Goal: Task Accomplishment & Management: Manage account settings

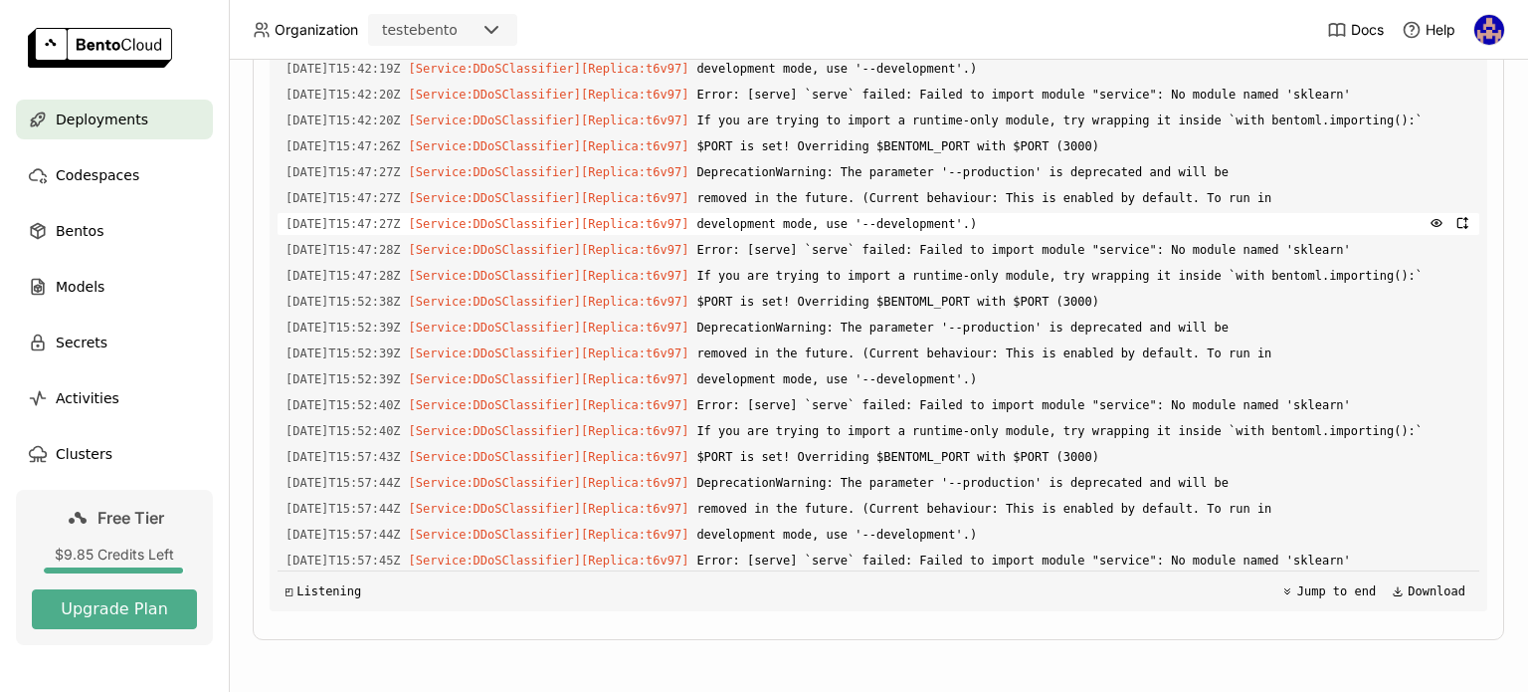
scroll to position [1413, 0]
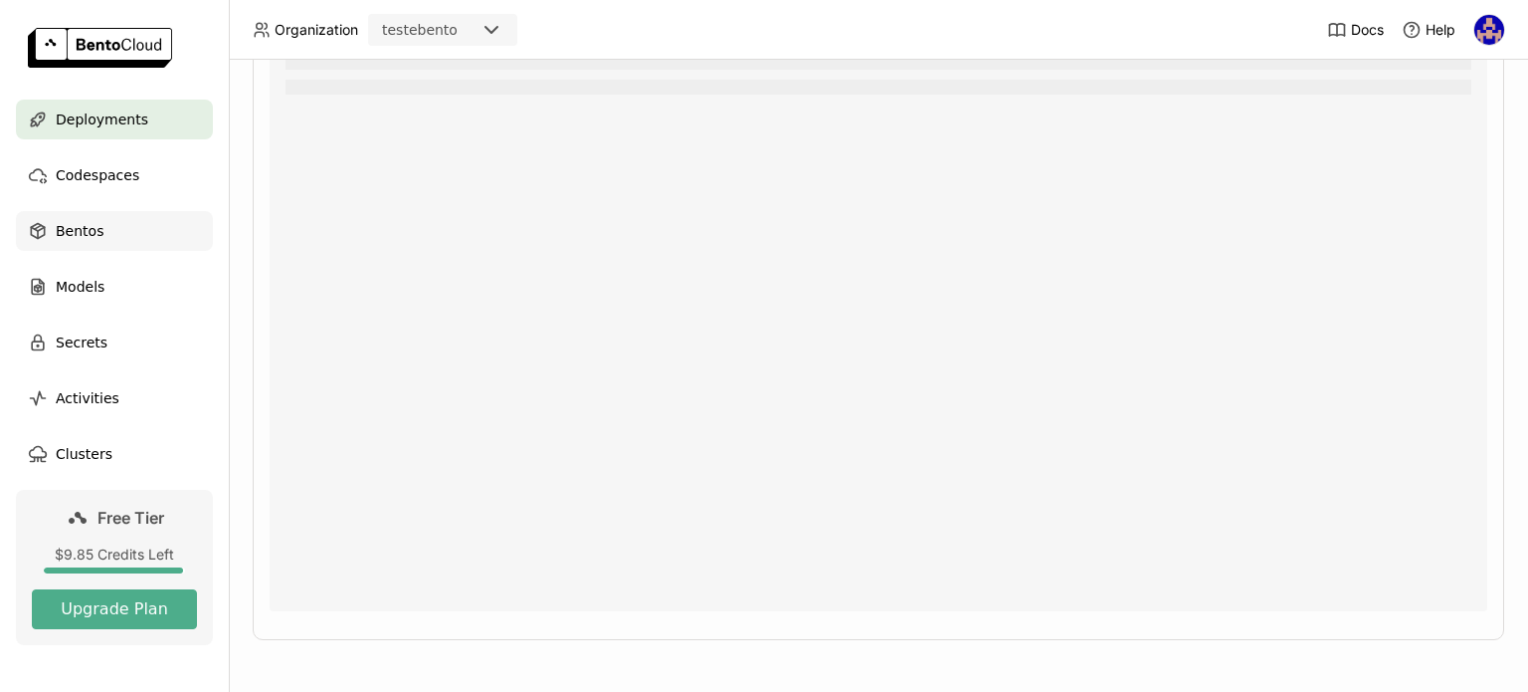
click at [53, 238] on div "Bentos" at bounding box center [114, 231] width 197 height 40
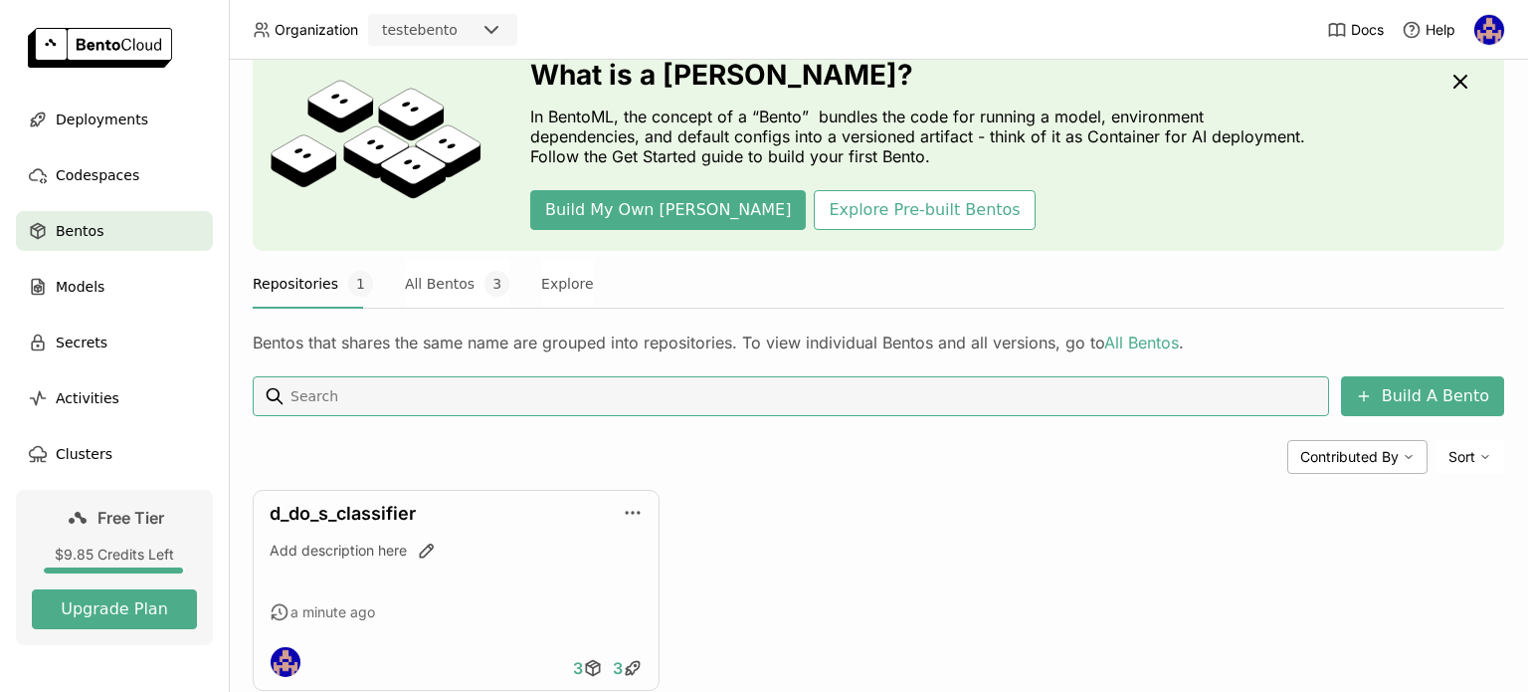
scroll to position [36, 0]
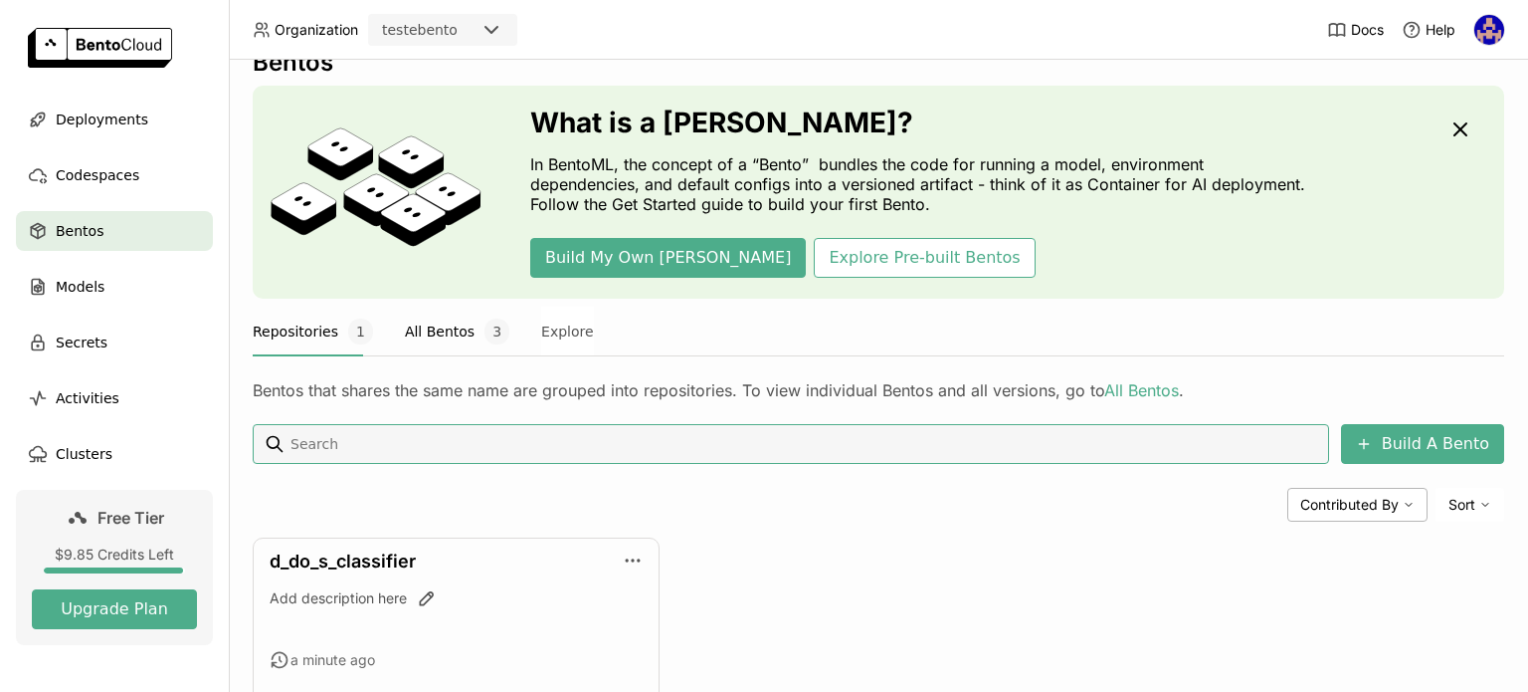
click at [457, 342] on button "All Bentos 3" at bounding box center [457, 331] width 104 height 50
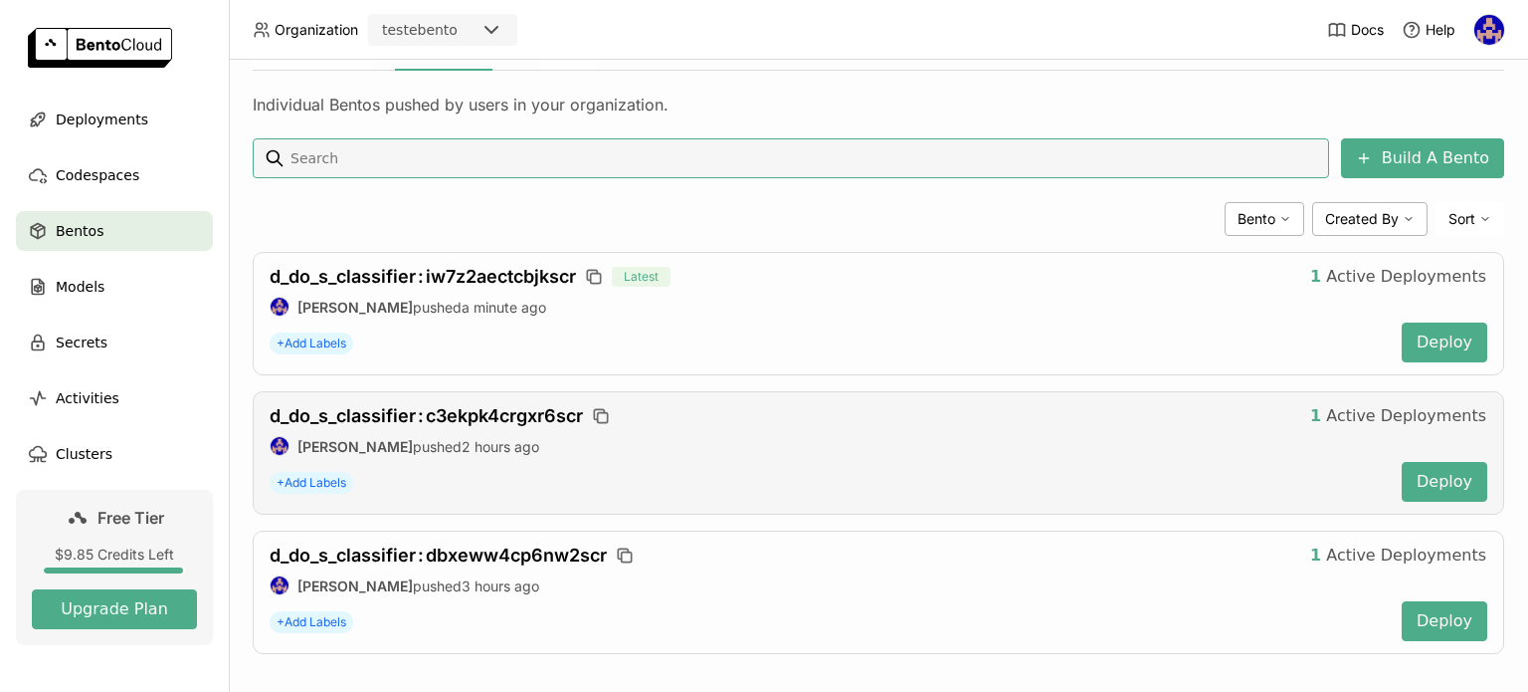
scroll to position [334, 0]
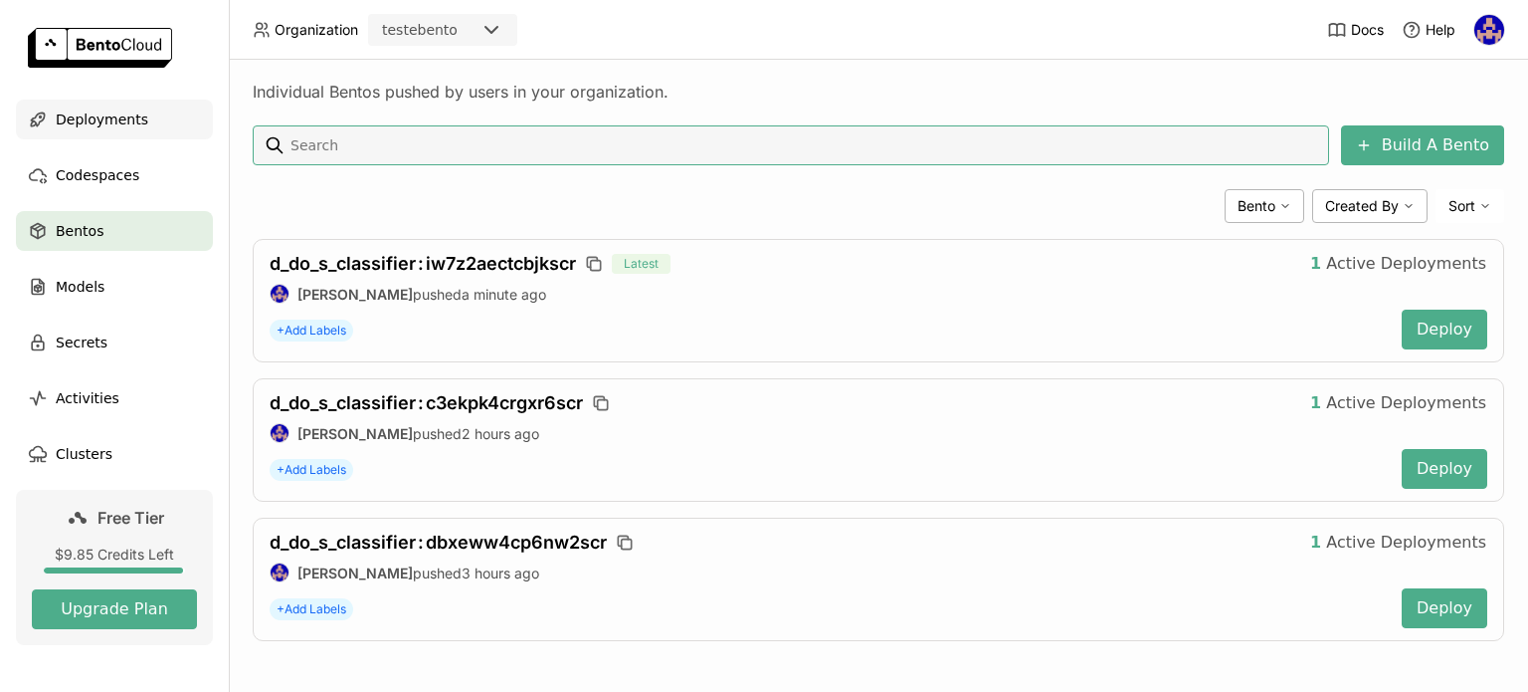
click at [151, 132] on div "Deployments" at bounding box center [114, 120] width 197 height 40
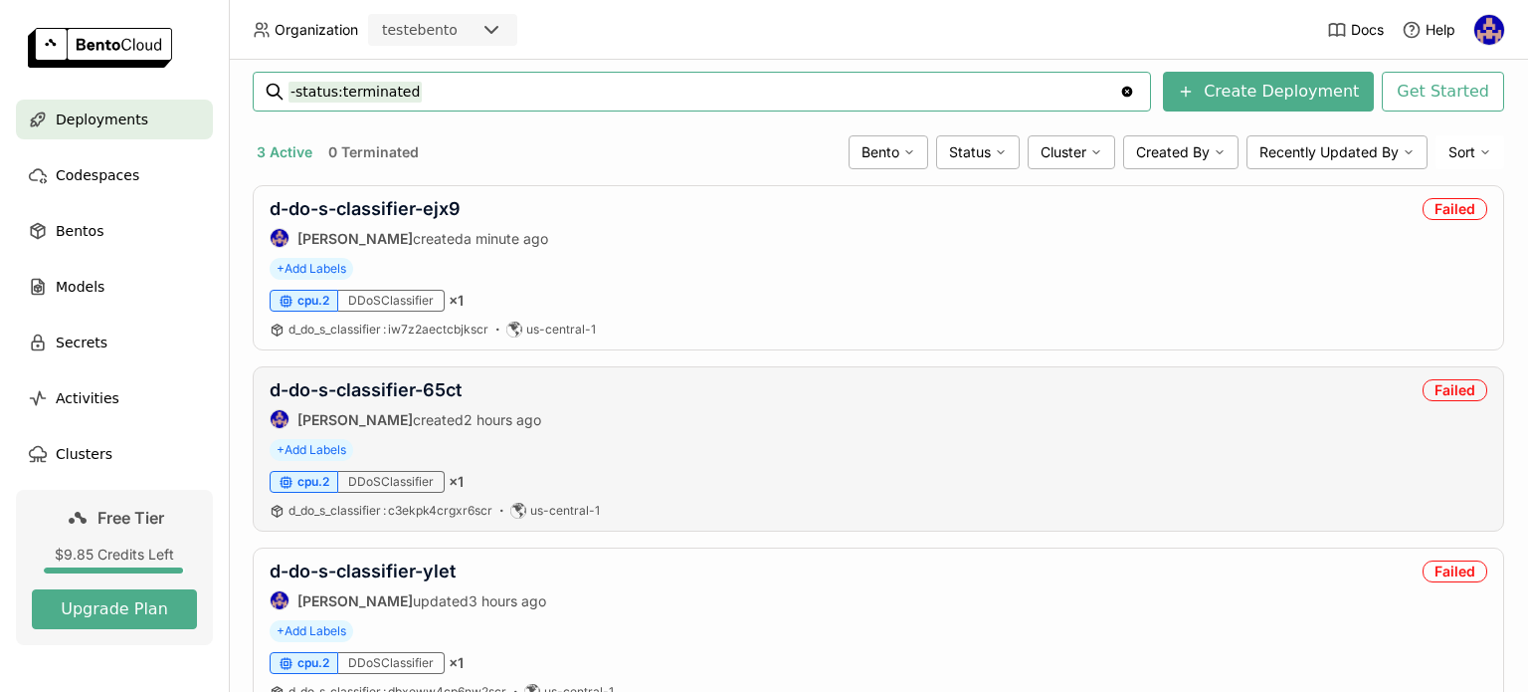
scroll to position [159, 0]
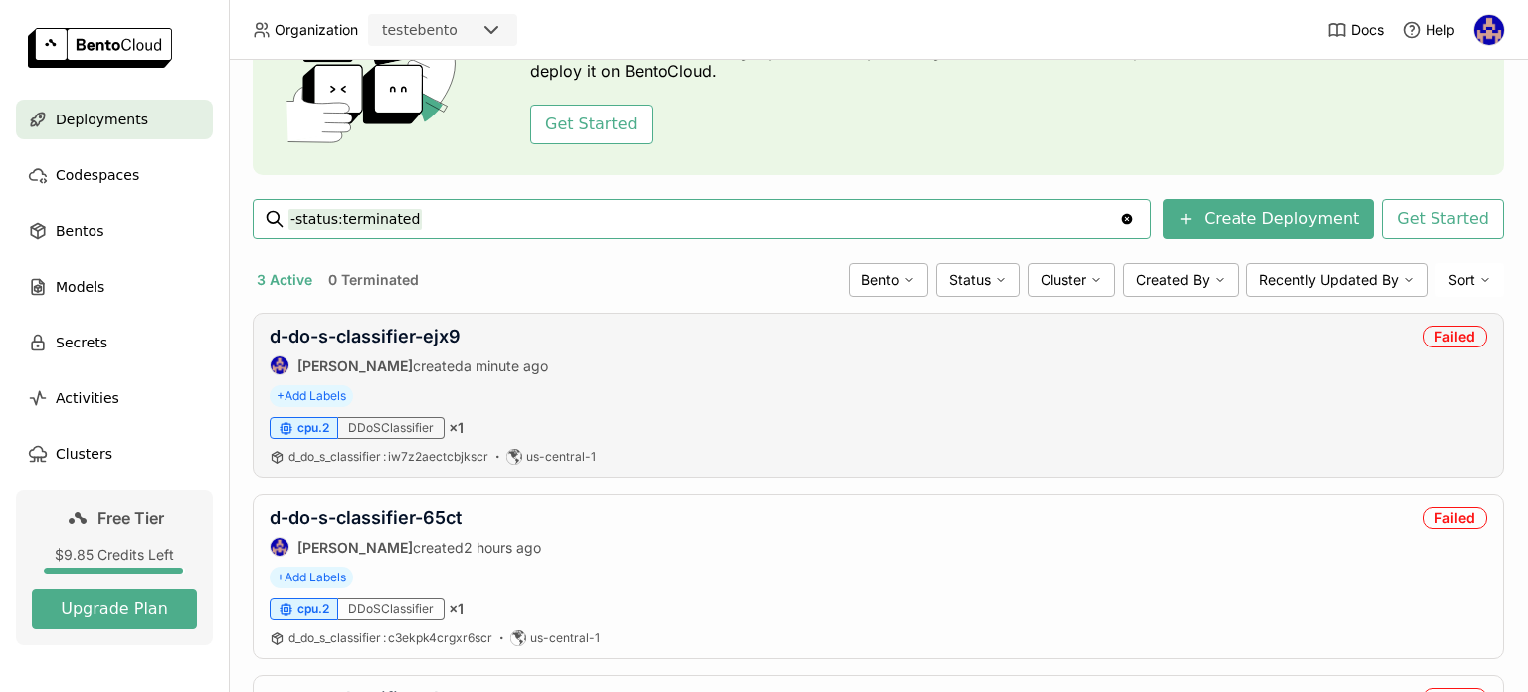
click at [626, 354] on div "d-do-s-classifier-ejx9 sidney santos created a minute ago Failed" at bounding box center [879, 350] width 1218 height 50
click at [406, 345] on link "d-do-s-classifier-ejx9" at bounding box center [365, 335] width 191 height 21
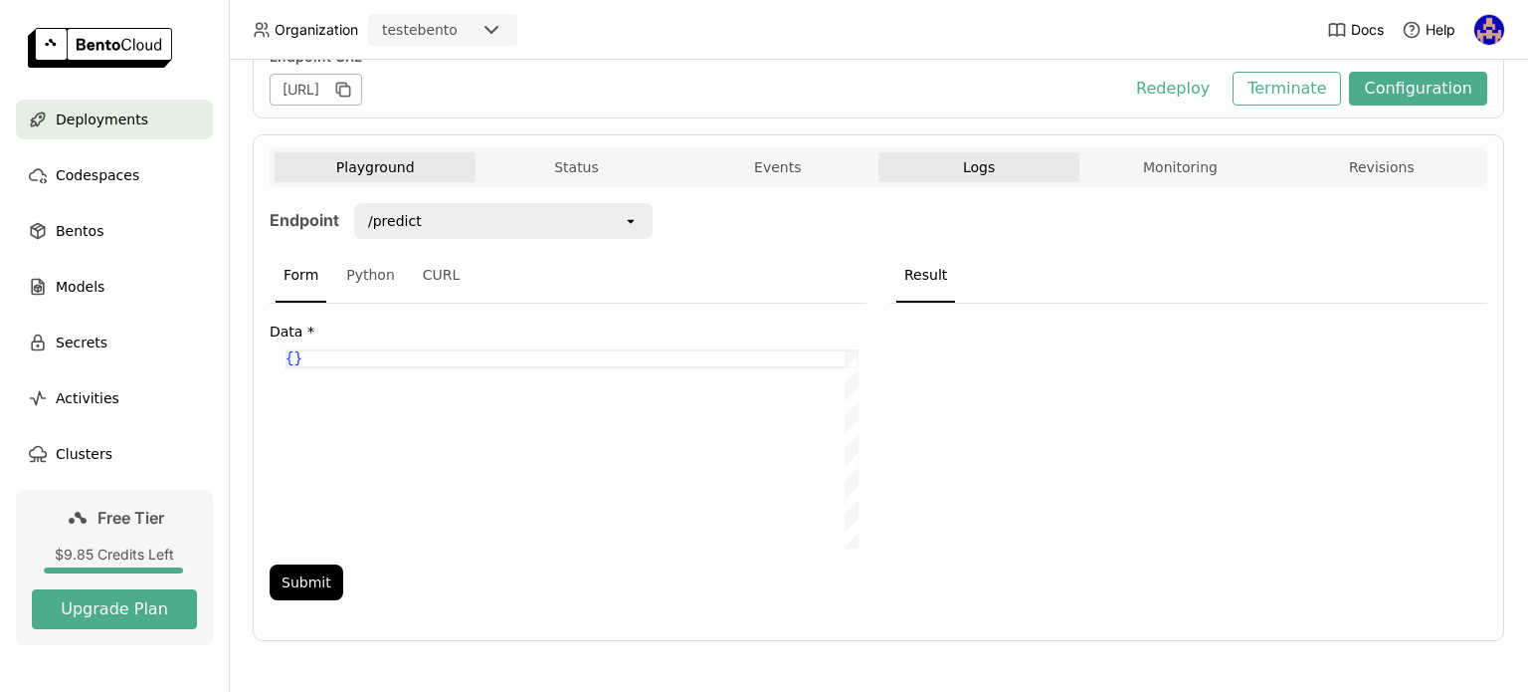
click at [979, 175] on button "Logs" at bounding box center [979, 167] width 201 height 30
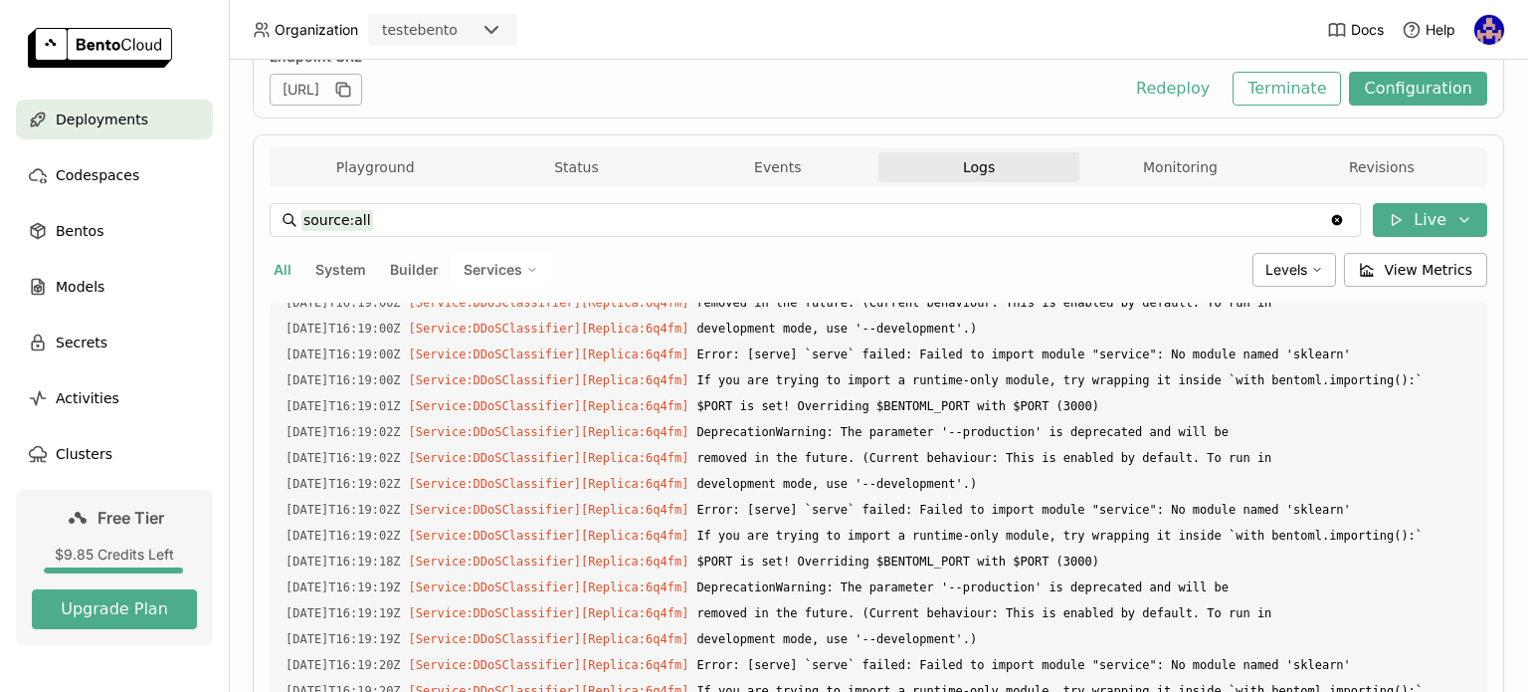
scroll to position [573, 0]
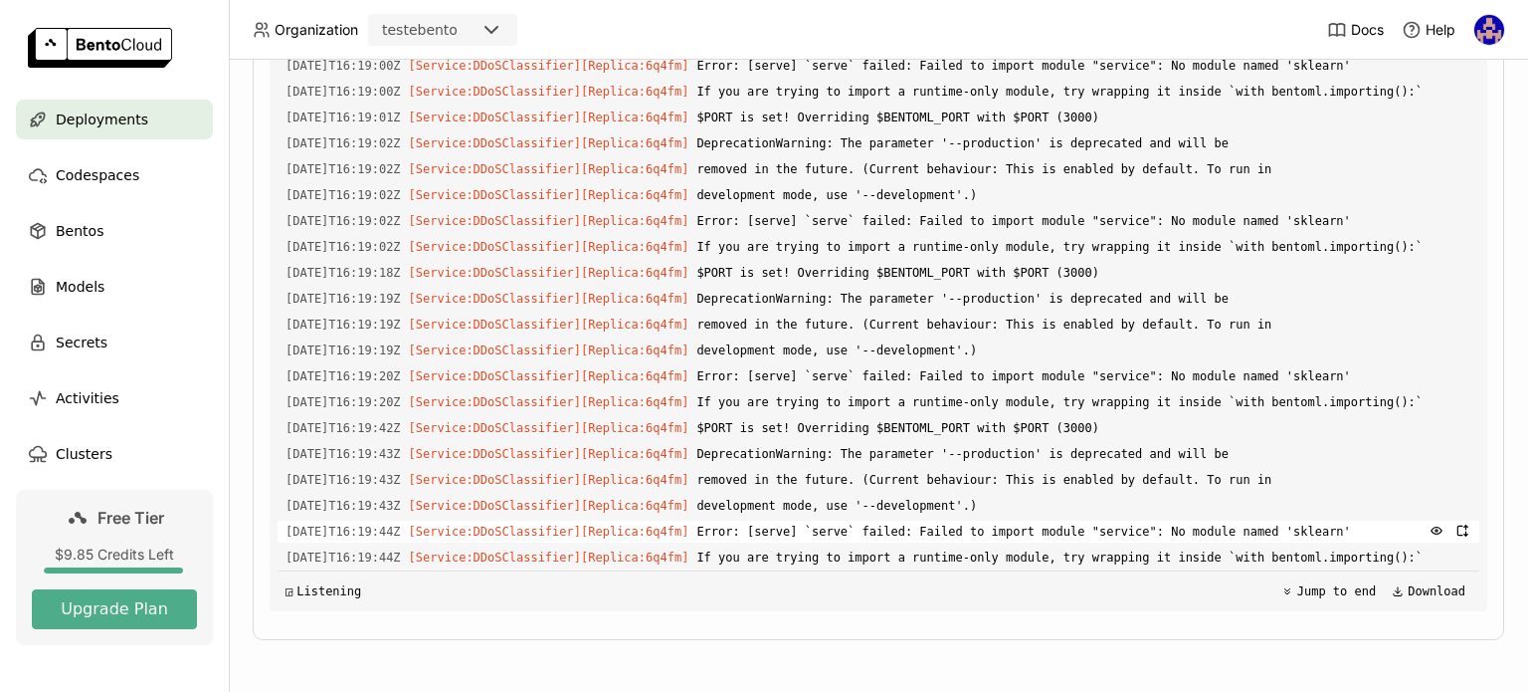
click at [1251, 525] on span "Error: [serve] `serve` failed: Failed to import module "service": No module nam…" at bounding box center [1084, 531] width 775 height 22
click at [1138, 567] on div "Load older logs 2025-08-26T16:18:35Z [Builder] [ d_do_s_classifier:iw7z2aectcbj…" at bounding box center [879, 312] width 1202 height 597
click at [95, 292] on span "Models" at bounding box center [80, 287] width 49 height 24
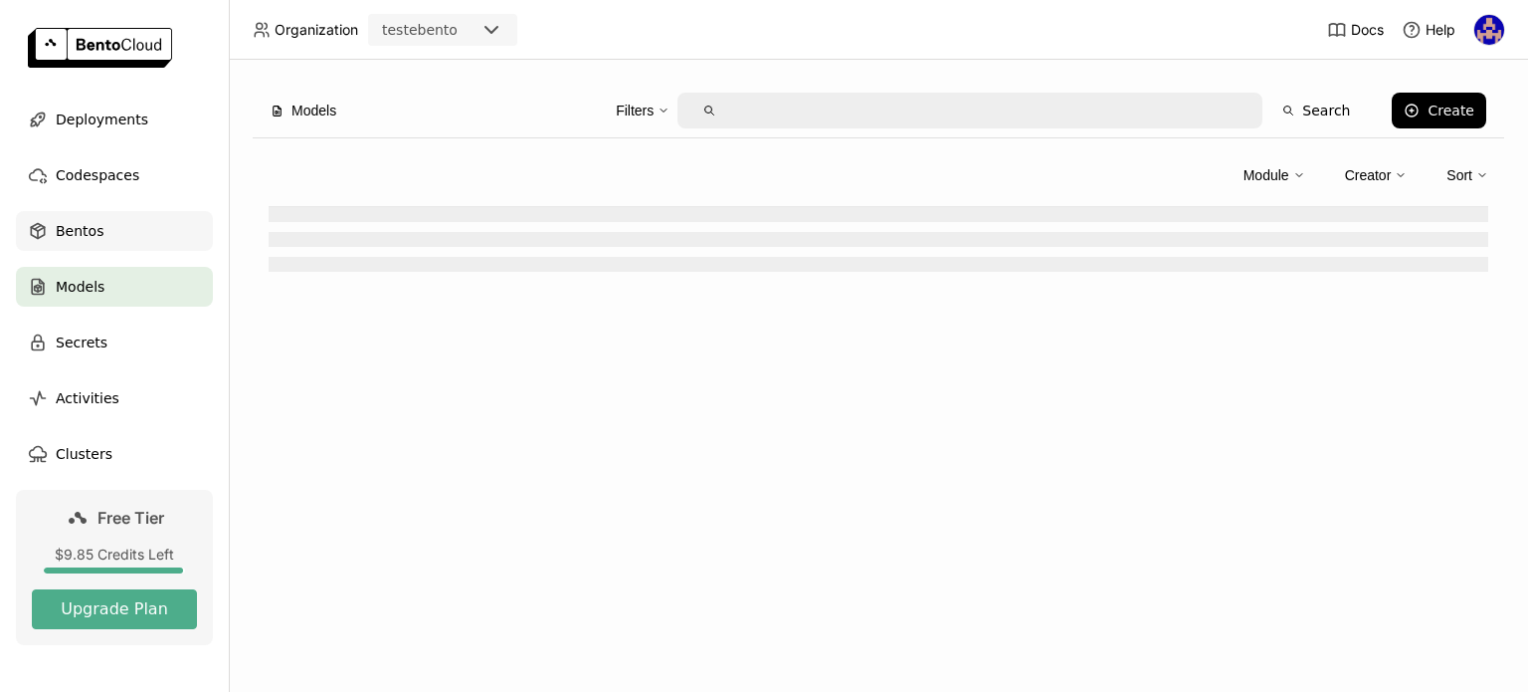
click at [91, 242] on span "Bentos" at bounding box center [80, 231] width 48 height 24
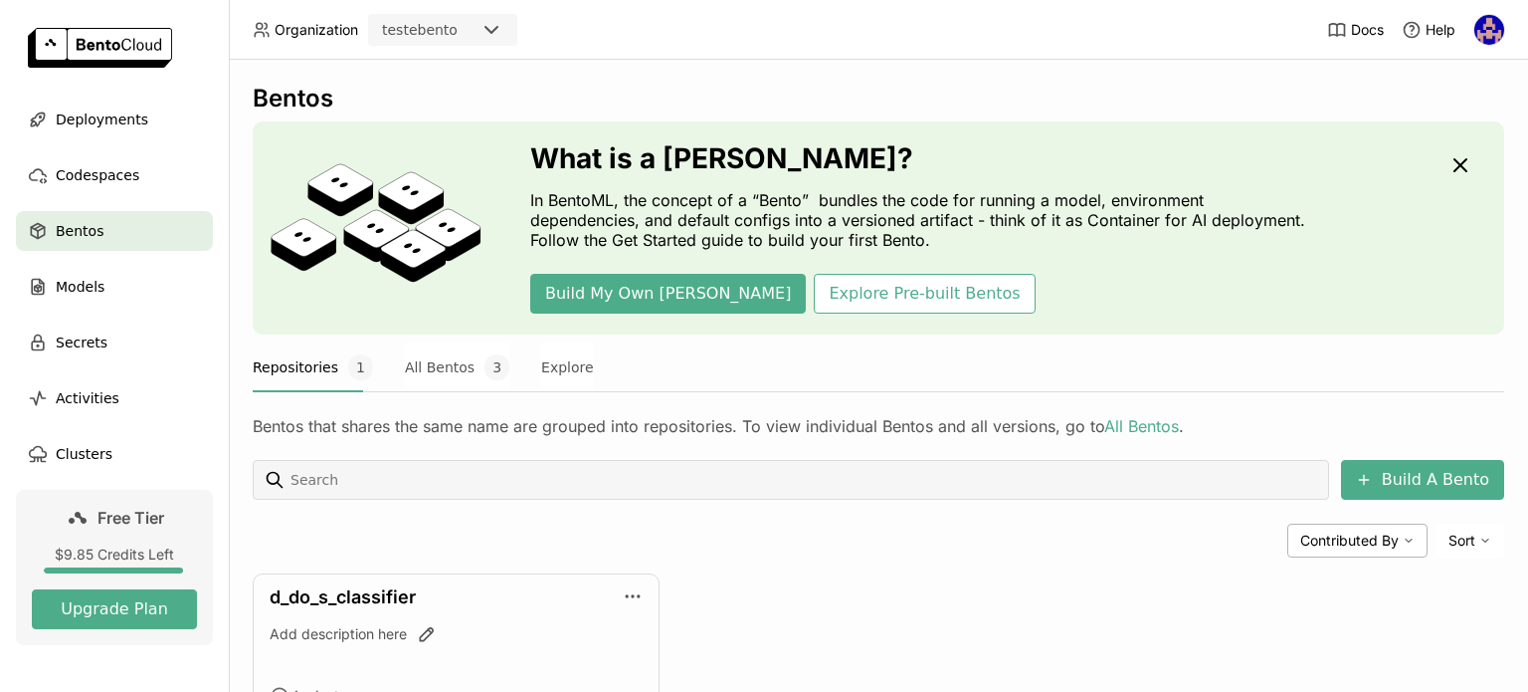
click at [96, 236] on span "Bentos" at bounding box center [80, 231] width 48 height 24
click at [441, 361] on button "All Bentos 3" at bounding box center [457, 367] width 104 height 50
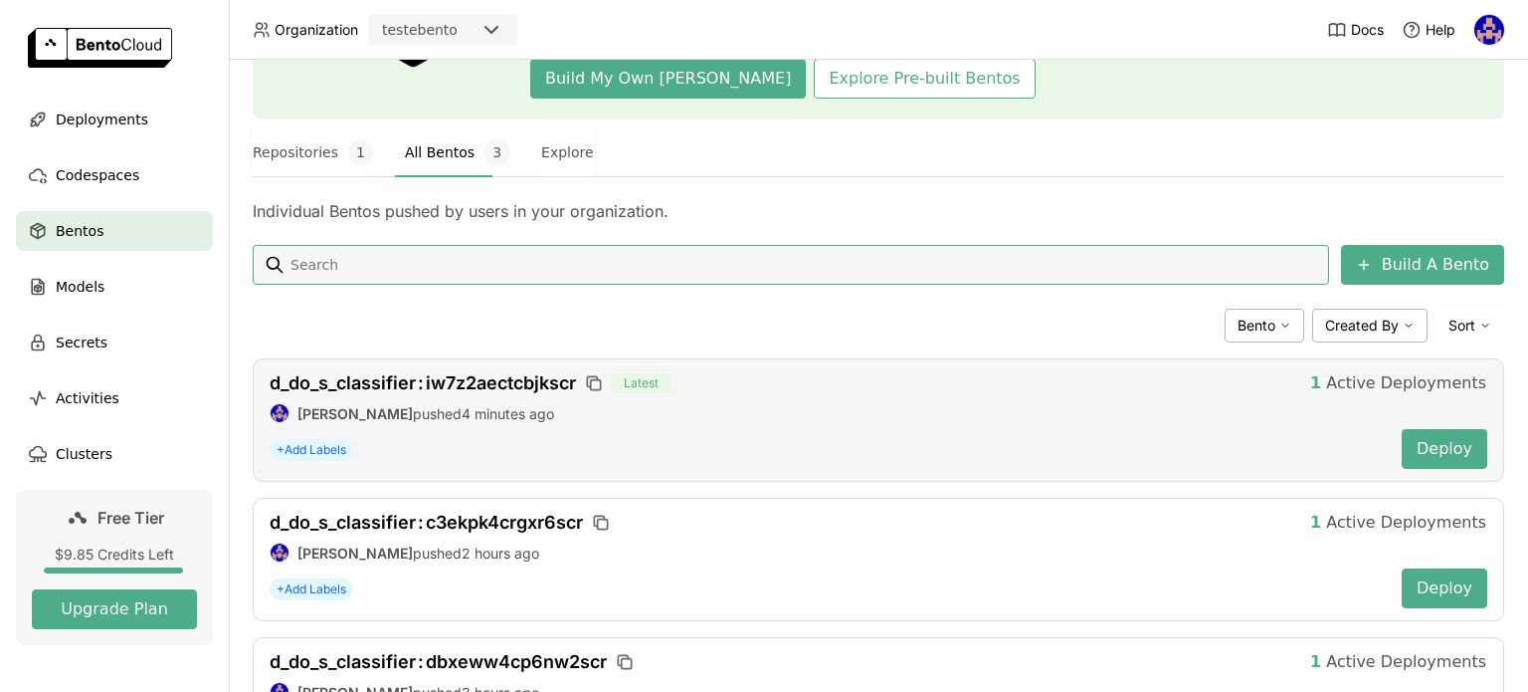
scroll to position [334, 0]
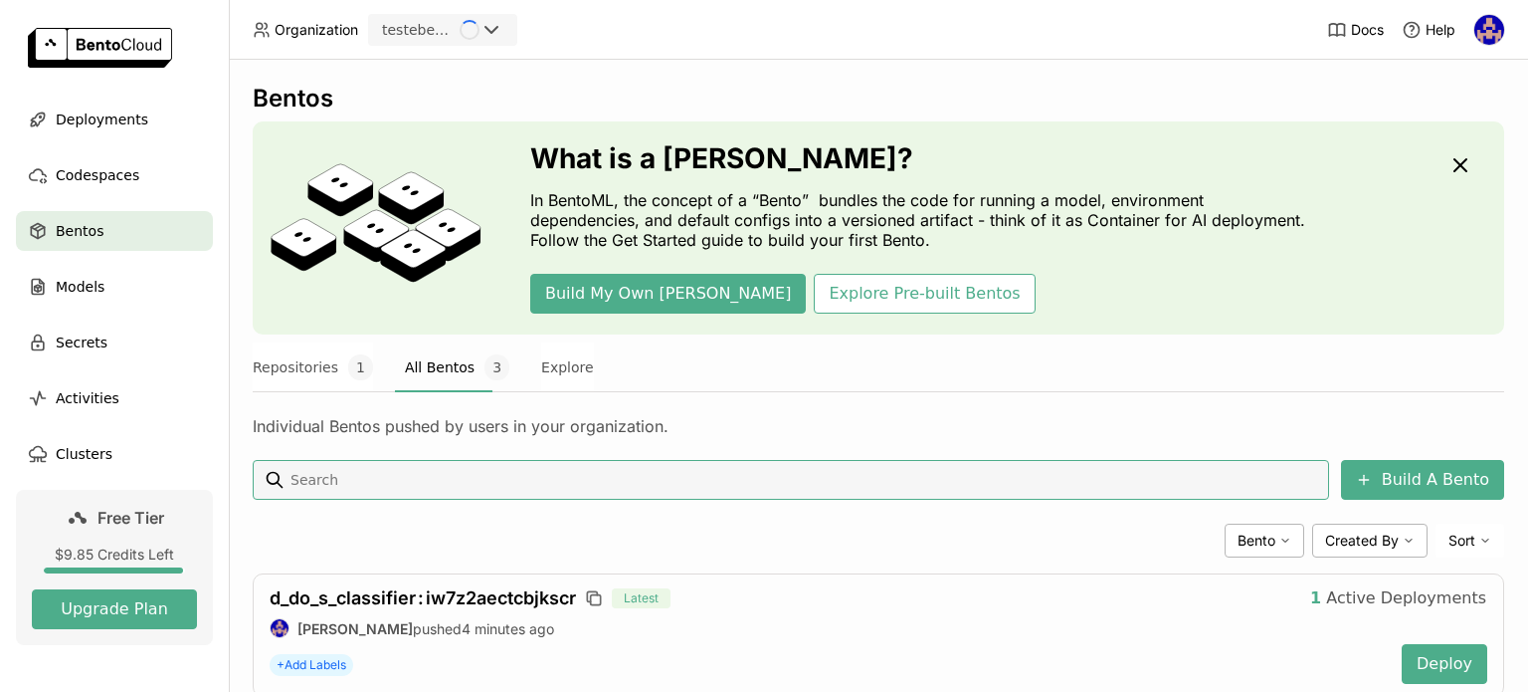
click at [452, 365] on button "All Bentos 3" at bounding box center [457, 367] width 104 height 50
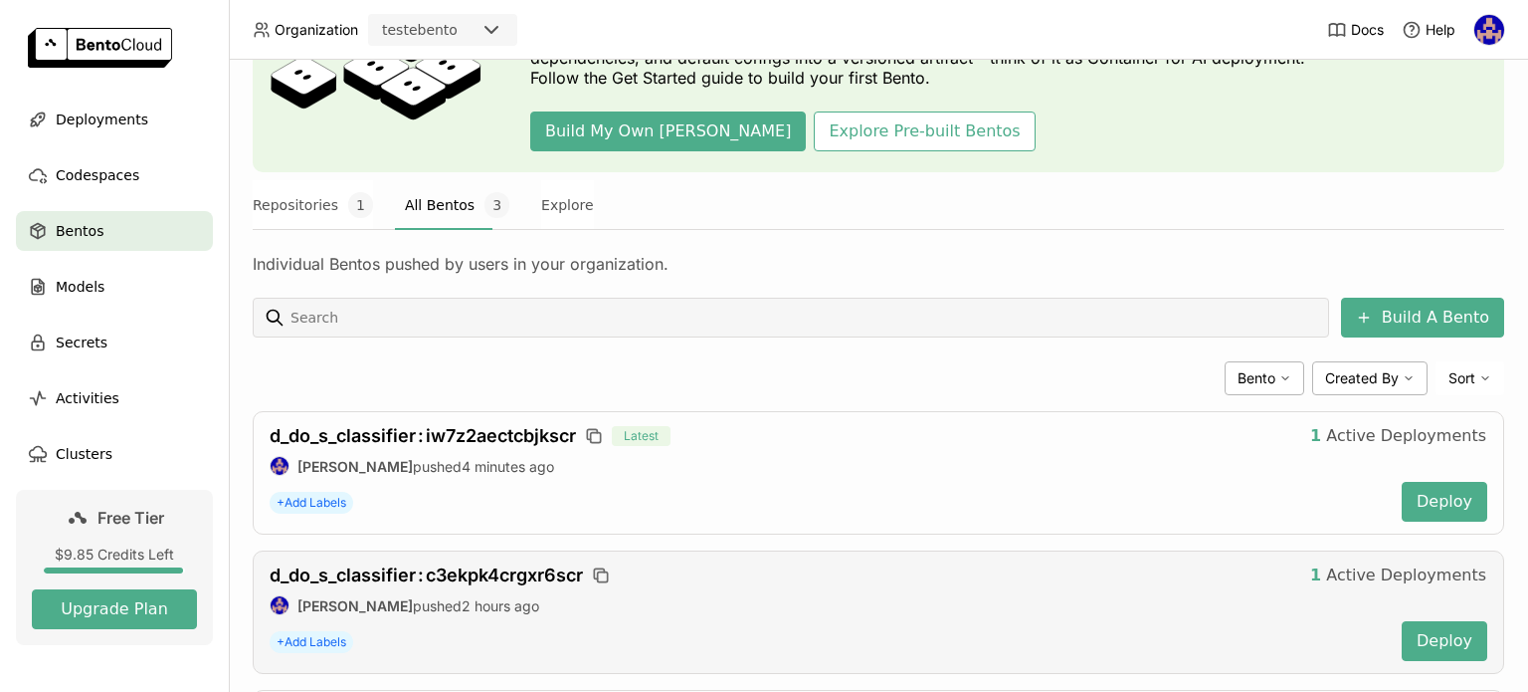
scroll to position [334, 0]
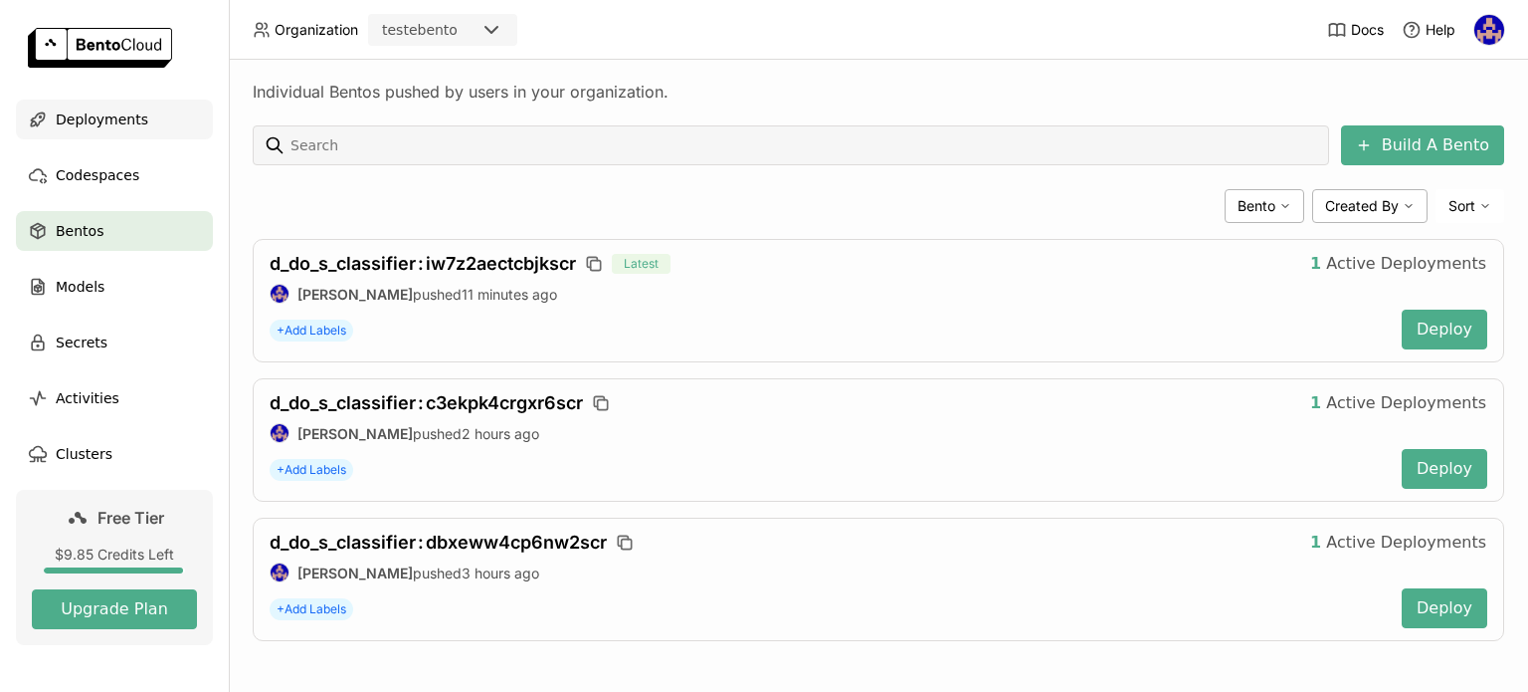
click at [129, 124] on span "Deployments" at bounding box center [102, 119] width 93 height 24
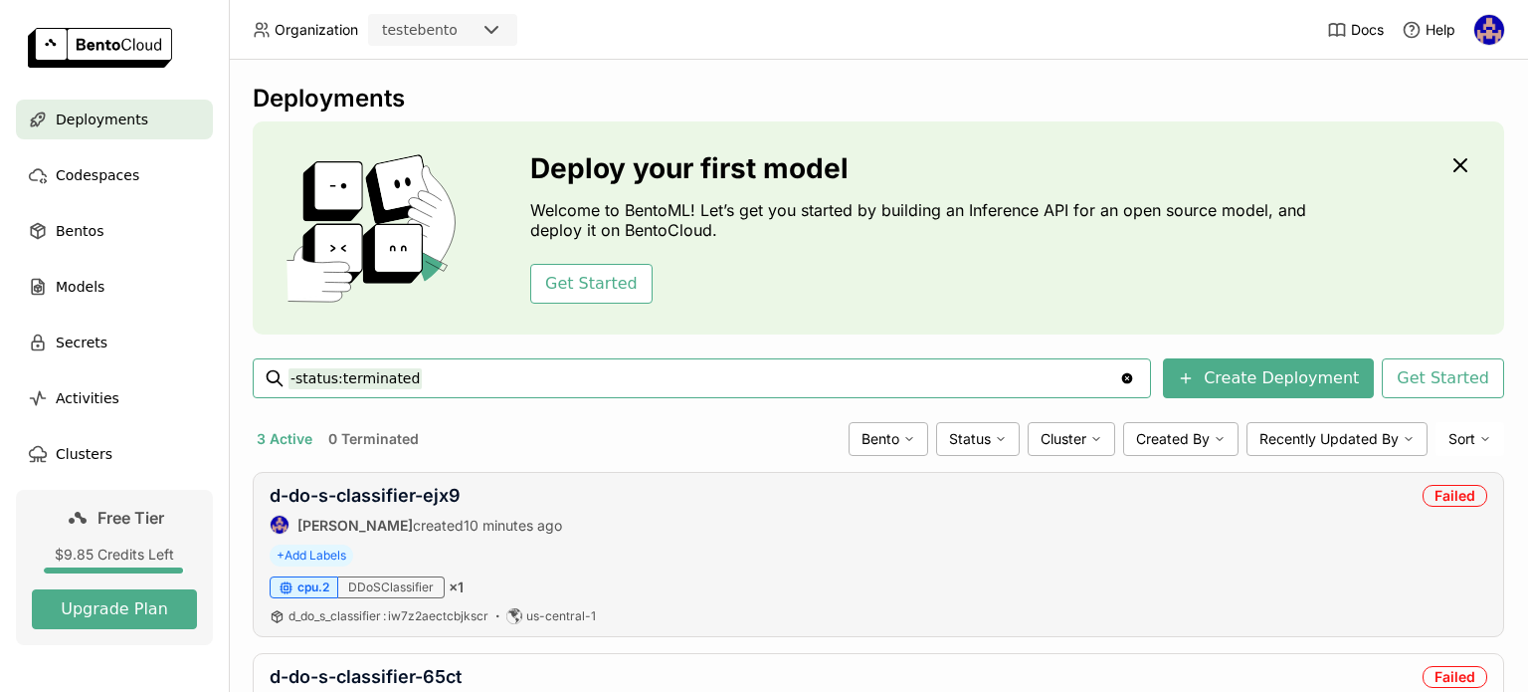
scroll to position [358, 0]
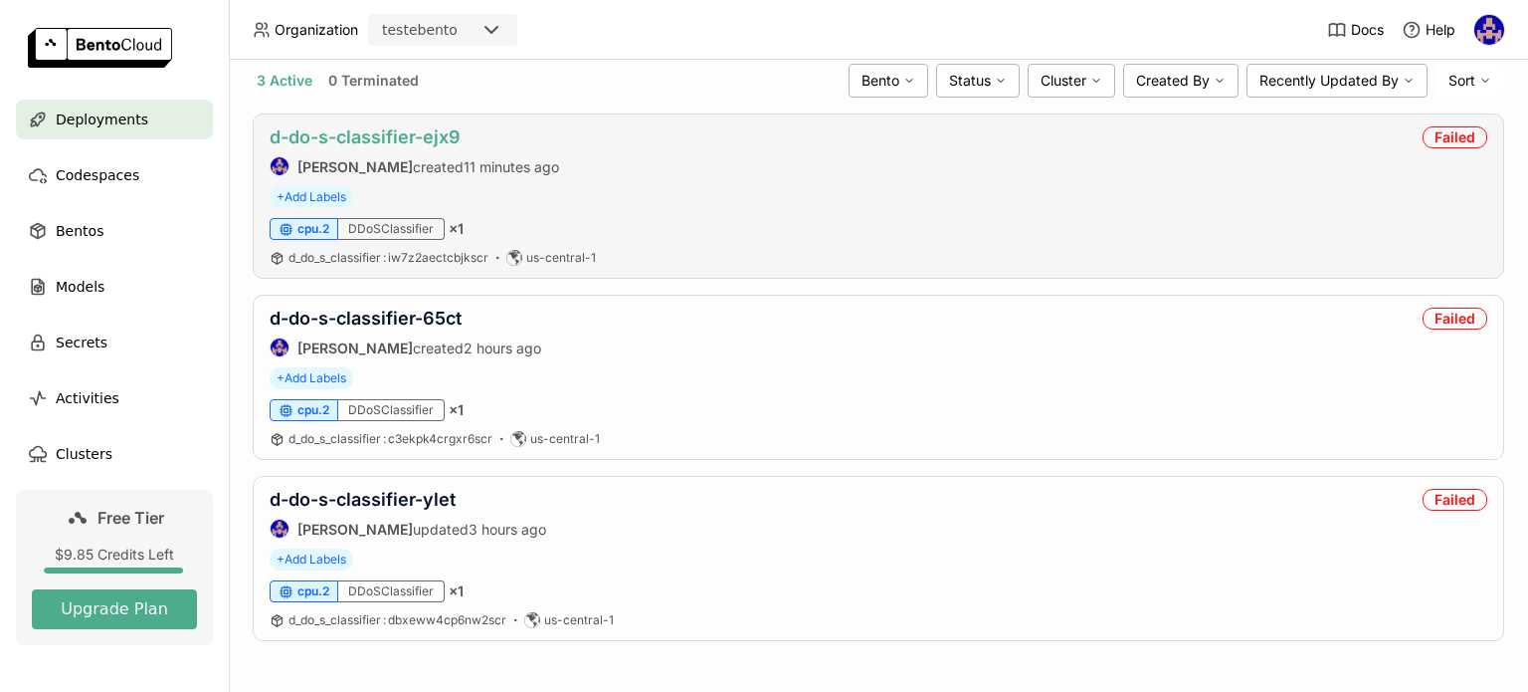
click at [347, 131] on link "d-do-s-classifier-ejx9" at bounding box center [365, 136] width 191 height 21
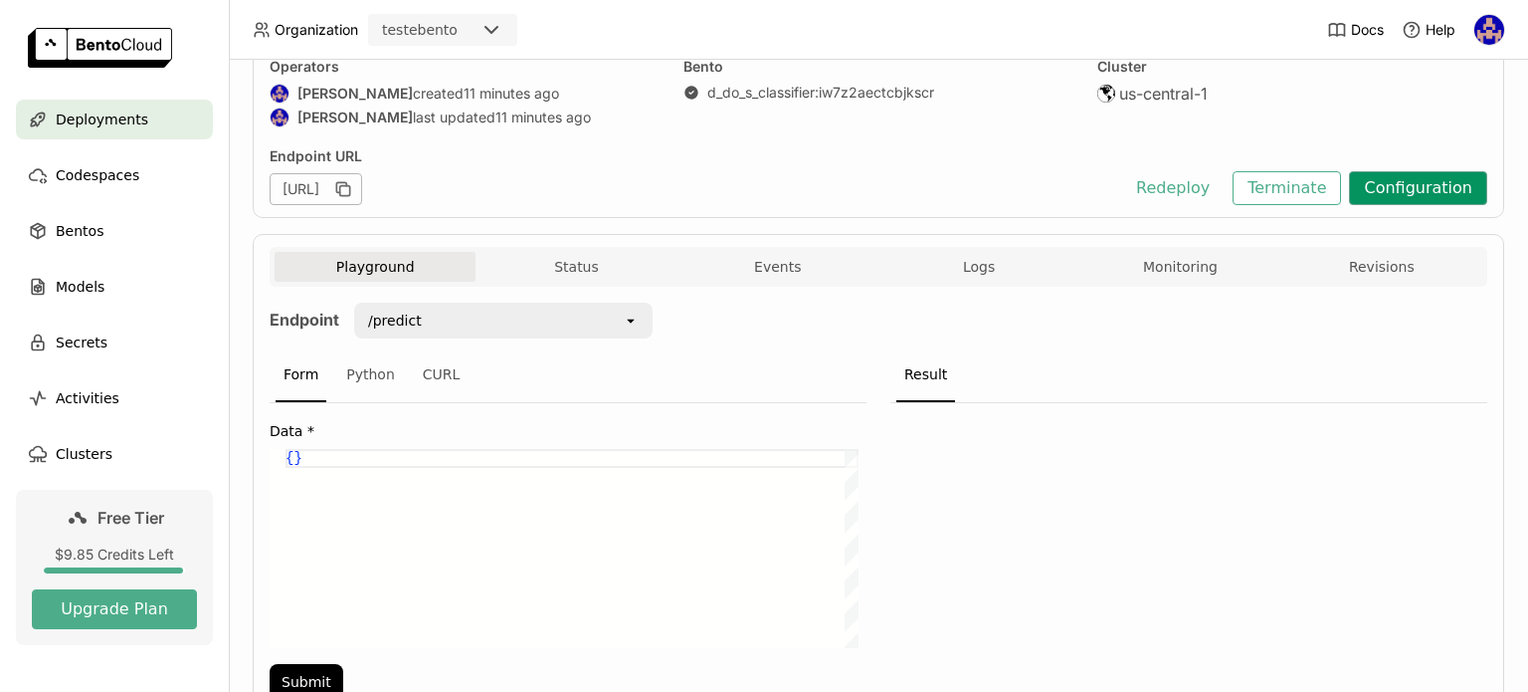
click at [1369, 178] on button "Configuration" at bounding box center [1418, 188] width 138 height 34
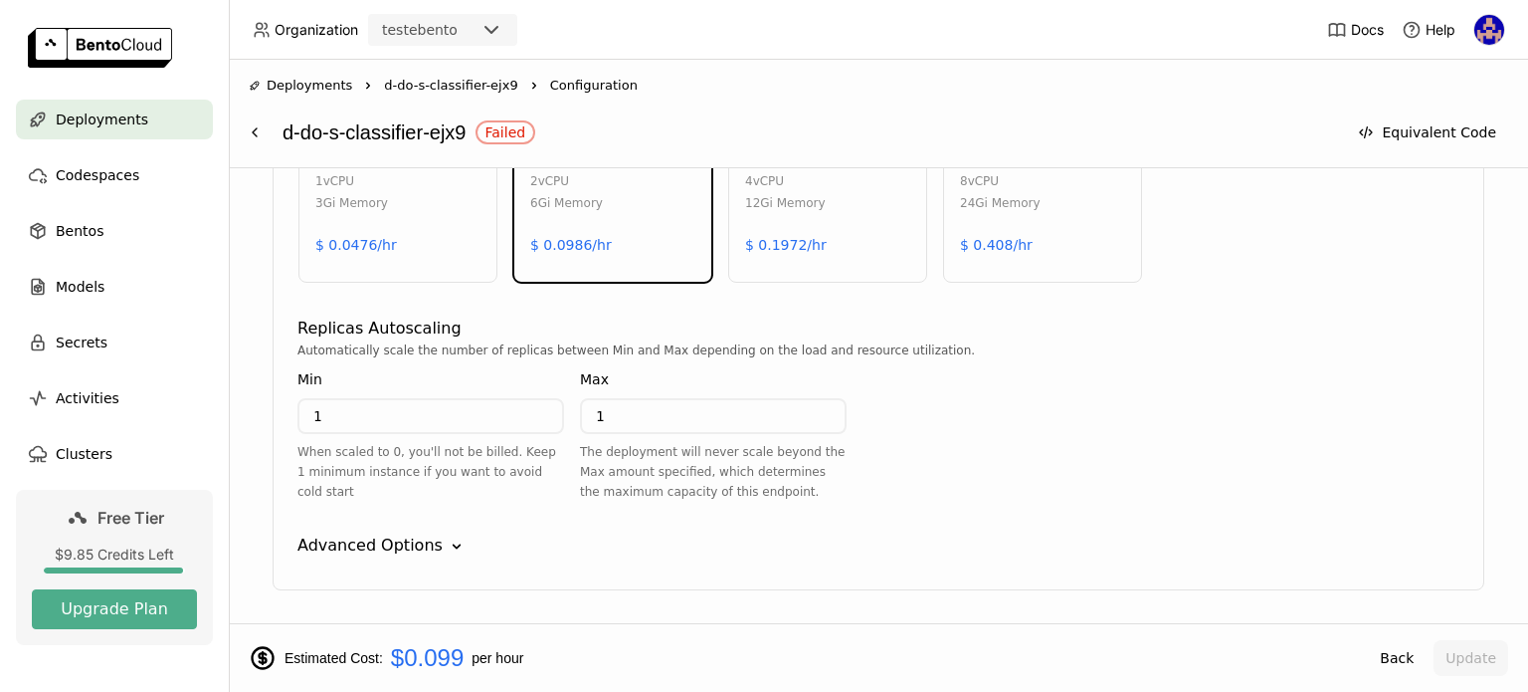
scroll to position [1118, 0]
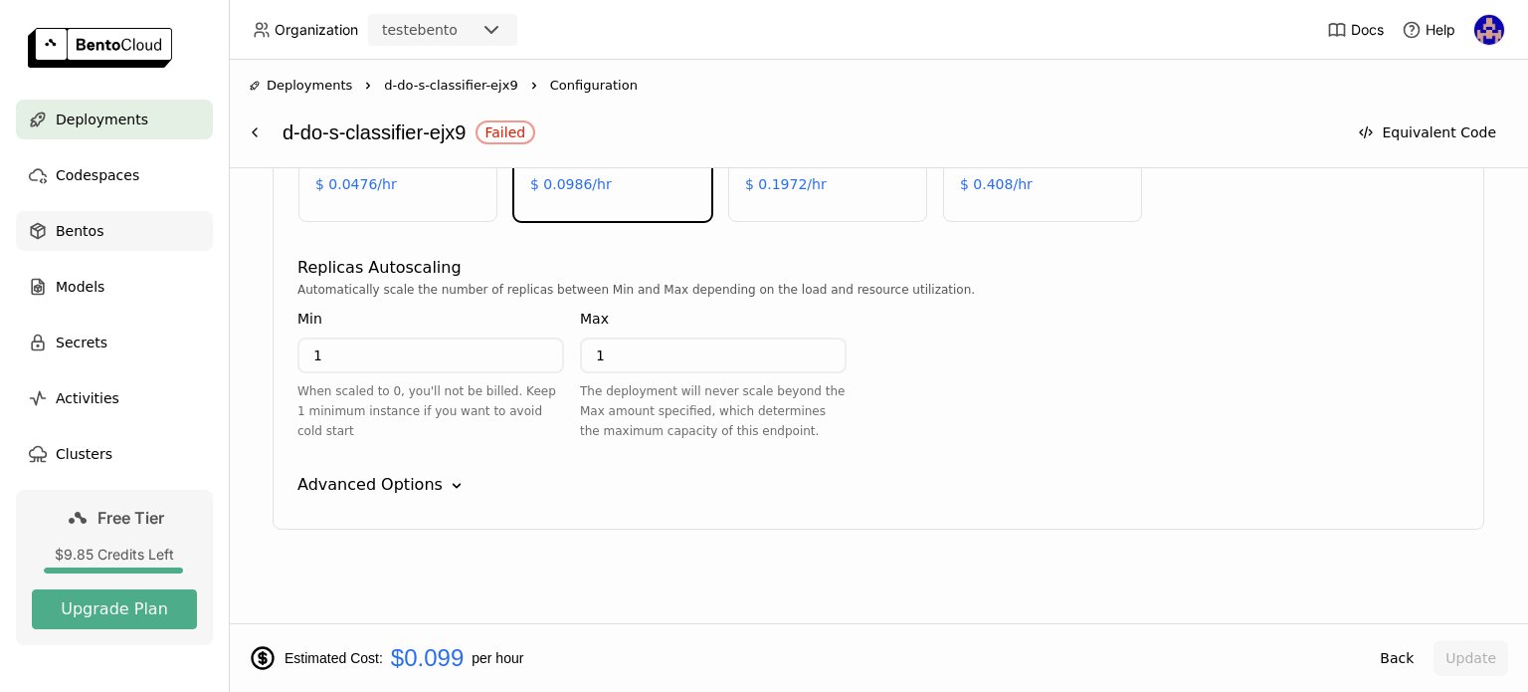
click at [123, 214] on div "Bentos" at bounding box center [114, 231] width 197 height 40
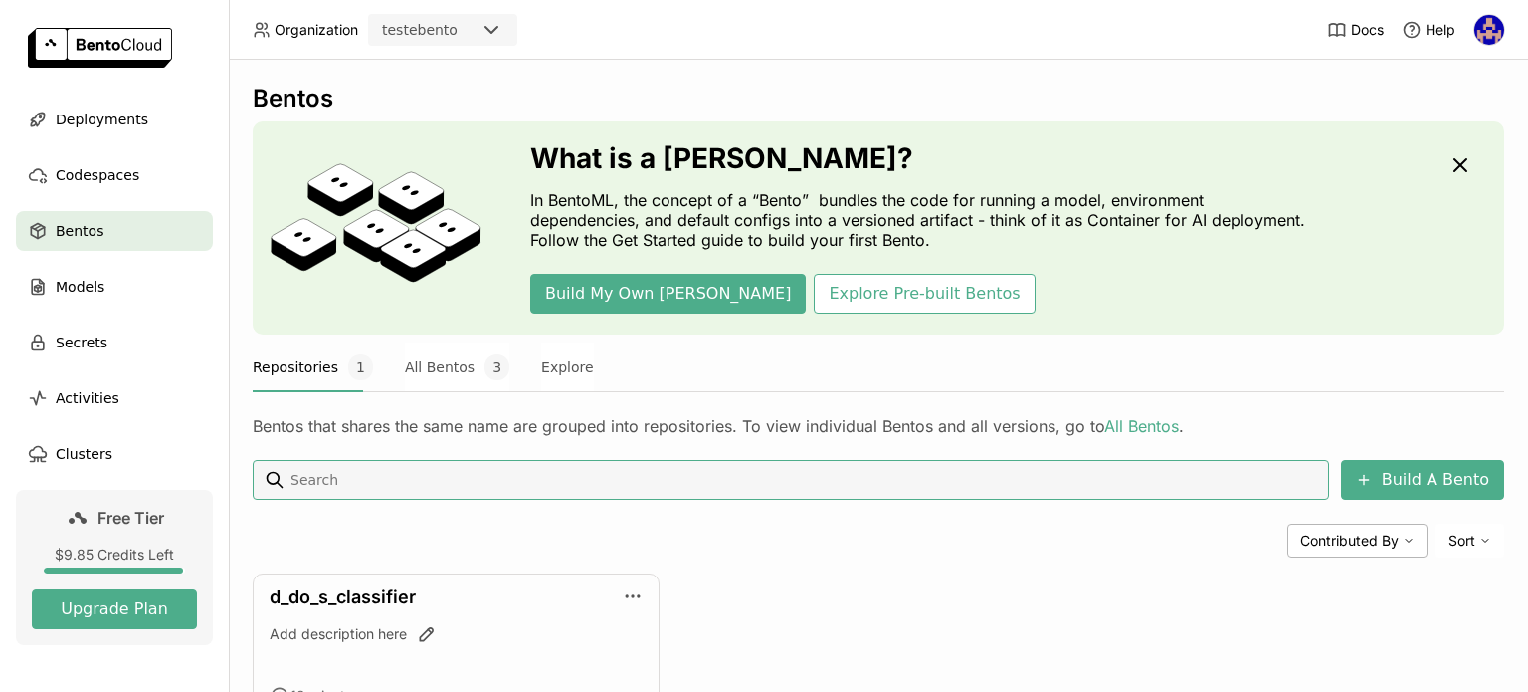
scroll to position [135, 0]
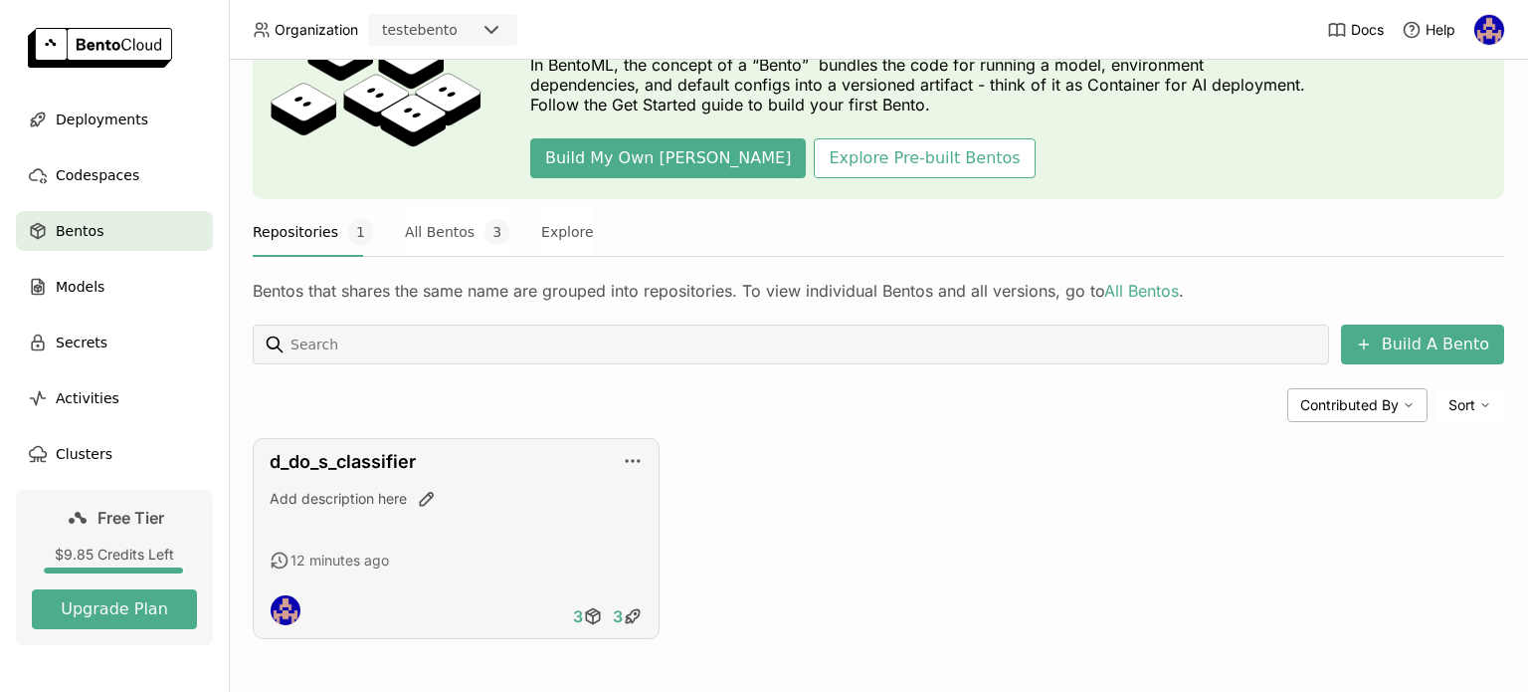
click at [515, 493] on div "Add description here" at bounding box center [456, 499] width 373 height 20
click at [402, 467] on link "d_do_s_classifier" at bounding box center [343, 461] width 146 height 21
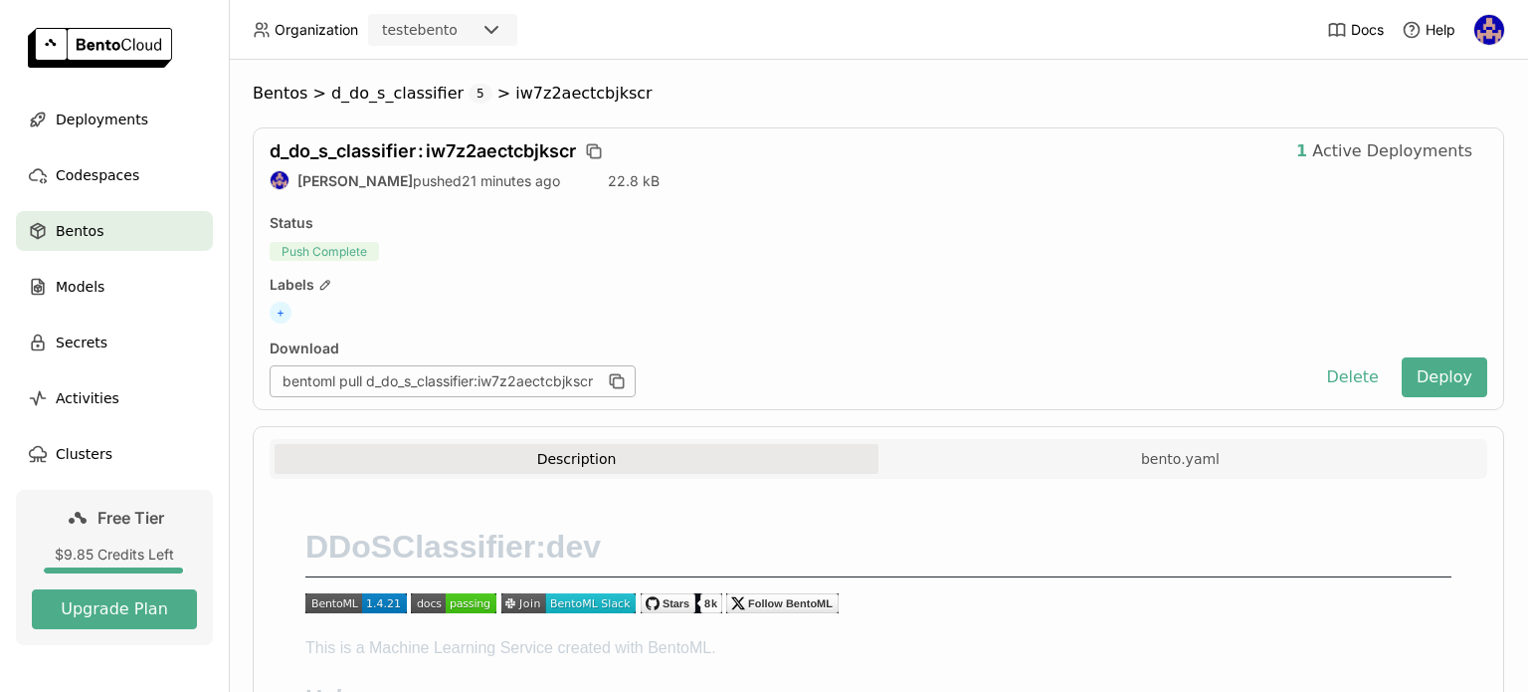
click at [81, 219] on span "Bentos" at bounding box center [80, 231] width 48 height 24
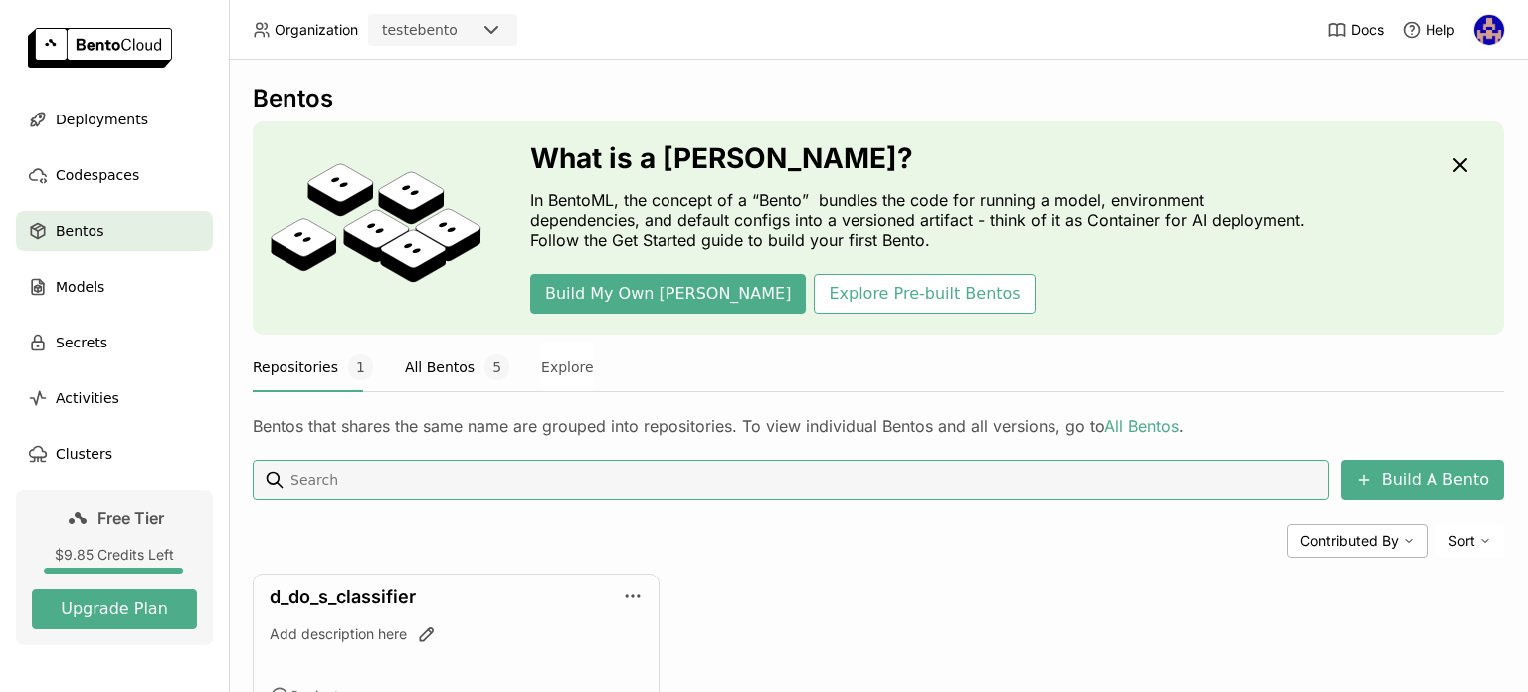
click at [446, 357] on button "All Bentos 5" at bounding box center [457, 367] width 104 height 50
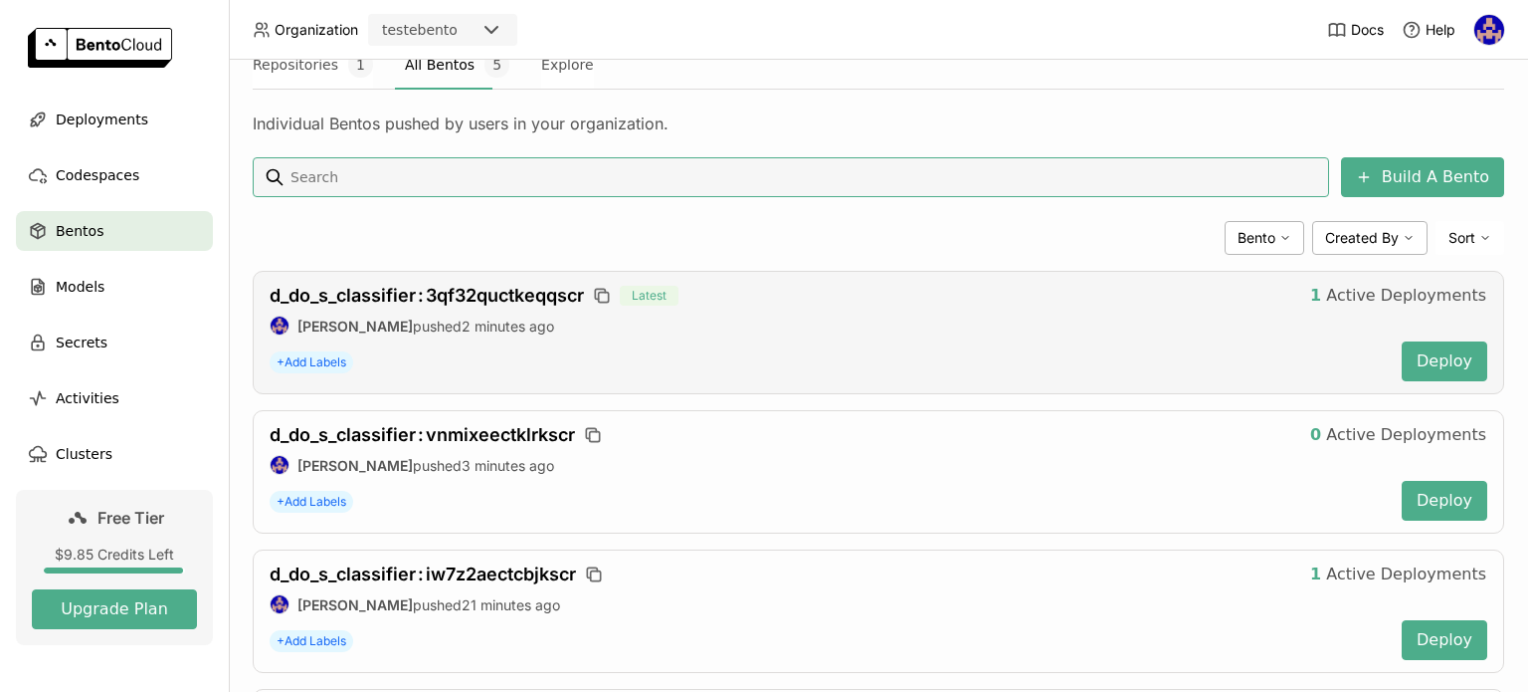
scroll to position [312, 0]
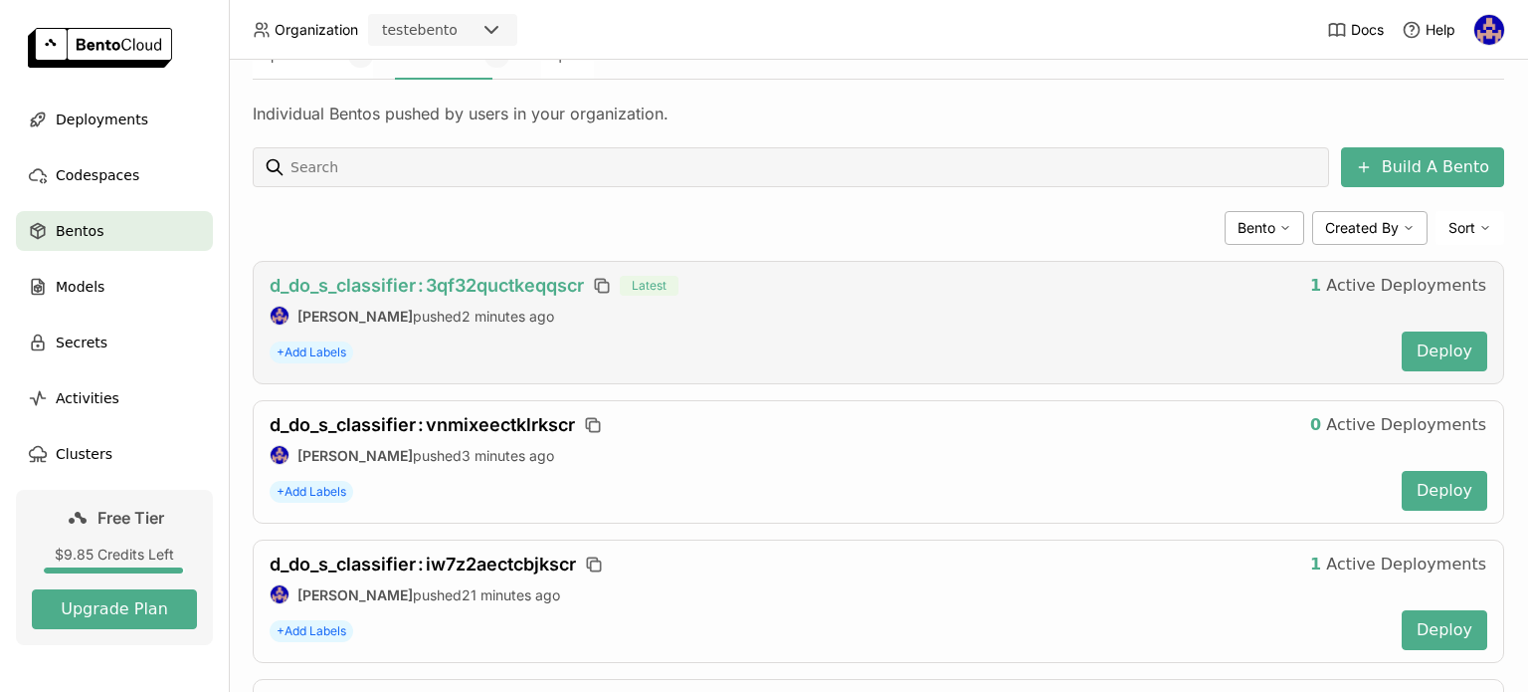
click at [509, 283] on span "d_do_s_classifier : 3qf32quctkeqqscr" at bounding box center [427, 285] width 314 height 21
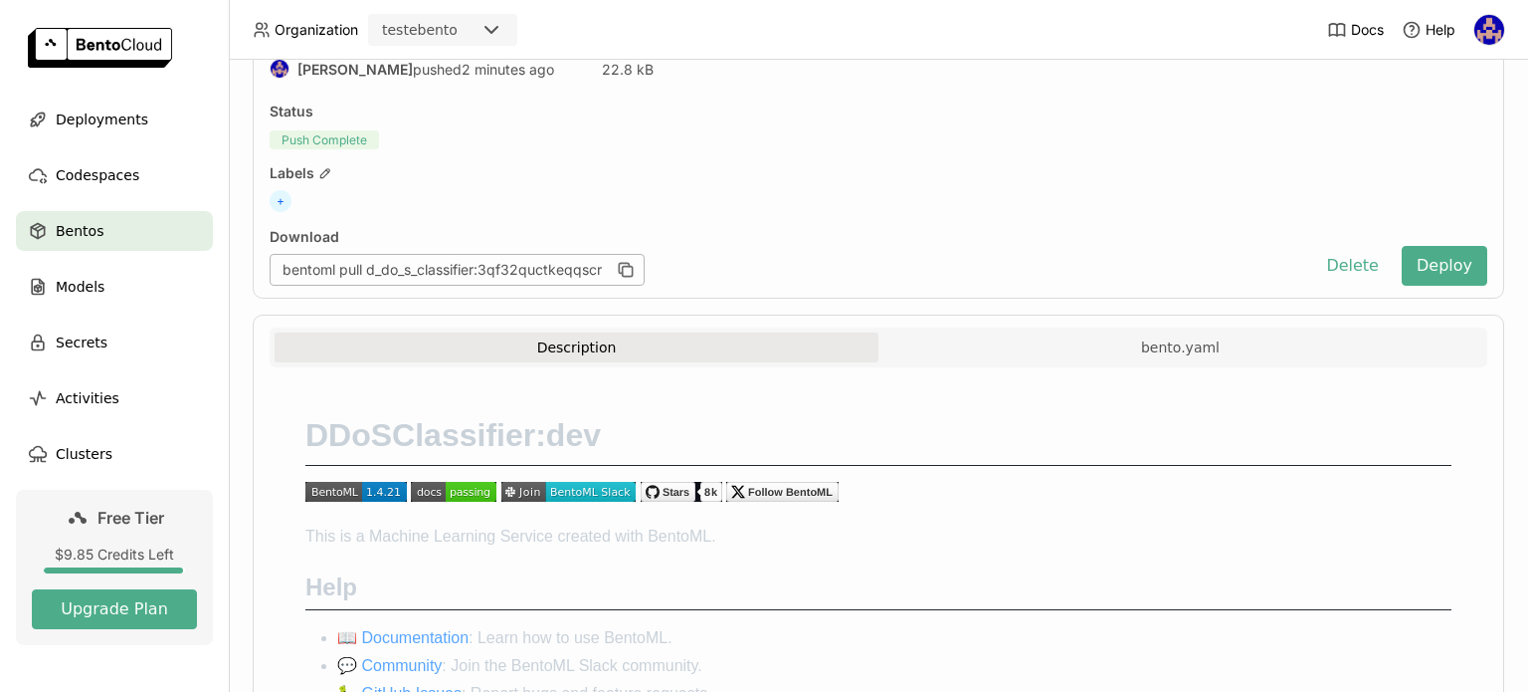
scroll to position [263, 0]
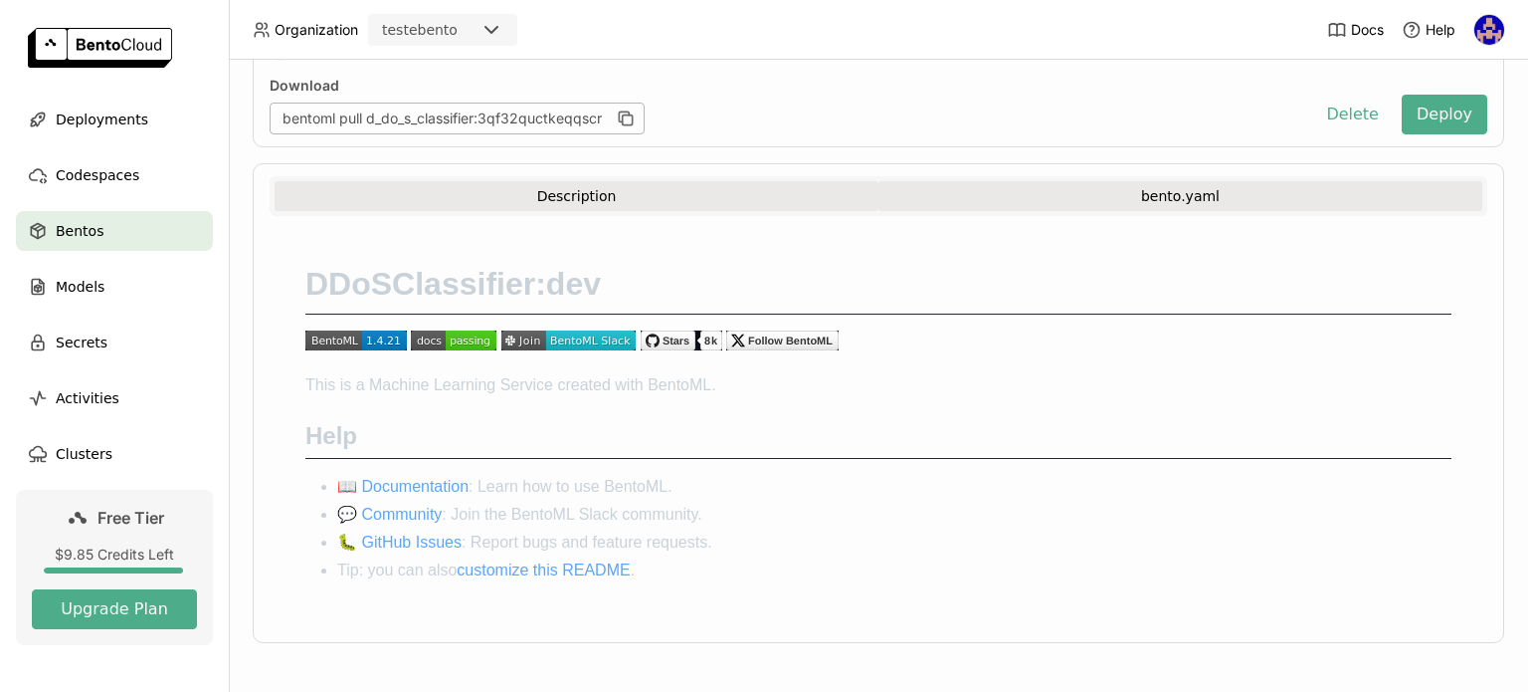
click at [1186, 188] on button "bento.yaml" at bounding box center [1181, 196] width 604 height 30
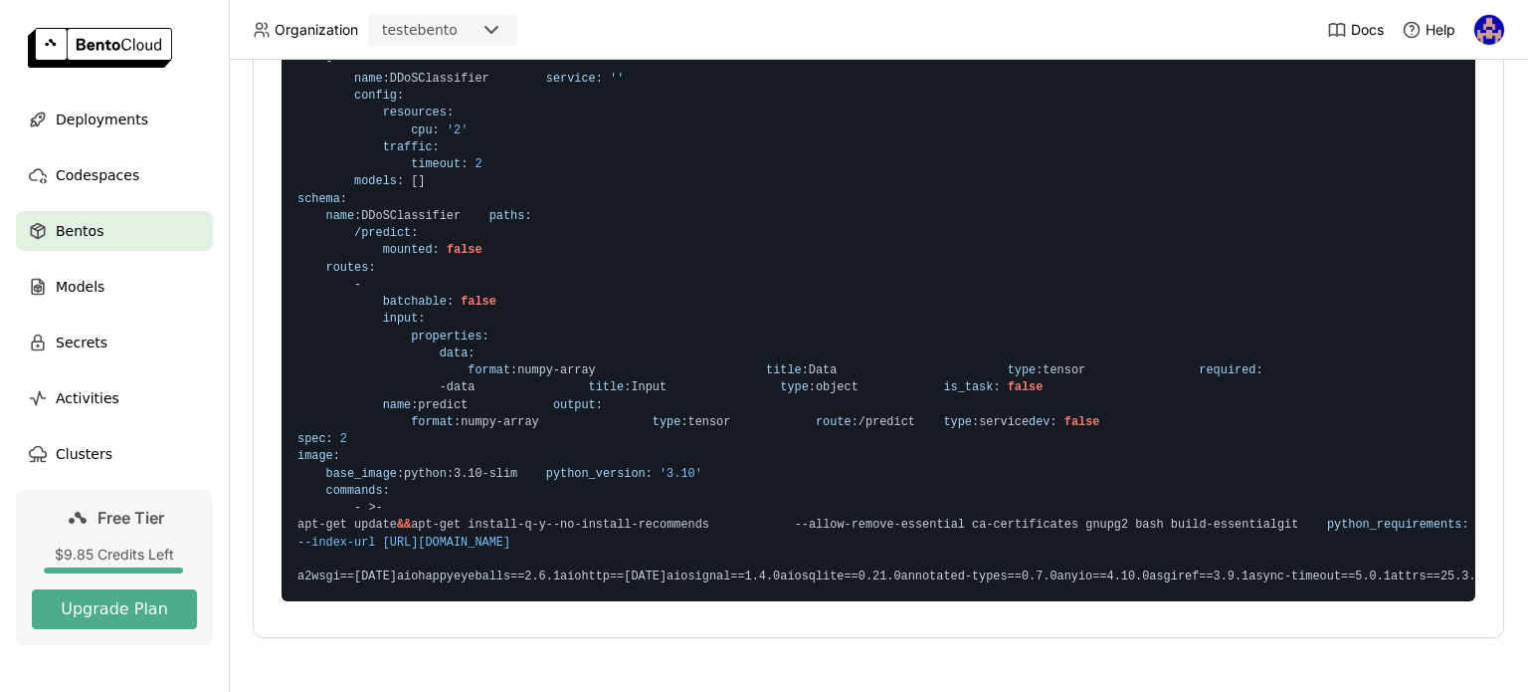
scroll to position [919, 0]
click at [448, 399] on code "service : service : DDoSClassifier bentoml_version : [DATE] apis : { } models :…" at bounding box center [879, 267] width 1194 height 667
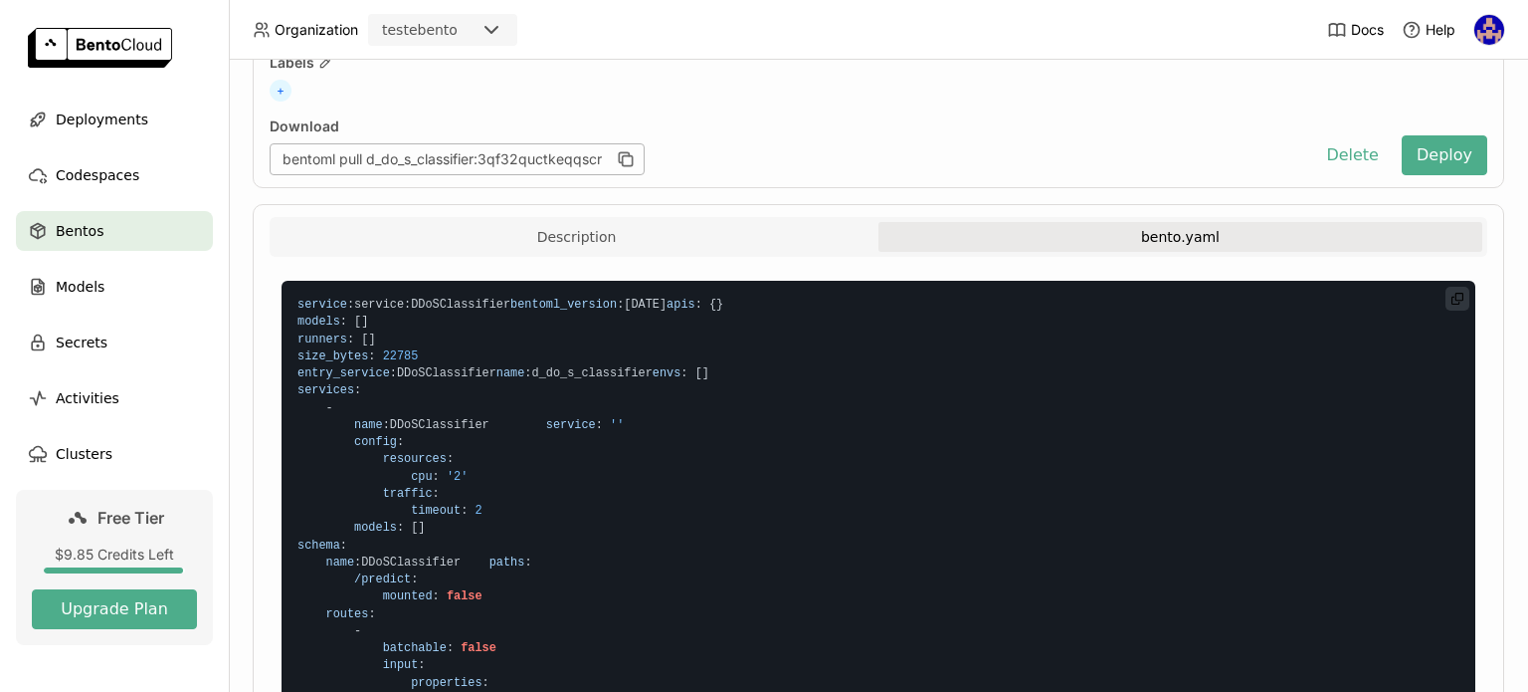
scroll to position [122, 0]
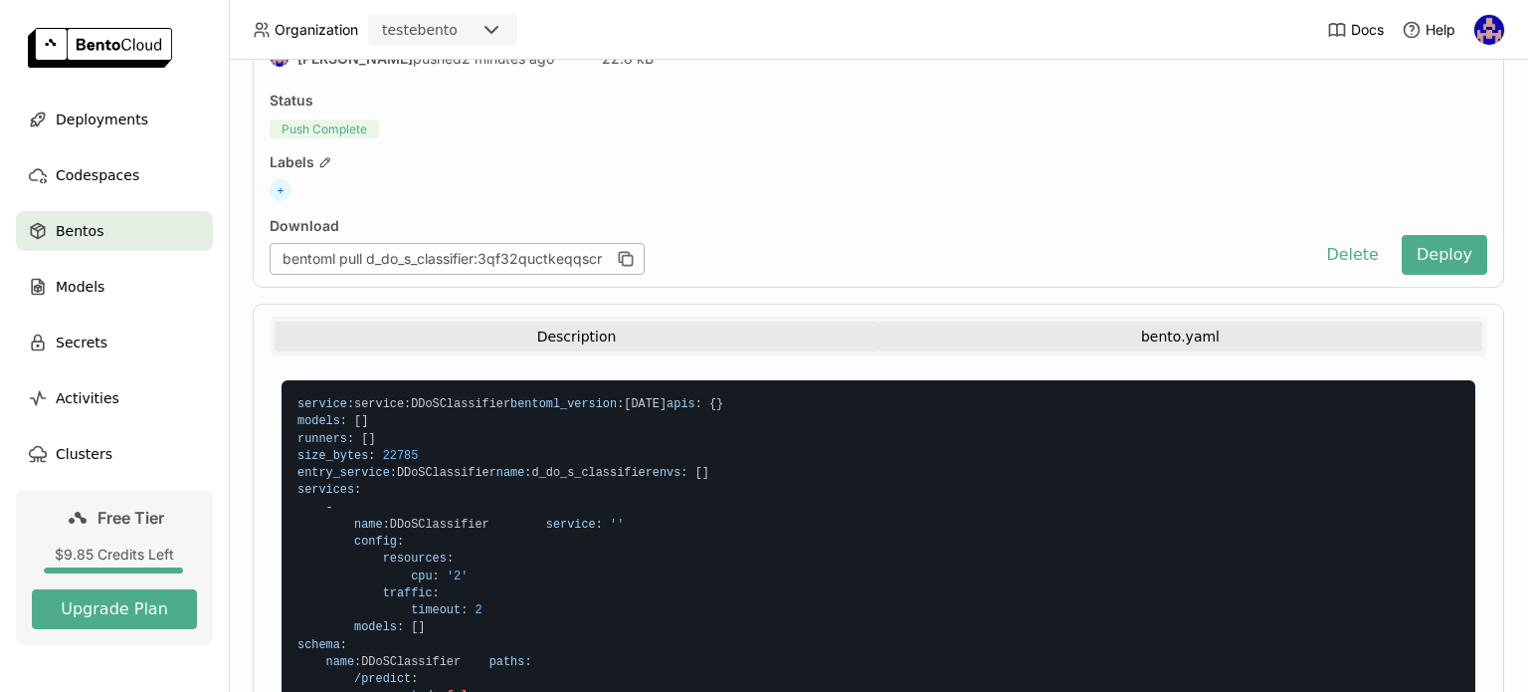
click at [633, 334] on button "Description" at bounding box center [577, 336] width 604 height 30
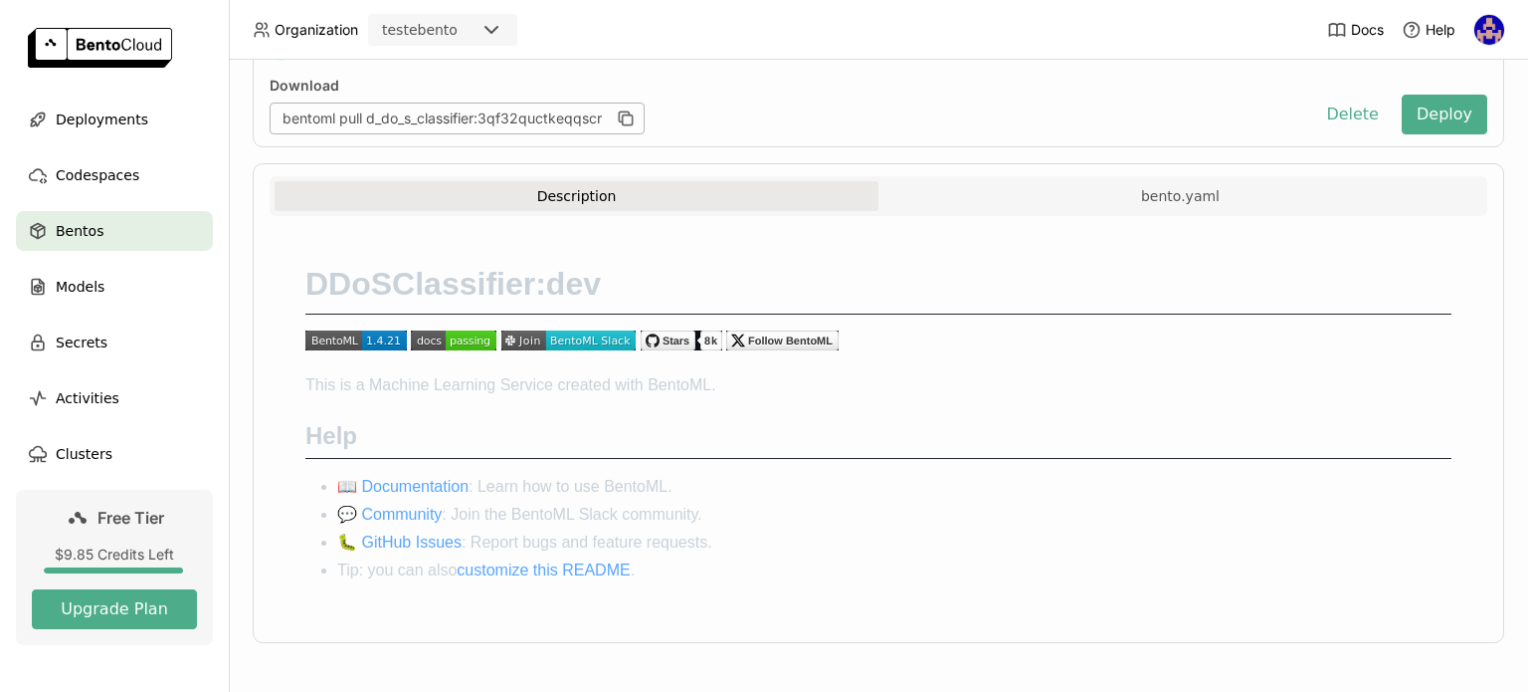
scroll to position [0, 0]
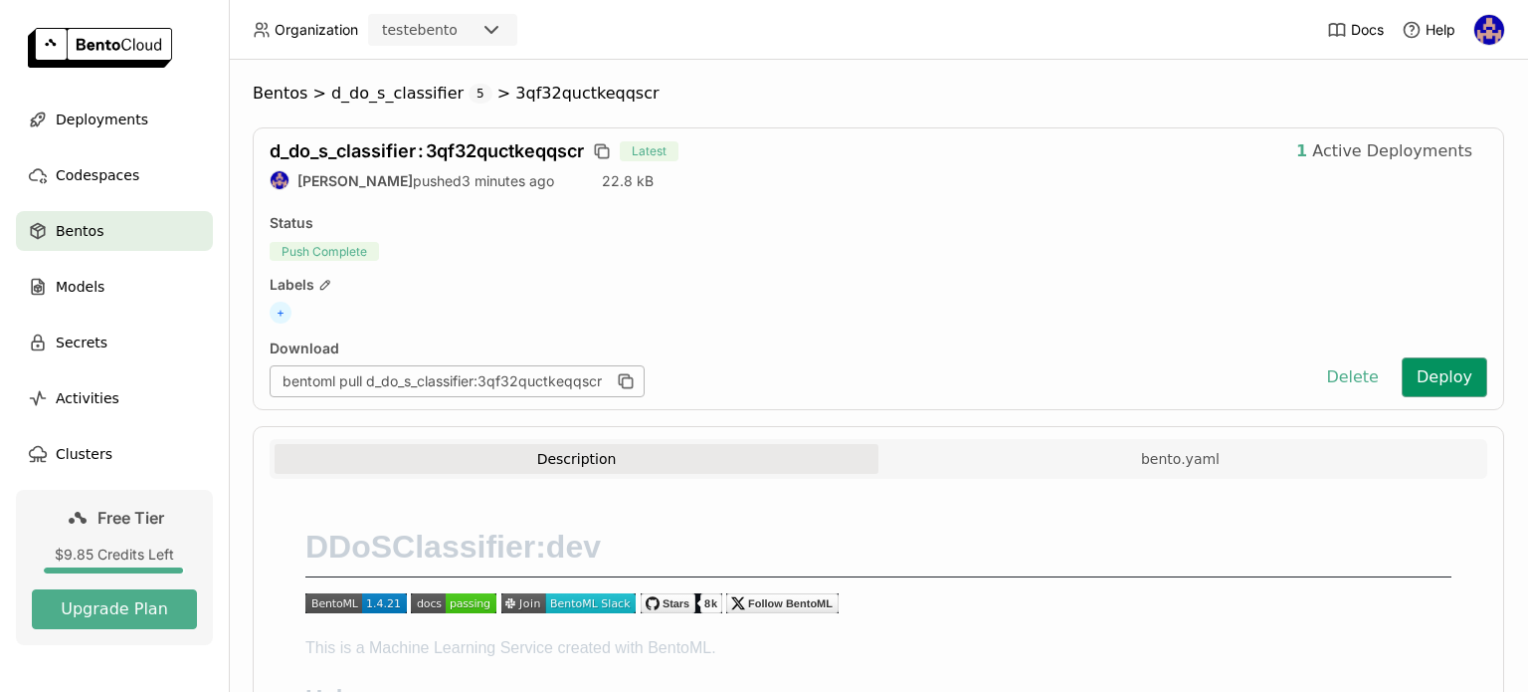
click at [1431, 364] on button "Deploy" at bounding box center [1445, 377] width 86 height 40
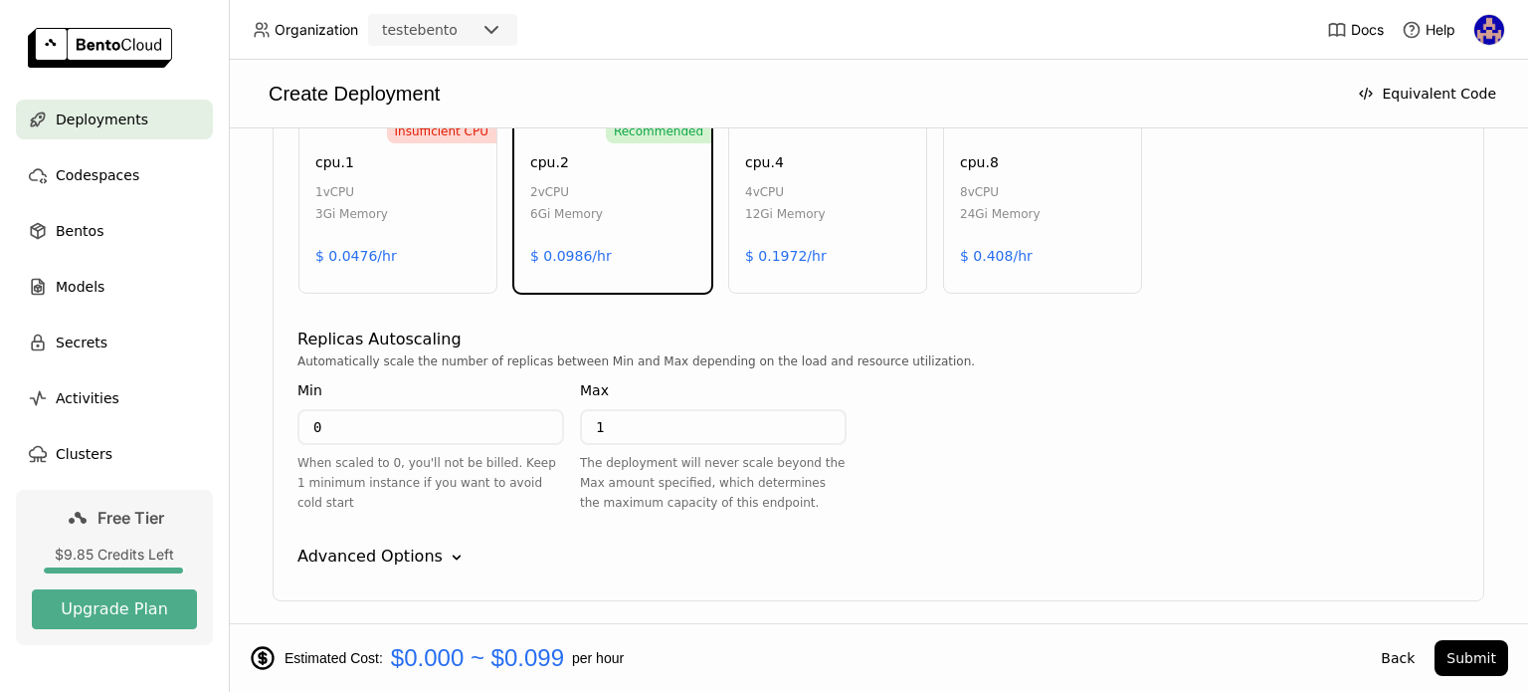
scroll to position [1079, 0]
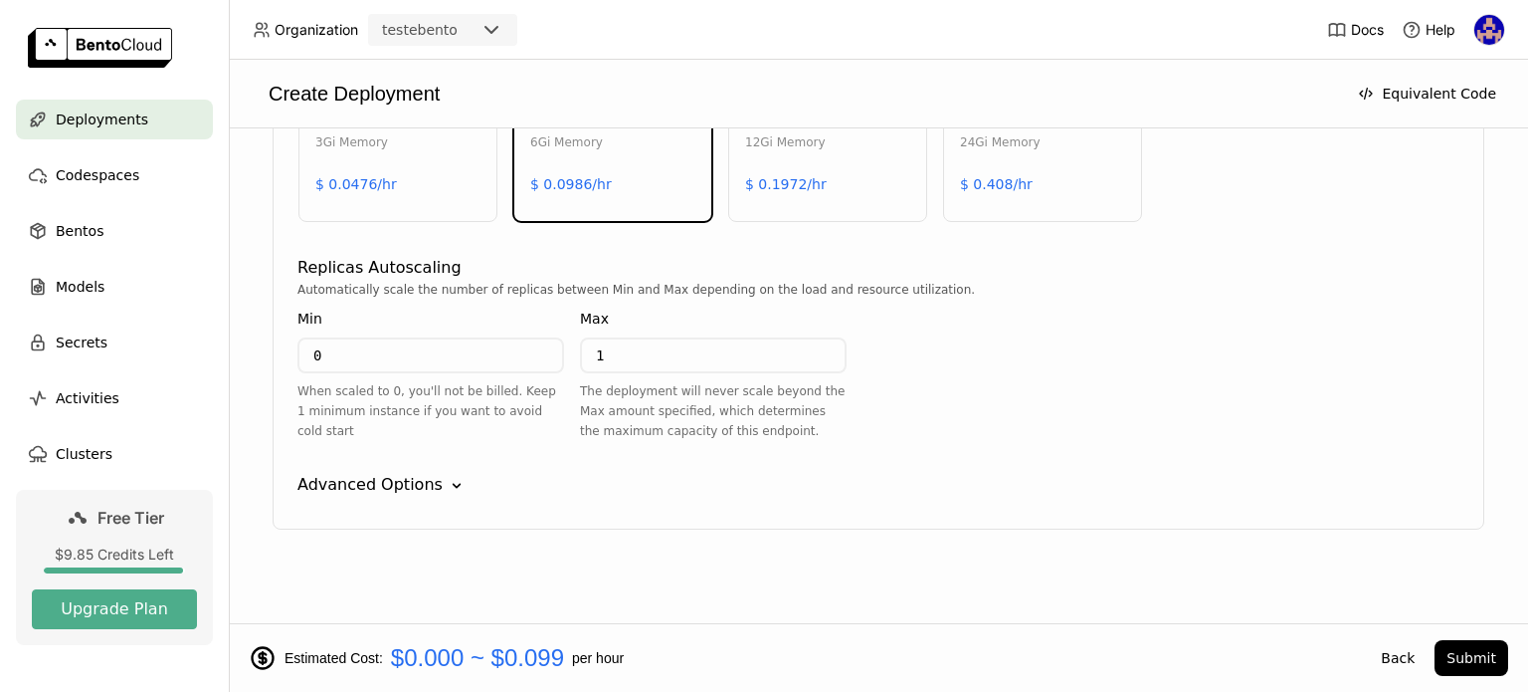
click at [87, 117] on span "Deployments" at bounding box center [102, 119] width 93 height 24
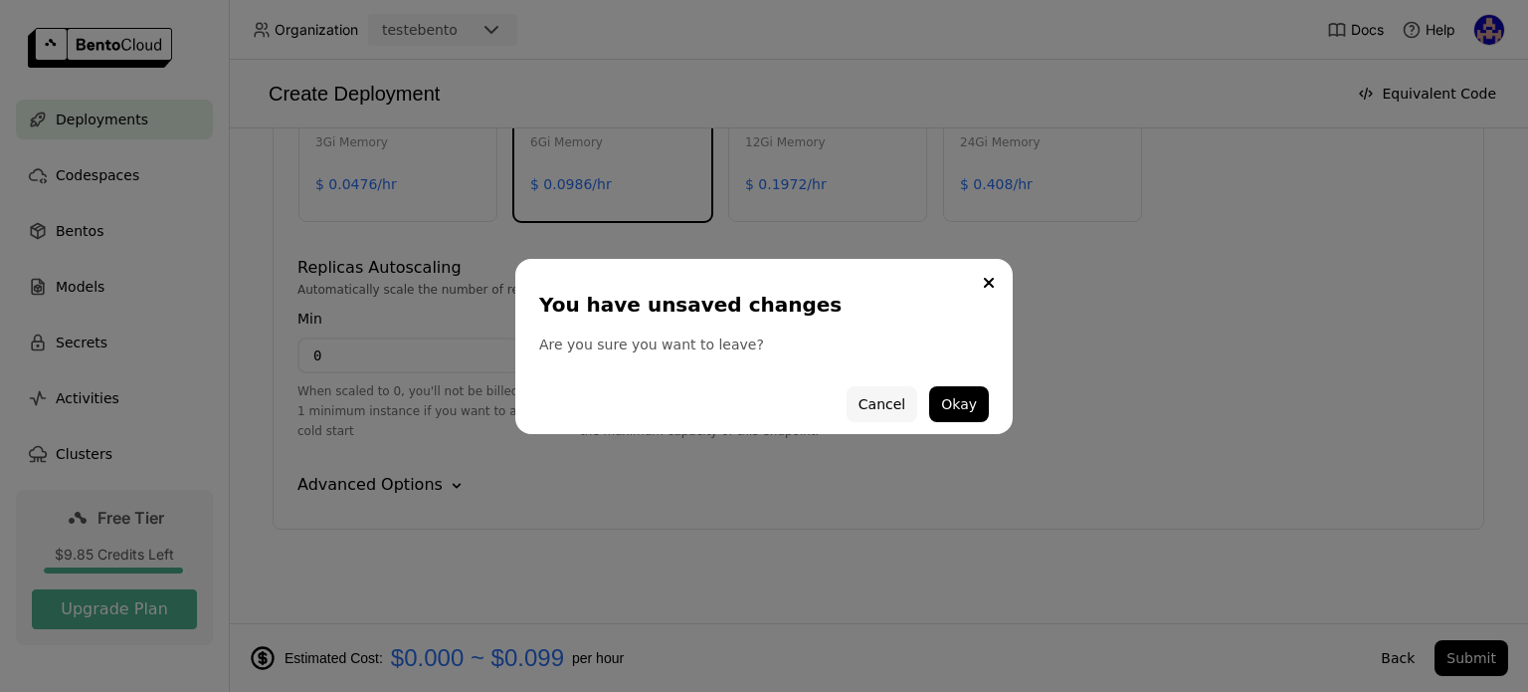
click at [880, 409] on button "Cancel" at bounding box center [882, 404] width 71 height 36
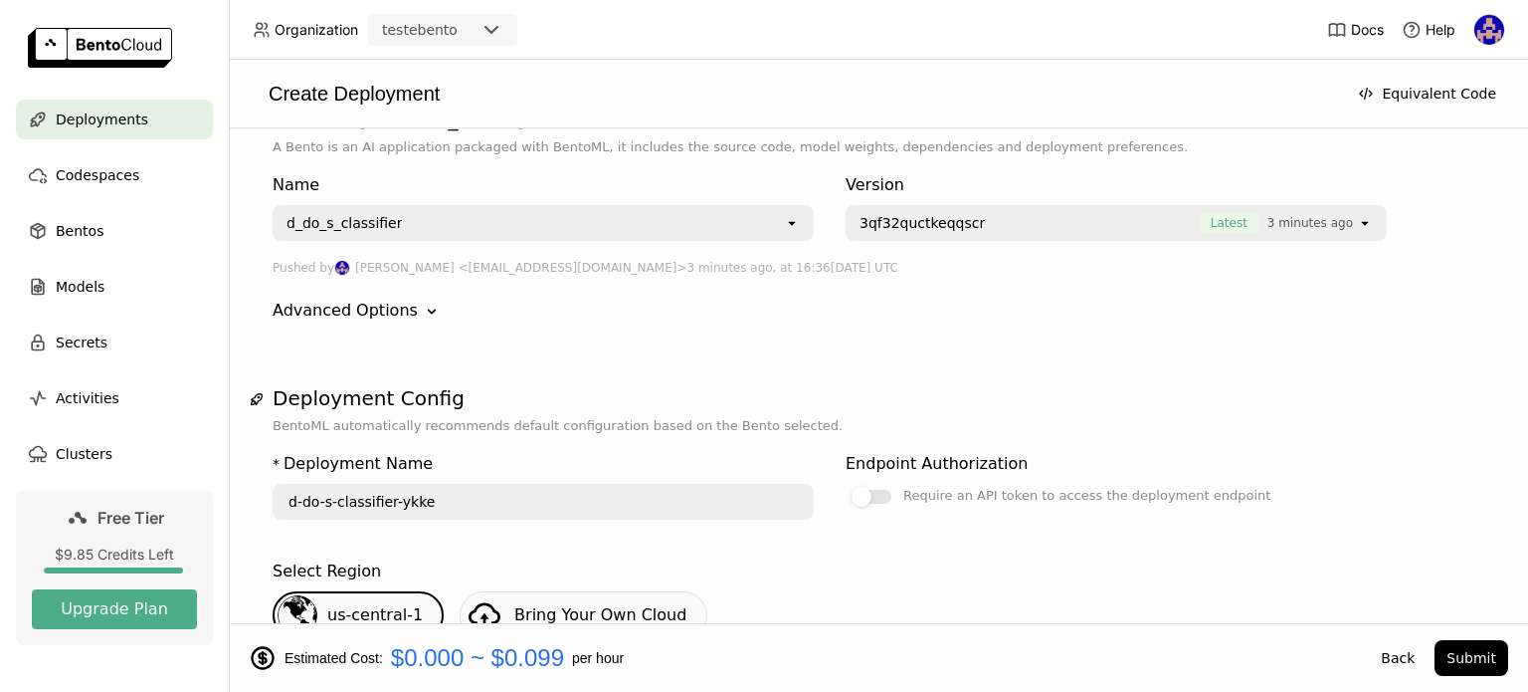
scroll to position [0, 0]
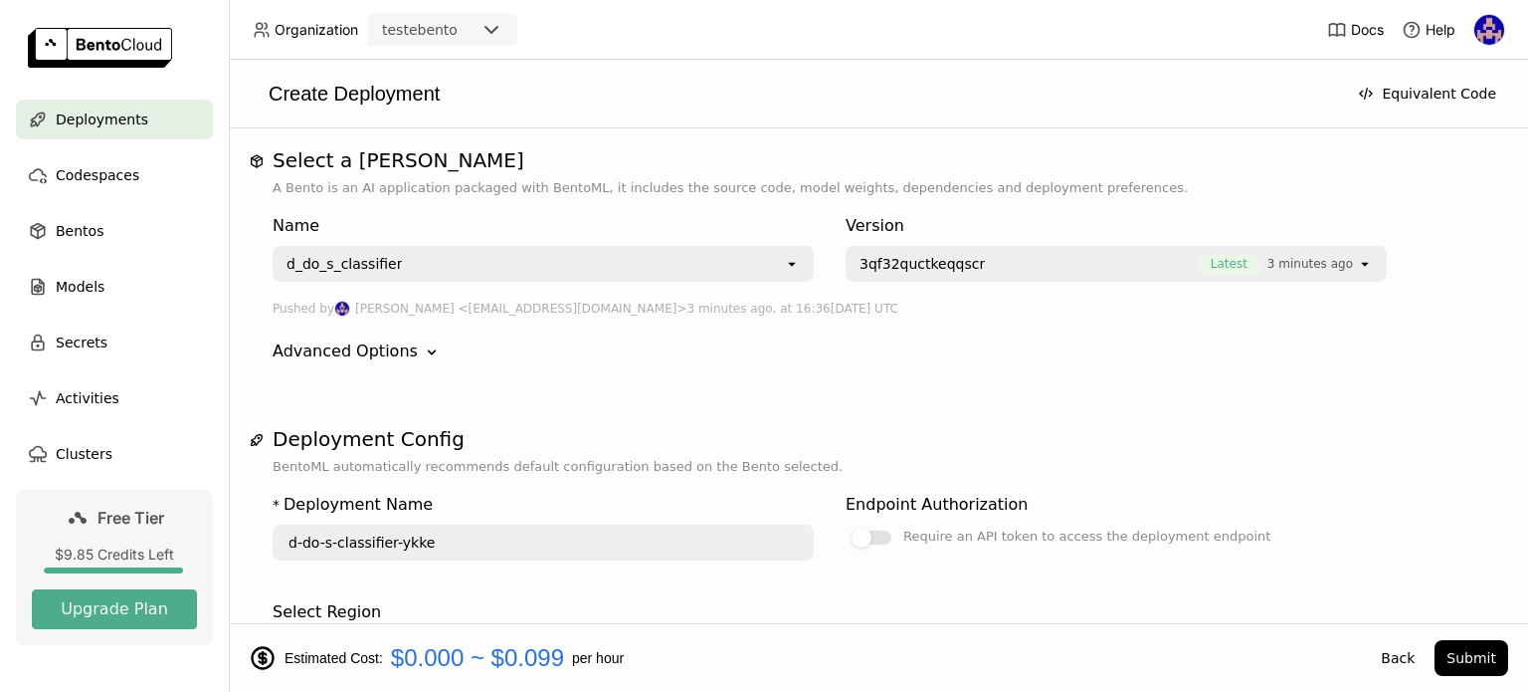
click at [115, 122] on span "Deployments" at bounding box center [102, 119] width 93 height 24
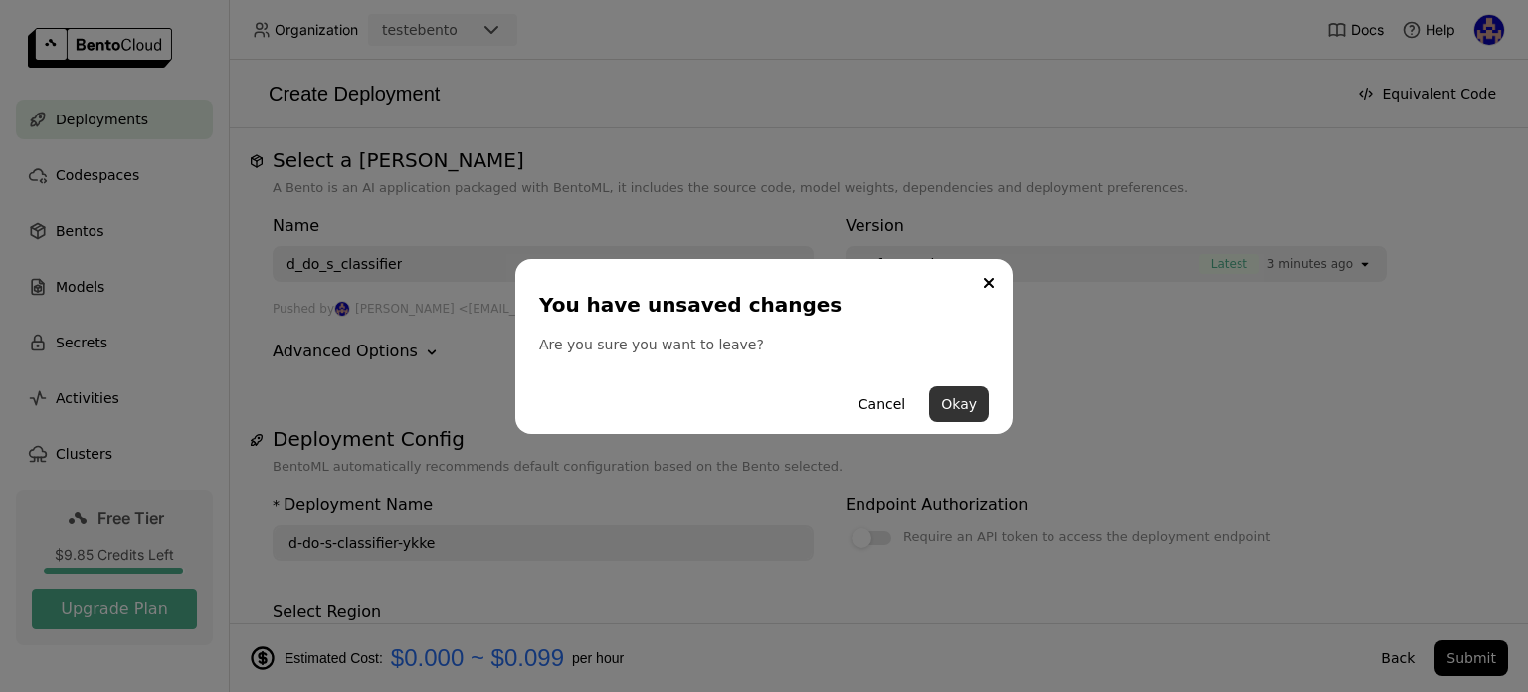
click at [979, 403] on button "Okay" at bounding box center [959, 404] width 60 height 36
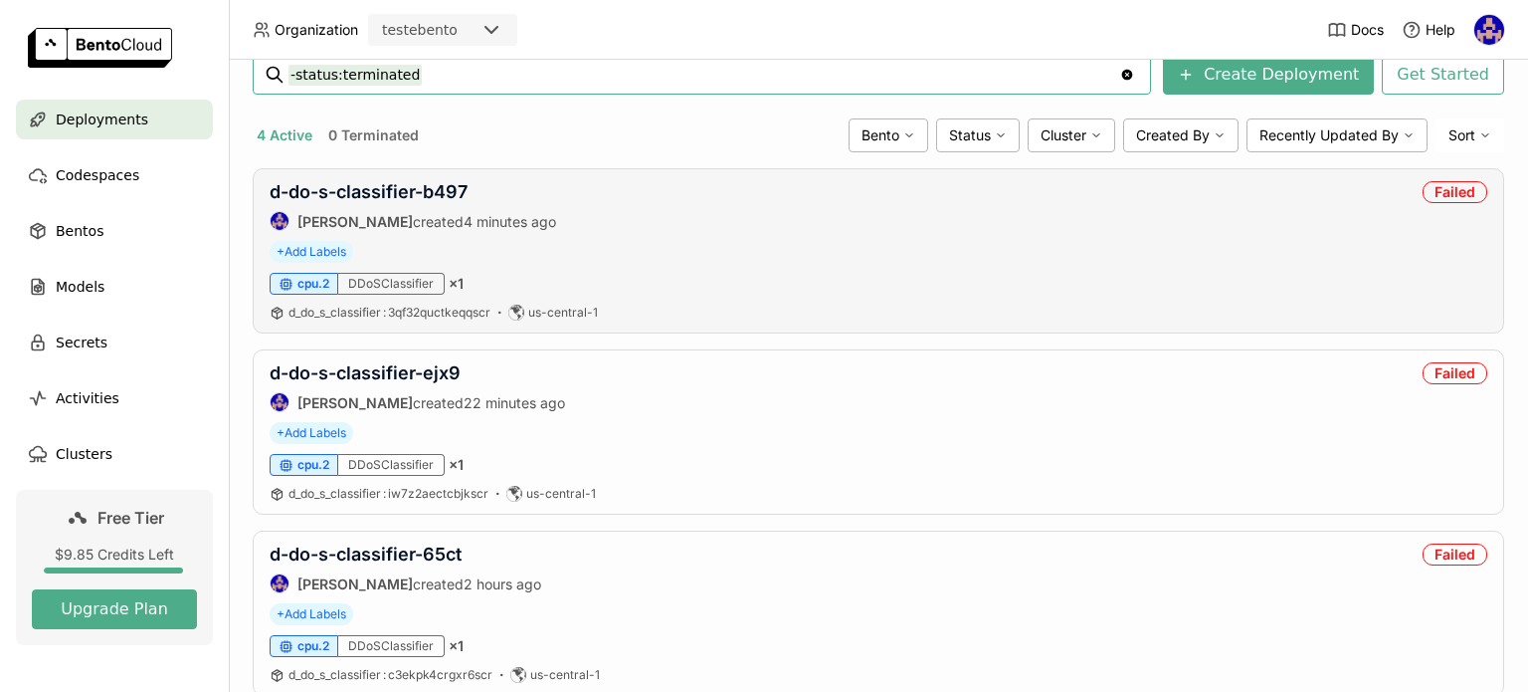
scroll to position [199, 0]
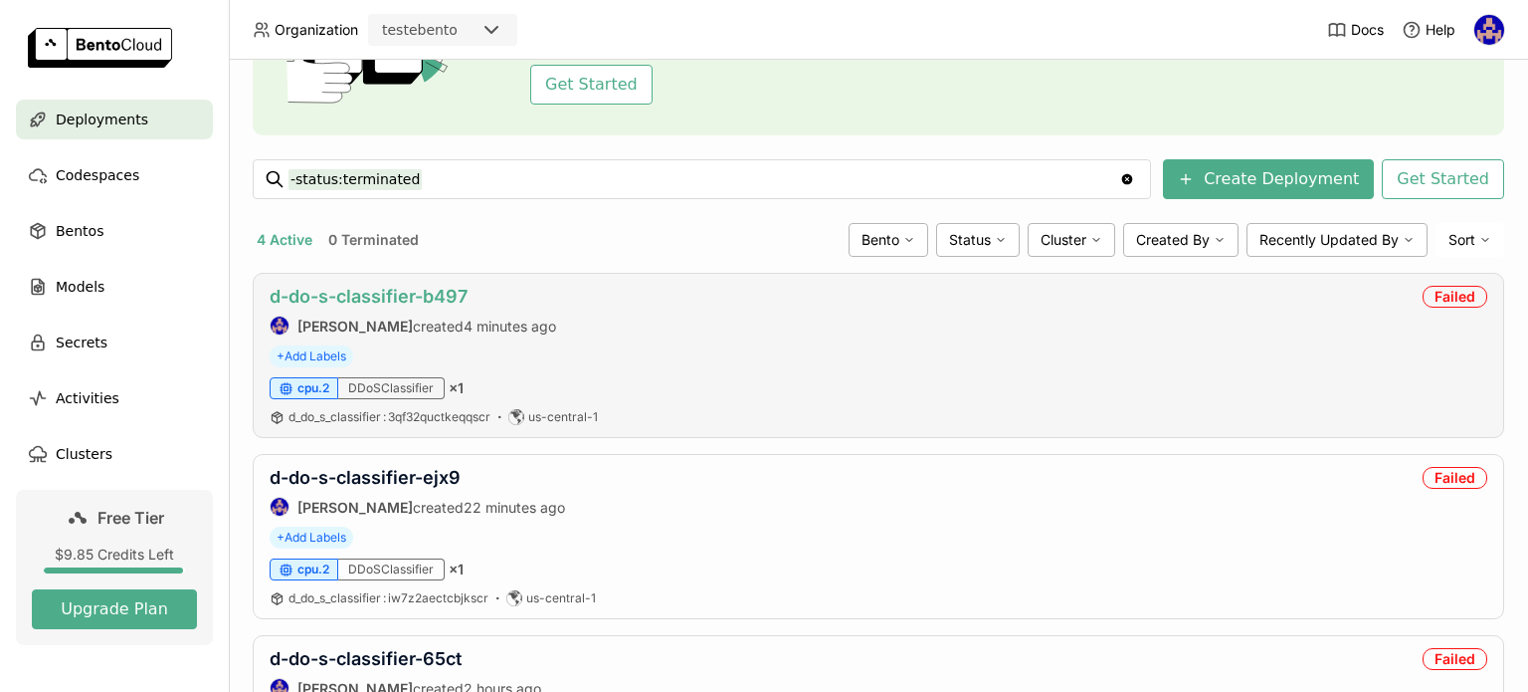
click at [368, 288] on link "d-do-s-classifier-b497" at bounding box center [369, 296] width 198 height 21
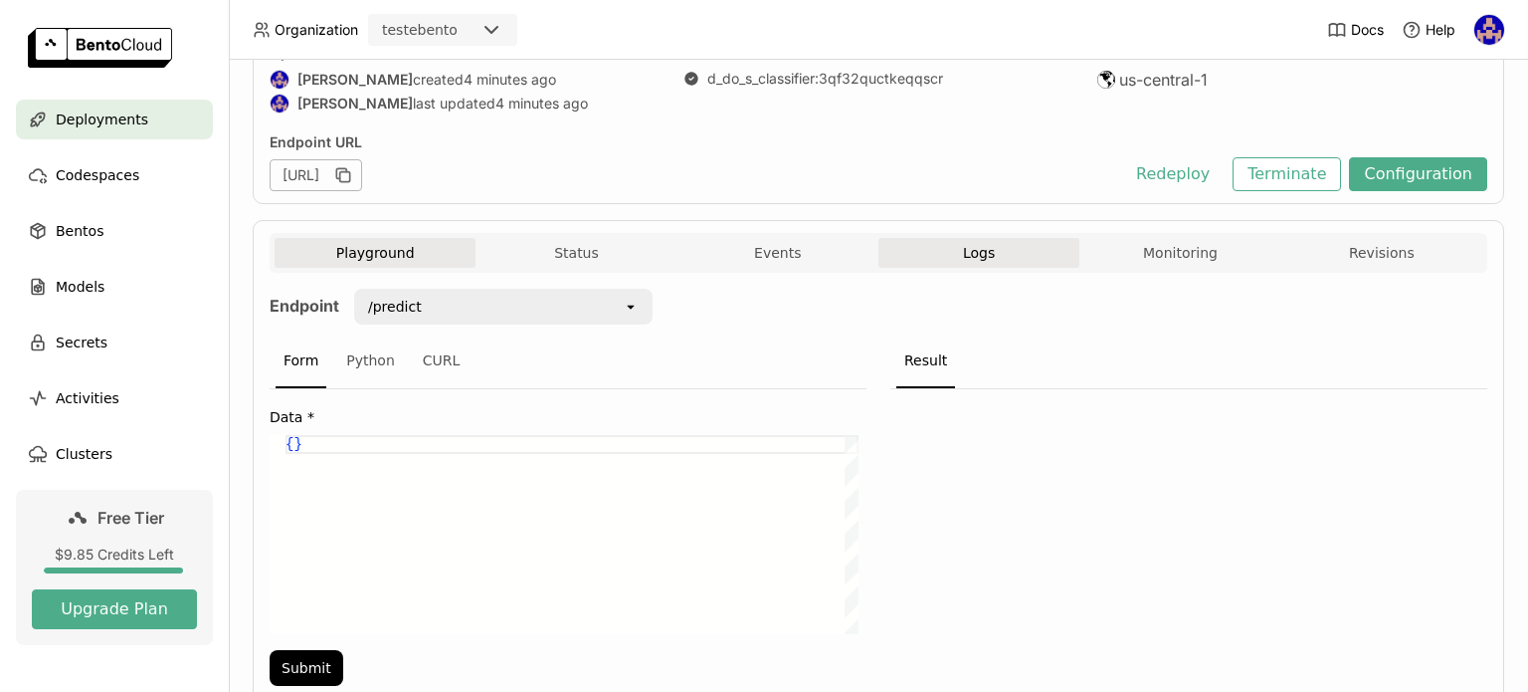
click at [947, 249] on button "Logs" at bounding box center [979, 253] width 201 height 30
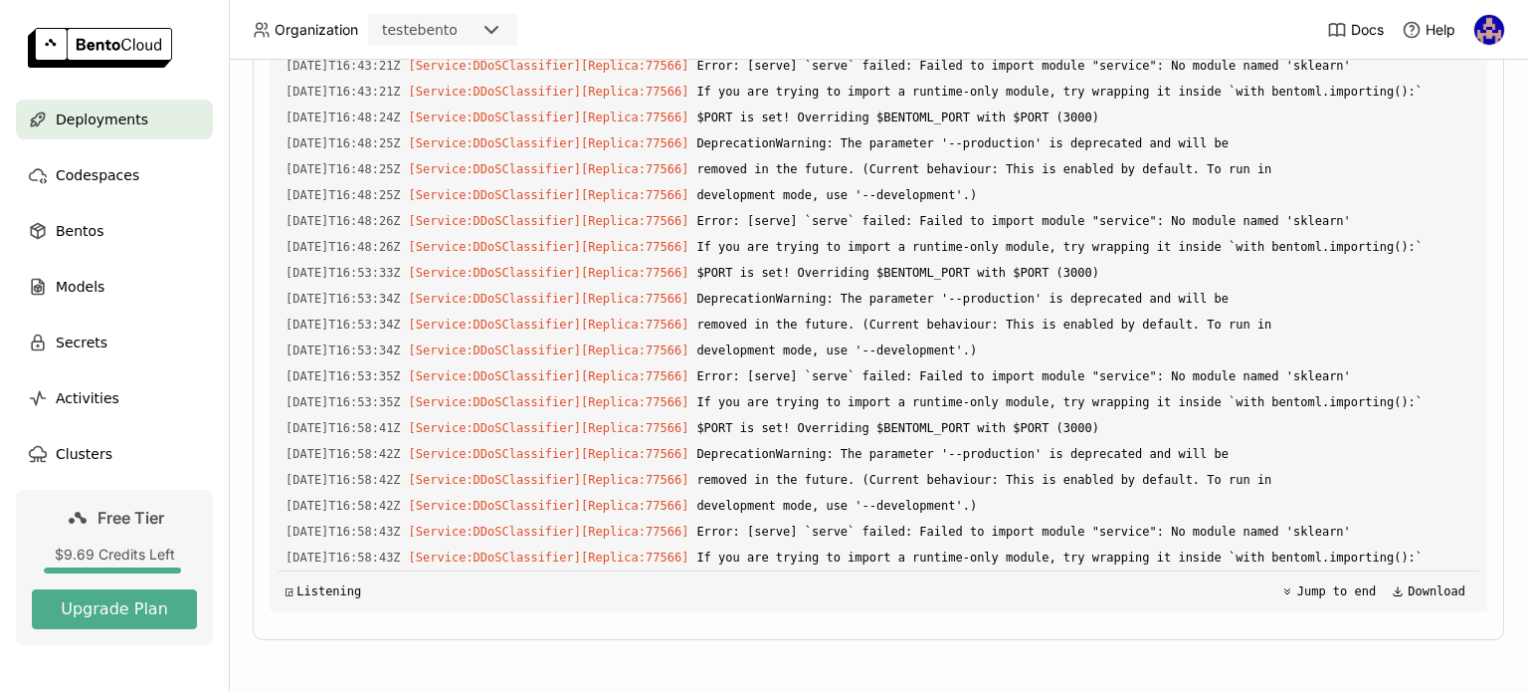
scroll to position [3757, 0]
click at [157, 236] on div "Bentos" at bounding box center [114, 231] width 197 height 40
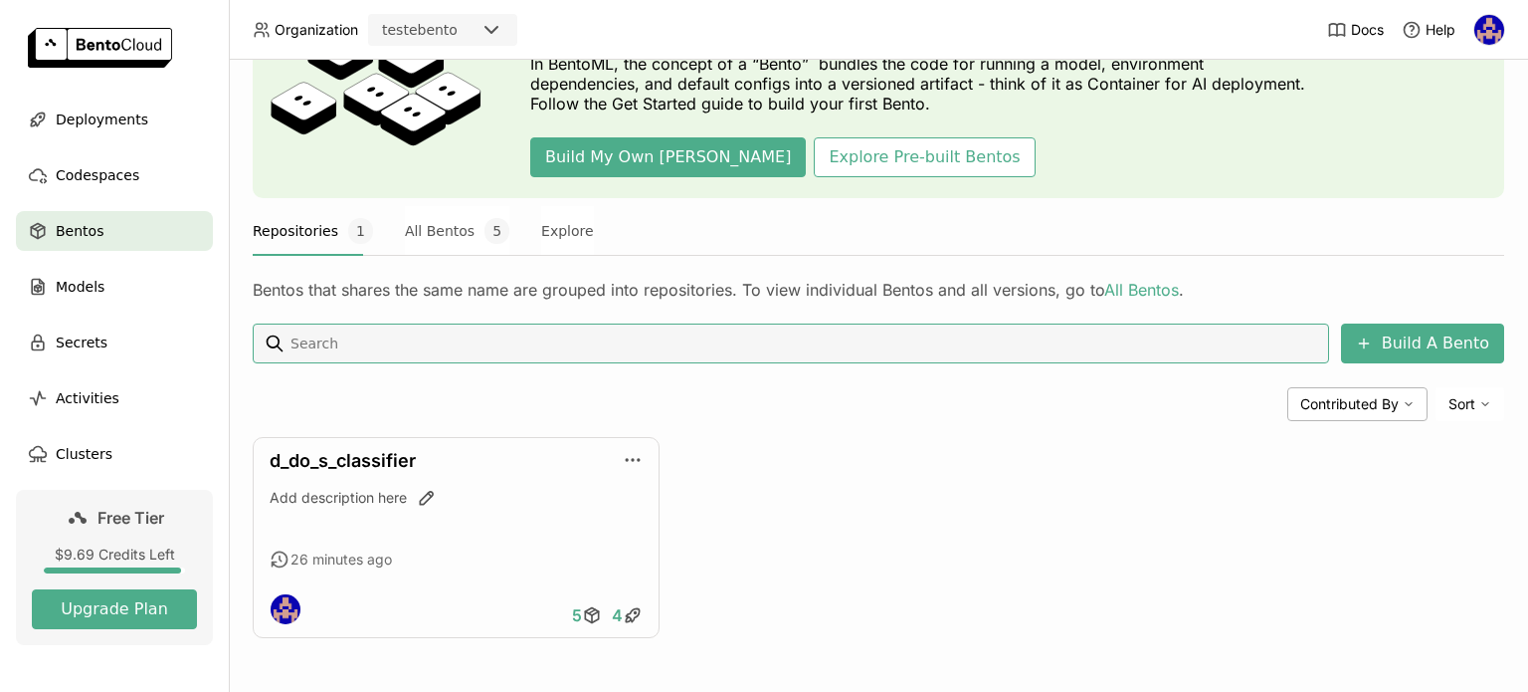
scroll to position [135, 0]
click at [626, 456] on icon "button" at bounding box center [633, 461] width 20 height 20
click at [366, 458] on link "d_do_s_classifier" at bounding box center [343, 461] width 146 height 21
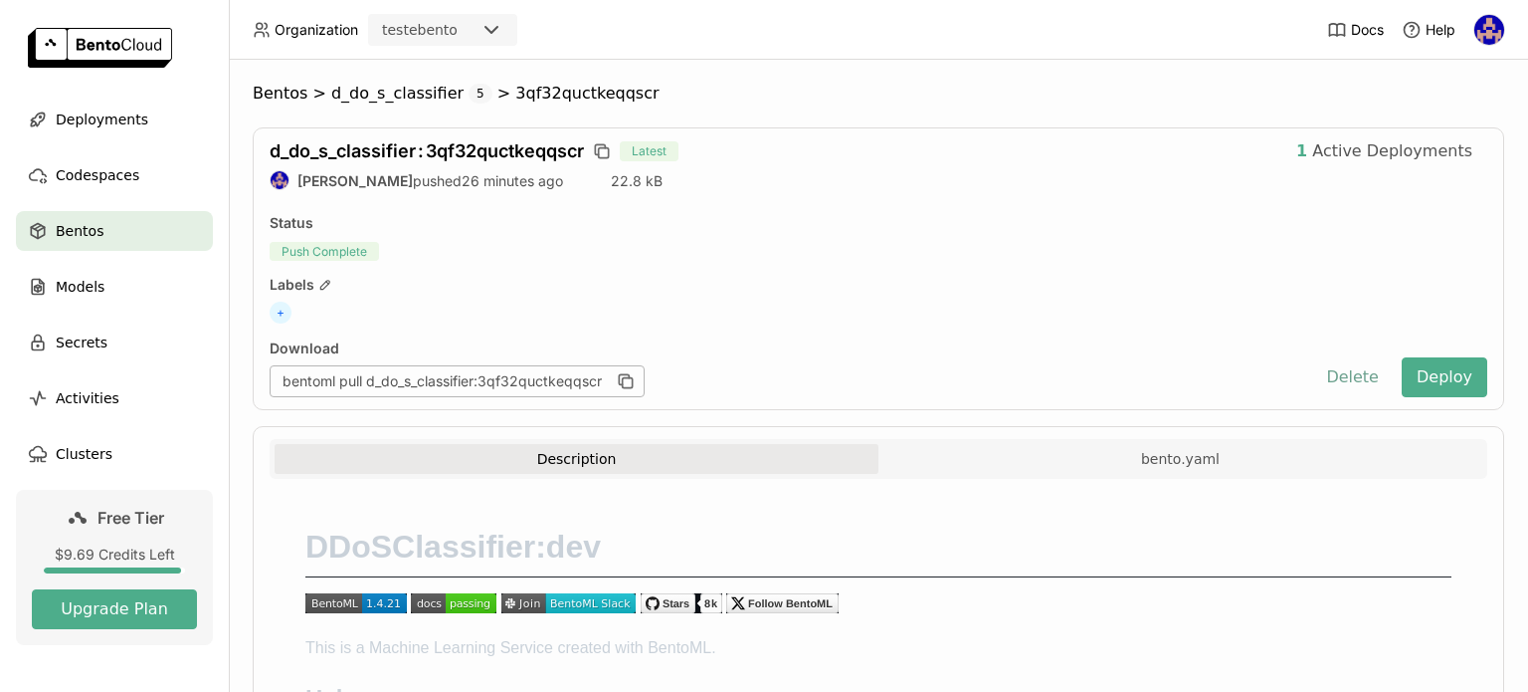
click at [1328, 378] on button "Delete" at bounding box center [1352, 377] width 83 height 40
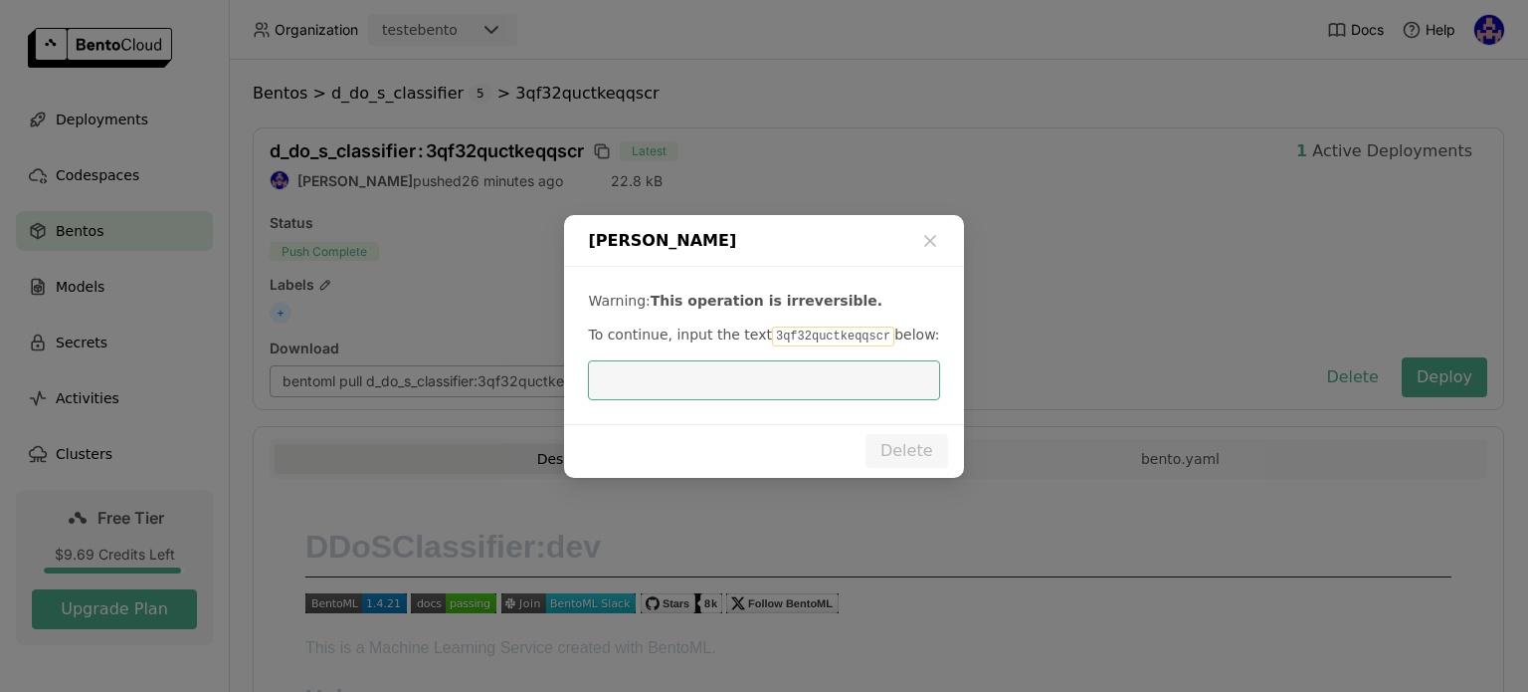
click at [796, 379] on input "dialog" at bounding box center [763, 380] width 327 height 38
drag, startPoint x: 759, startPoint y: 334, endPoint x: 860, endPoint y: 341, distance: 100.7
click at [860, 341] on code "3qf32quctkeqqscr" at bounding box center [833, 336] width 122 height 20
copy code "3qf32quctkeqqscr"
click at [764, 385] on input "dialog" at bounding box center [763, 380] width 327 height 38
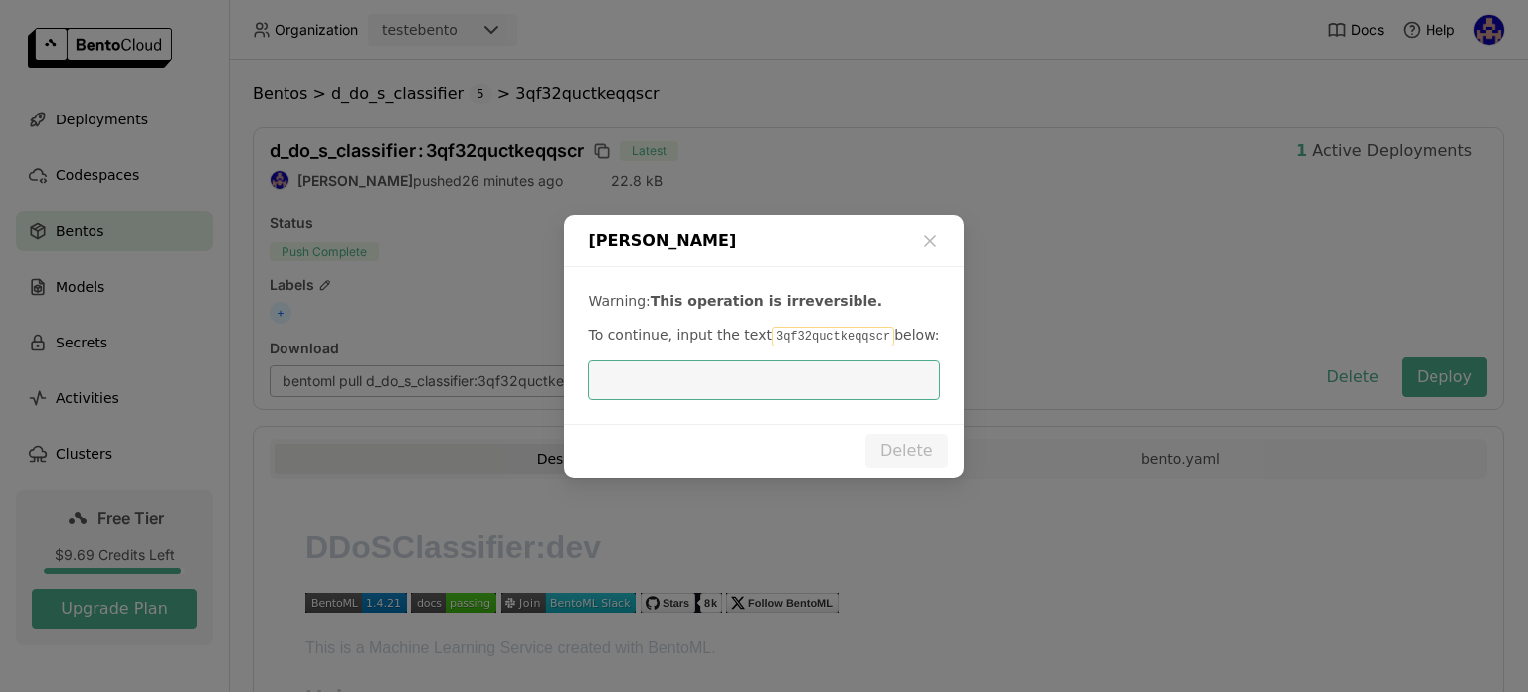
paste input "3qf32quctkeqqscr"
type input "3qf32quctkeqqscr"
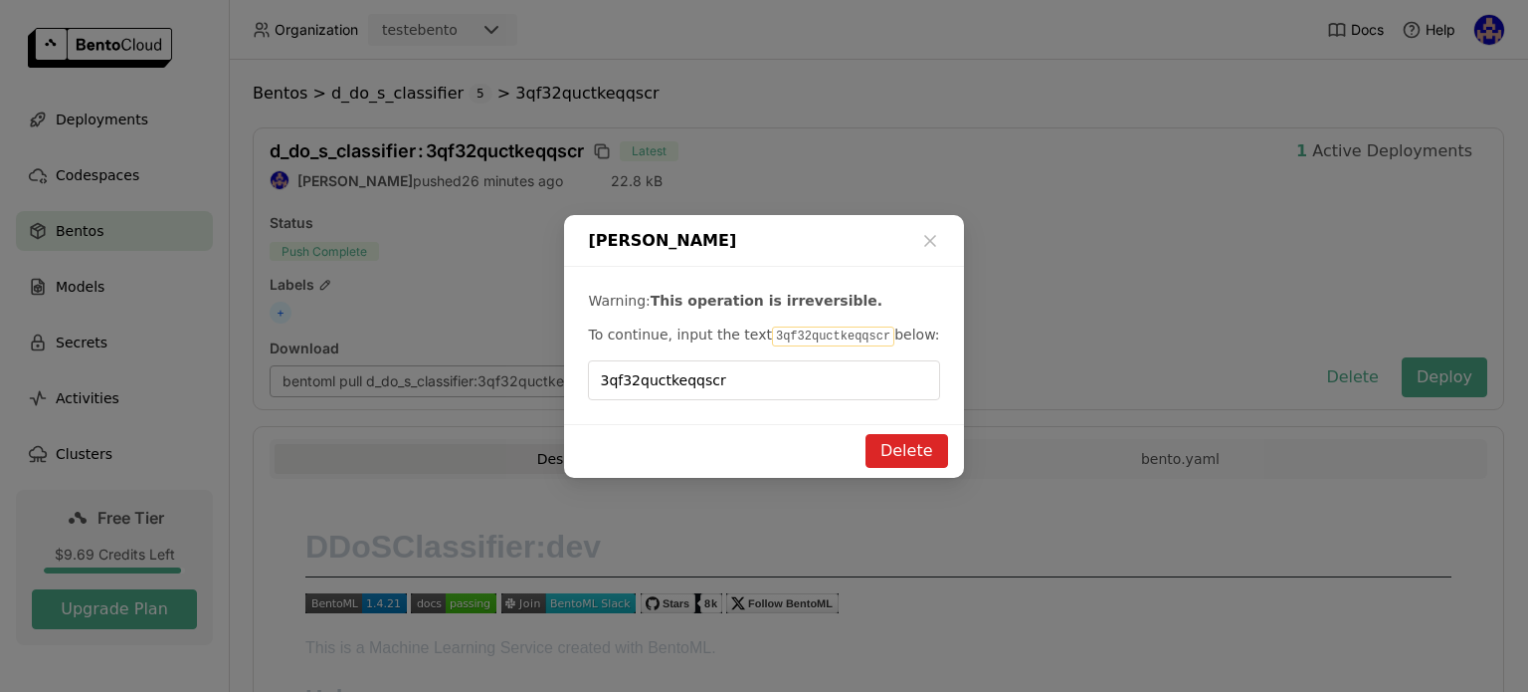
click at [886, 450] on button "Delete" at bounding box center [907, 451] width 83 height 34
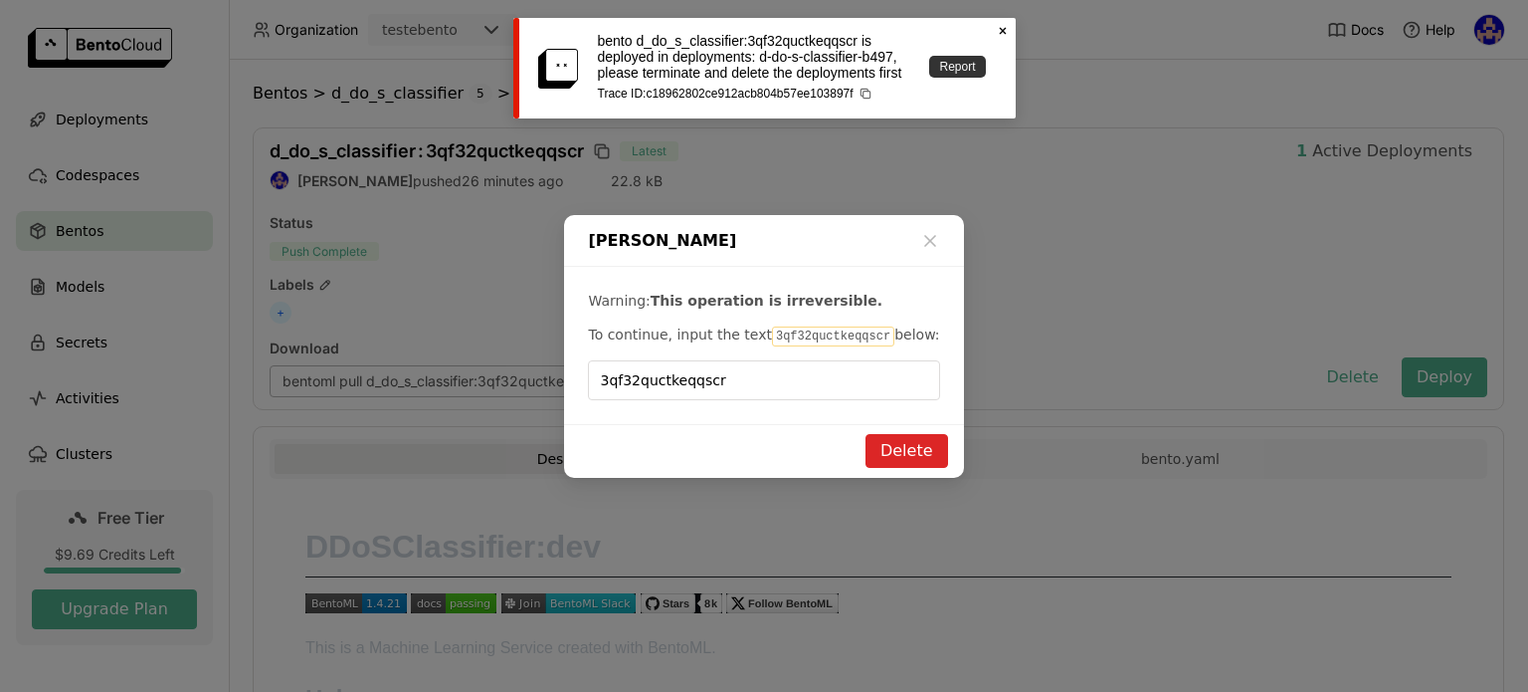
click at [973, 63] on link "Report" at bounding box center [957, 67] width 56 height 22
click at [1006, 26] on icon "Close" at bounding box center [1003, 31] width 16 height 16
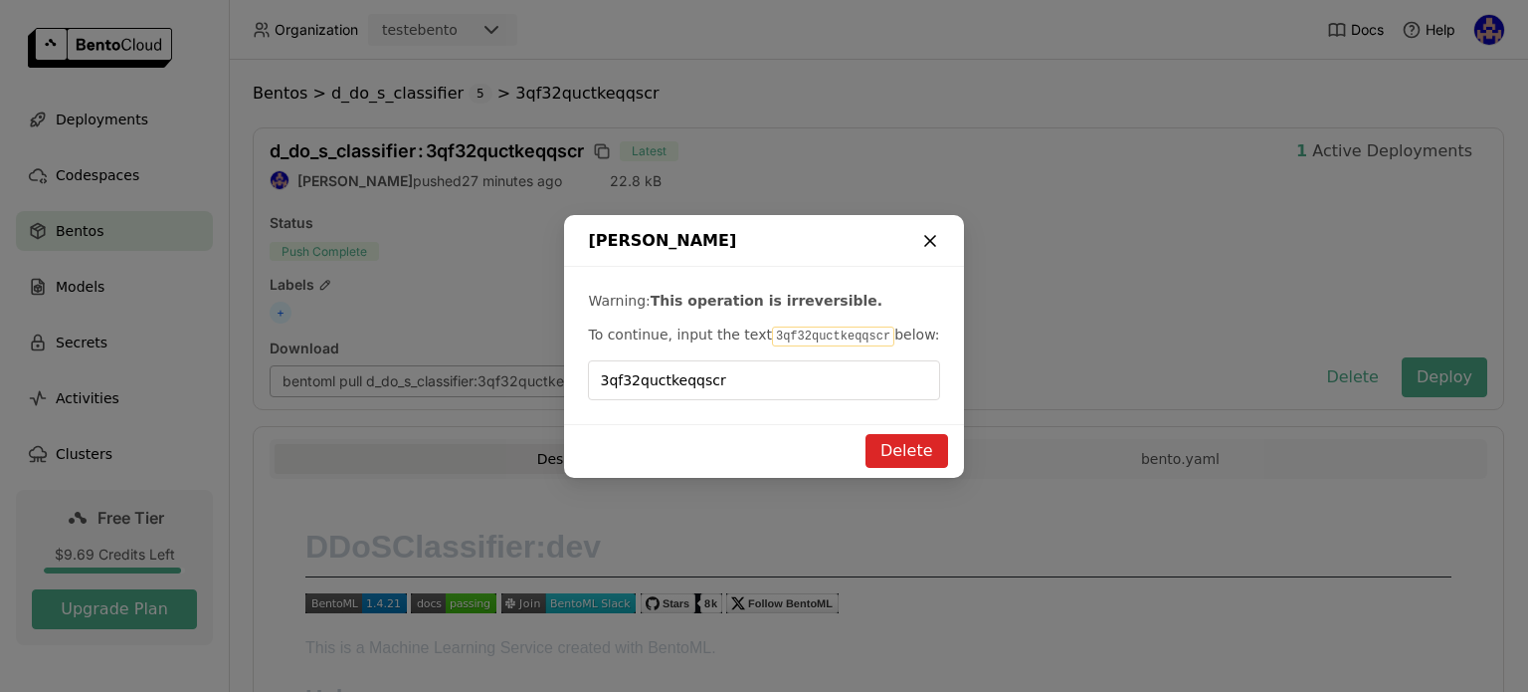
click at [927, 234] on icon "dialog" at bounding box center [930, 241] width 20 height 20
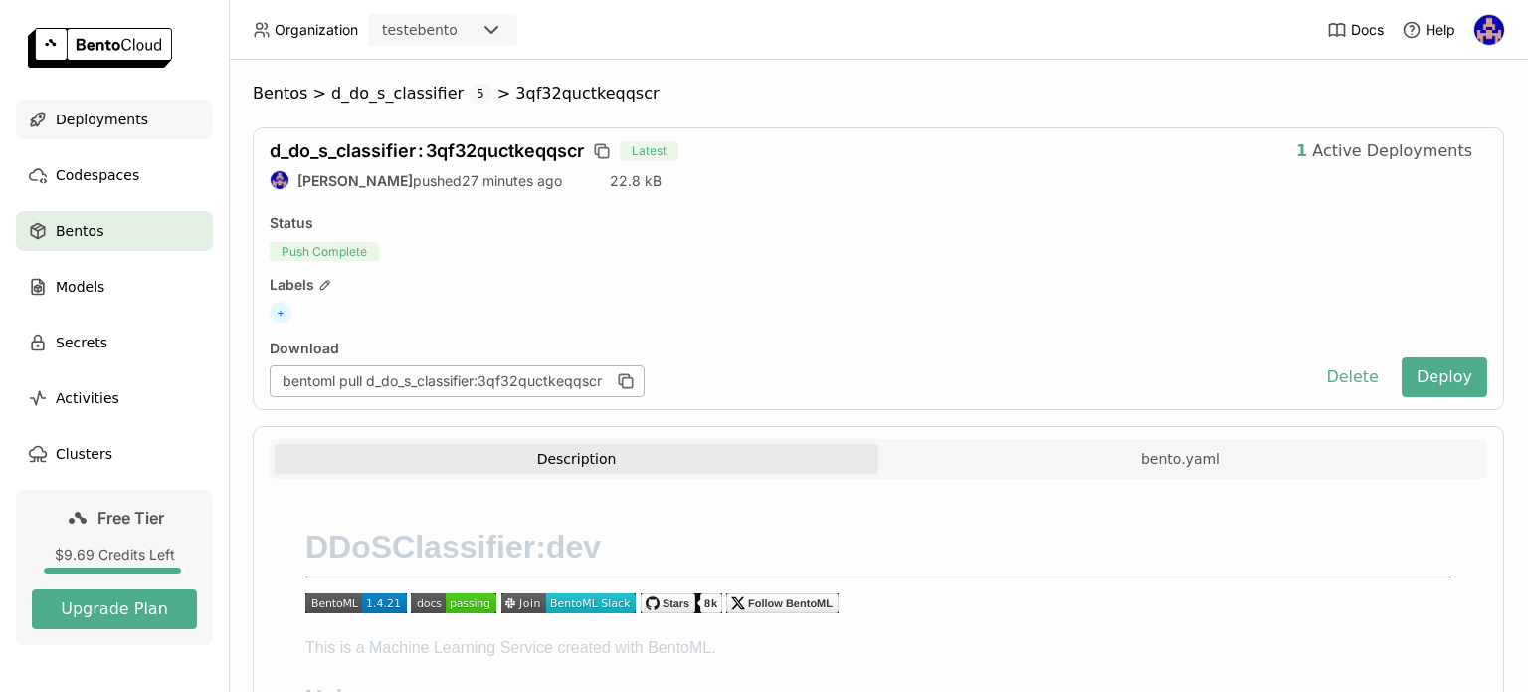
click at [132, 120] on span "Deployments" at bounding box center [102, 119] width 93 height 24
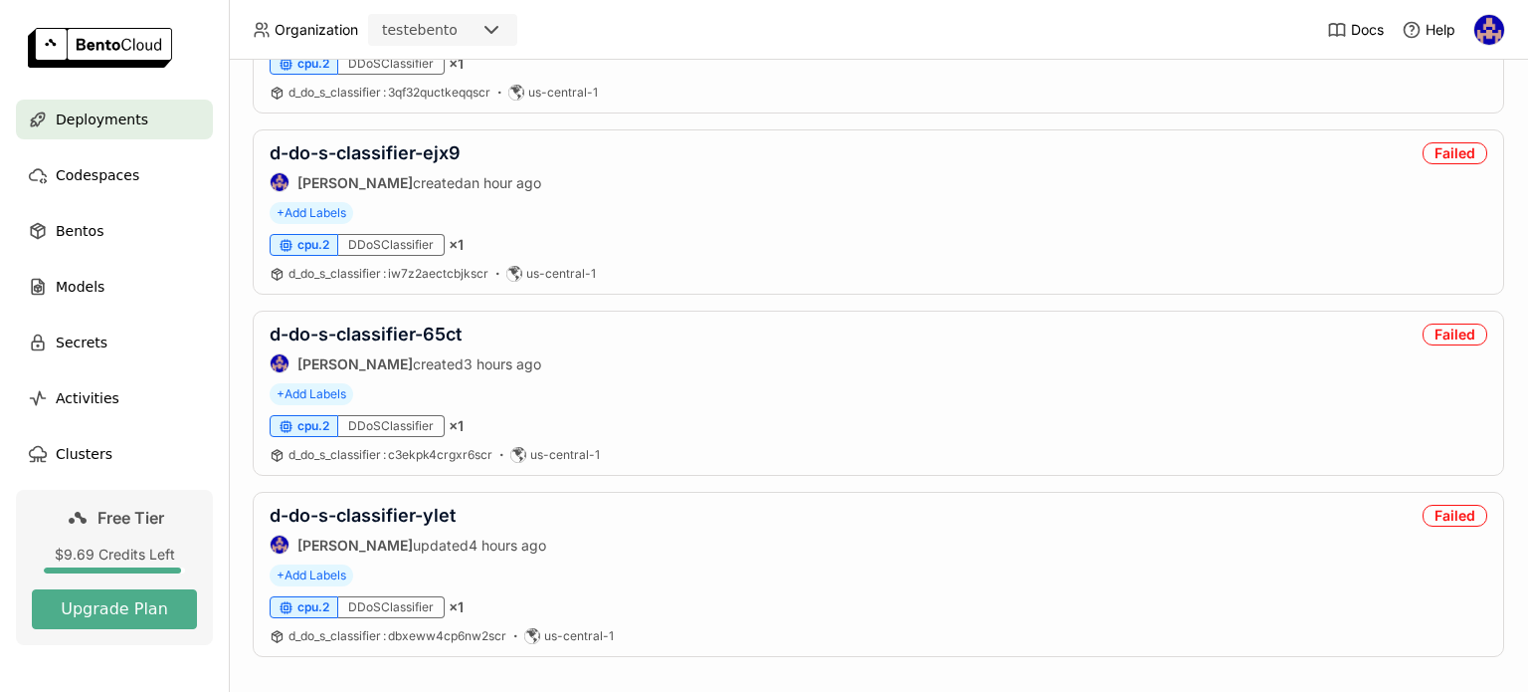
scroll to position [537, 0]
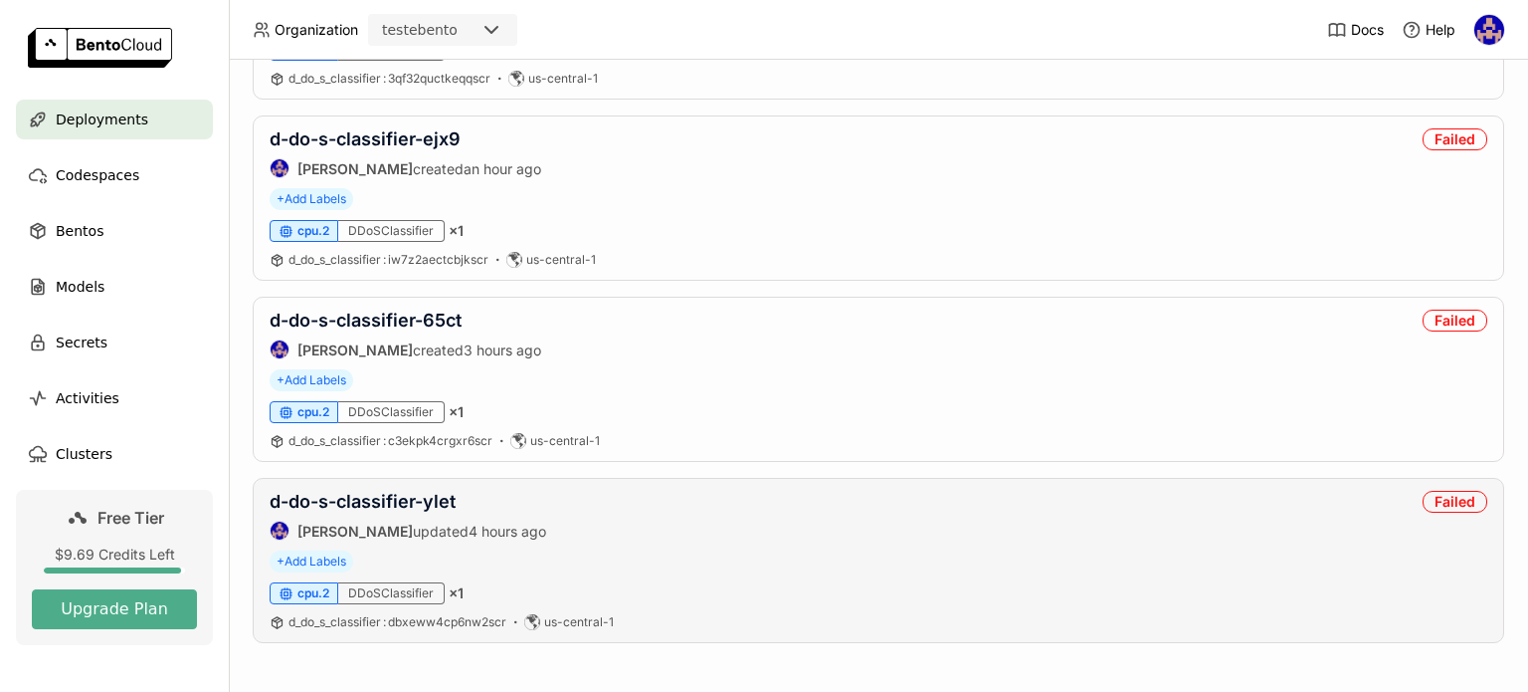
click at [793, 528] on div "d-do-s-classifier-[PERSON_NAME] updated 4 hours ago Failed" at bounding box center [879, 516] width 1218 height 50
click at [365, 493] on link "d-do-s-classifier-ylet" at bounding box center [363, 501] width 186 height 21
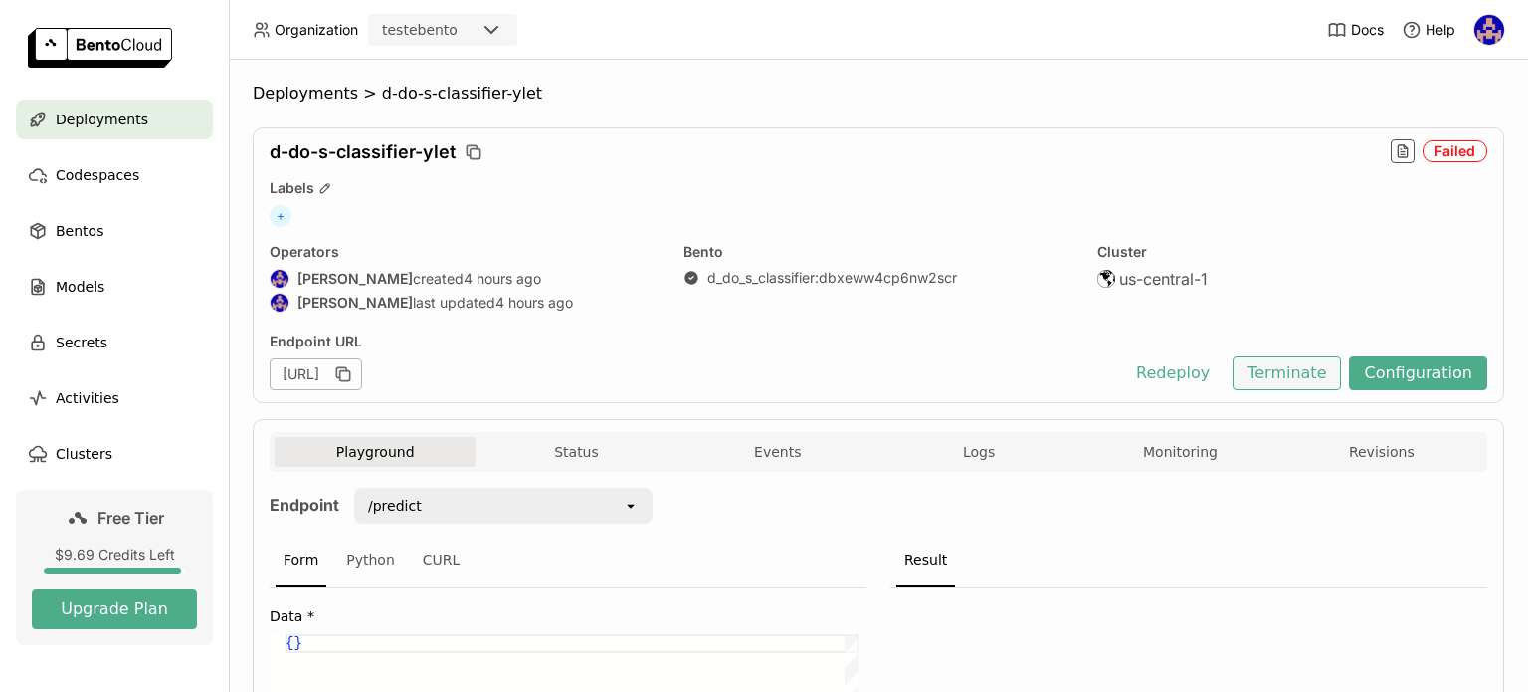
click at [1291, 375] on button "Terminate" at bounding box center [1287, 373] width 108 height 34
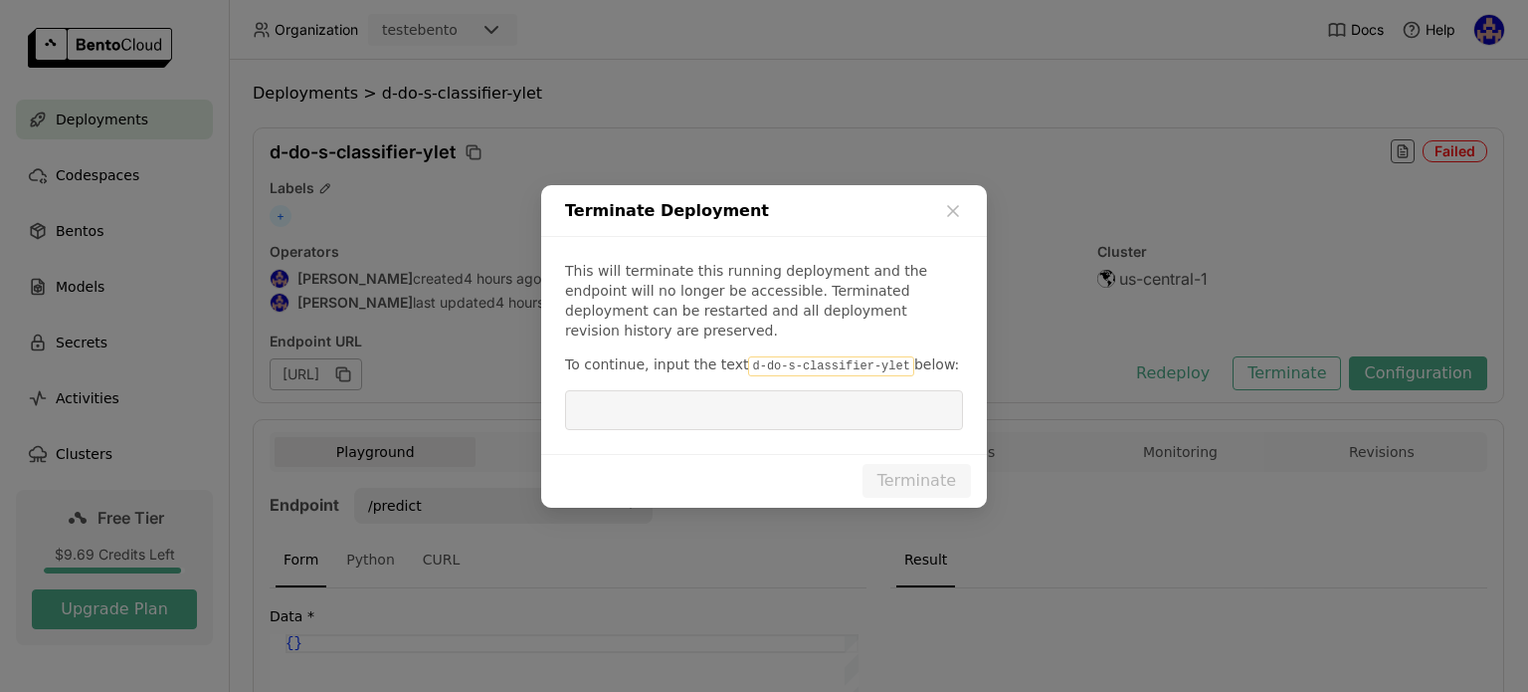
click at [829, 356] on code "d-do-s-classifier-ylet" at bounding box center [830, 366] width 165 height 20
drag, startPoint x: 876, startPoint y: 357, endPoint x: 731, endPoint y: 354, distance: 144.3
click at [748, 356] on code "d-do-s-classifier-ylet" at bounding box center [830, 366] width 165 height 20
copy code "d-do-s-classifier-ylet"
click at [686, 391] on input "dialog" at bounding box center [764, 410] width 374 height 38
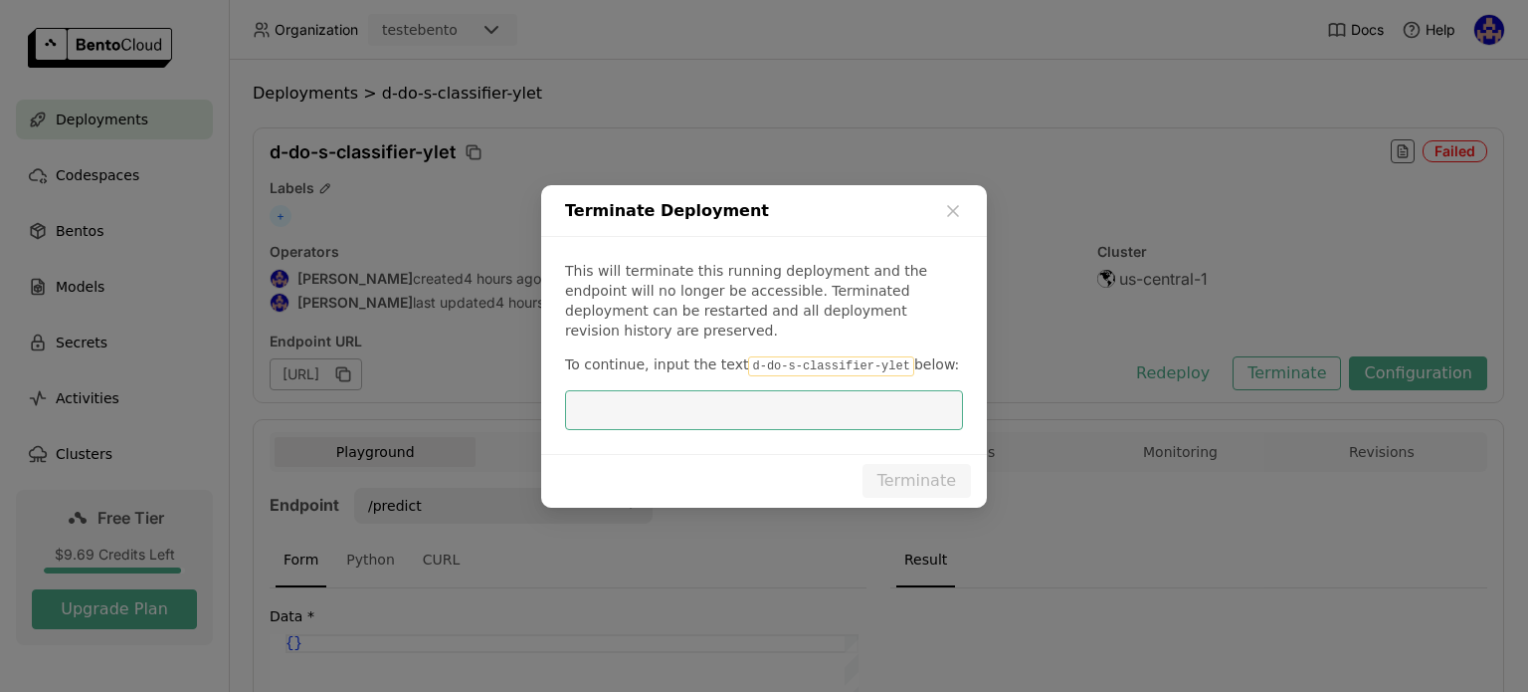
paste input "d-do-s-classifier-ylet"
type input "d-do-s-classifier-ylet"
click at [911, 476] on button "Terminate" at bounding box center [917, 481] width 108 height 34
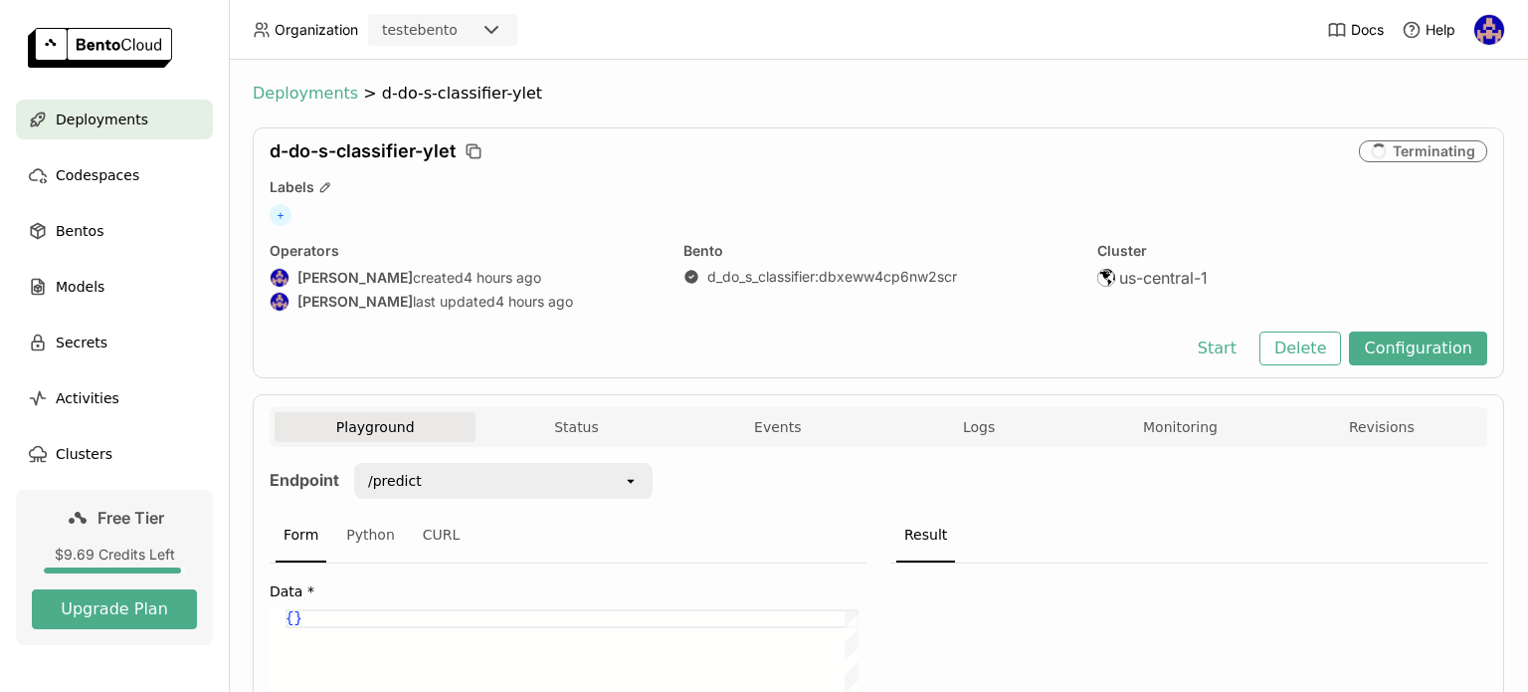
click at [306, 94] on span "Deployments" at bounding box center [305, 94] width 105 height 20
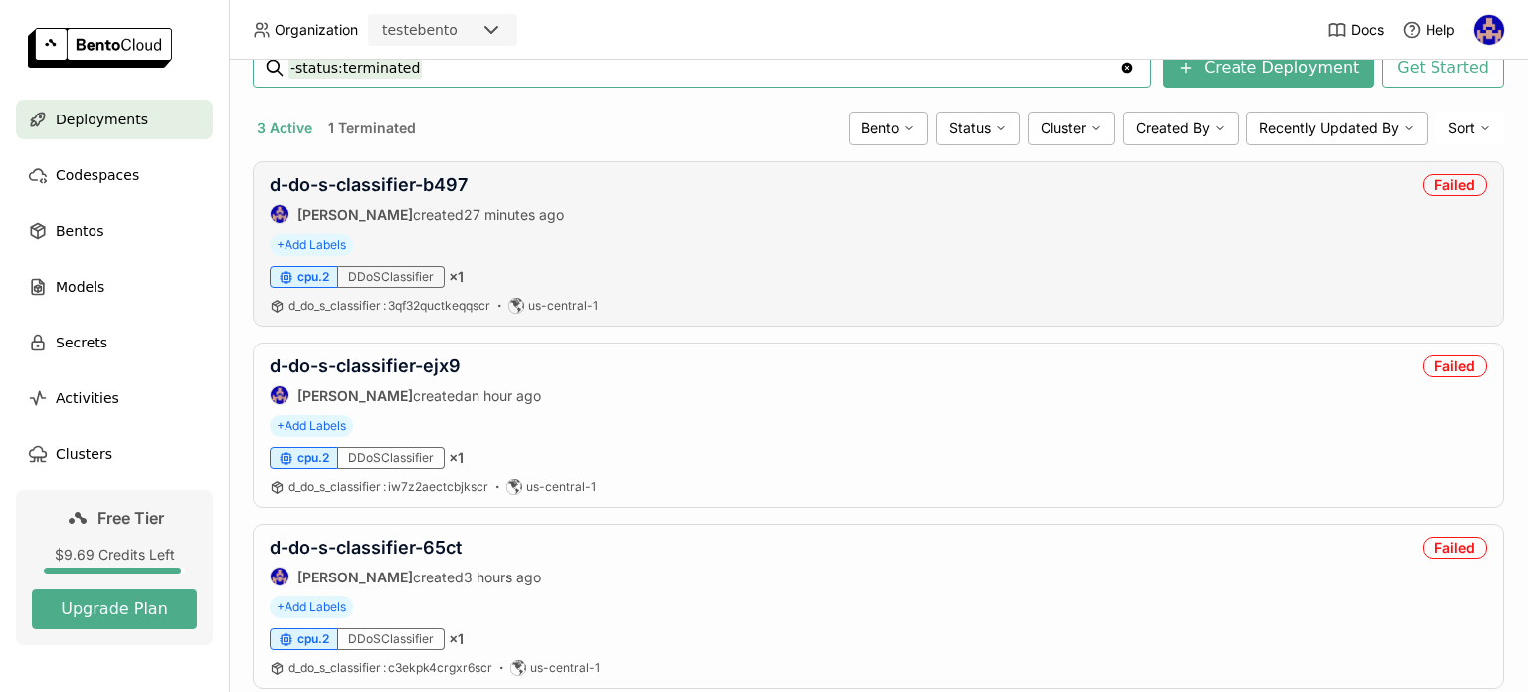
scroll to position [358, 0]
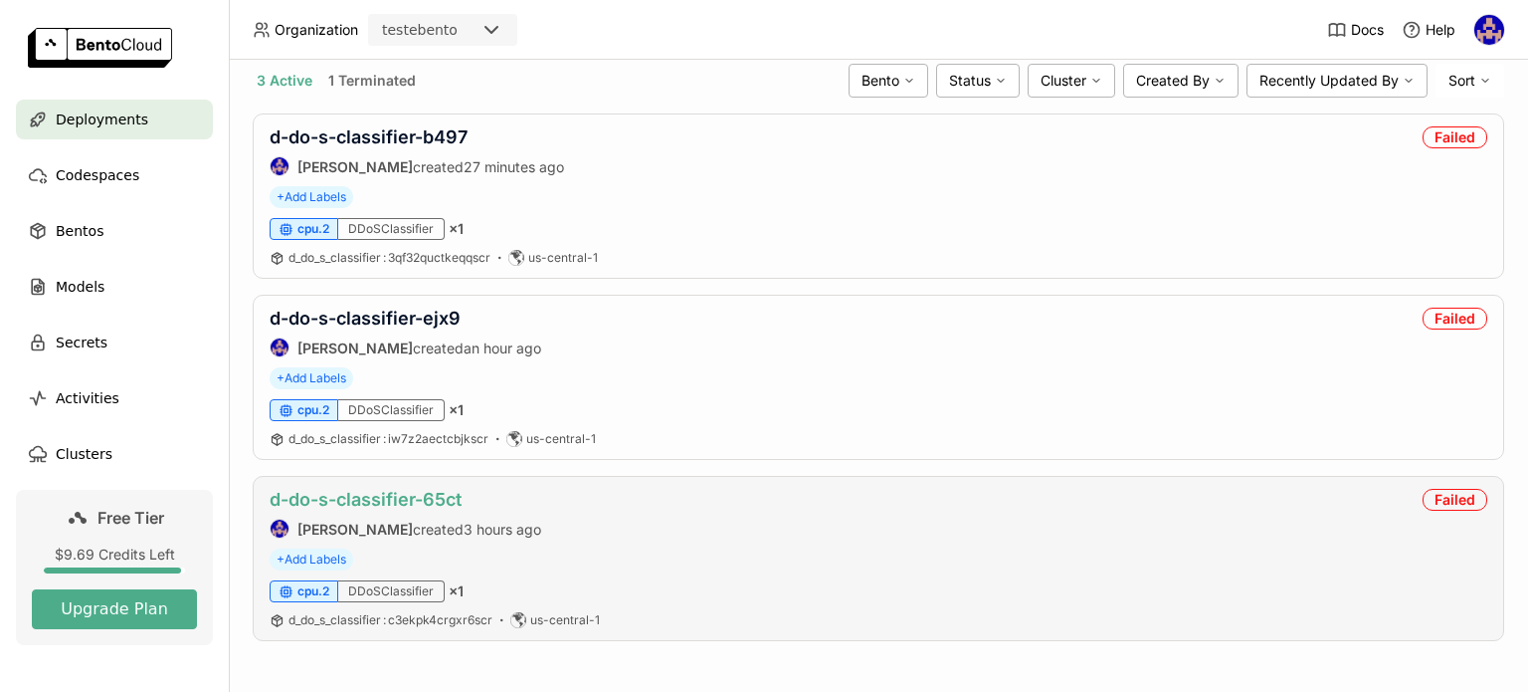
click at [390, 493] on link "d-do-s-classifier-65ct" at bounding box center [366, 499] width 192 height 21
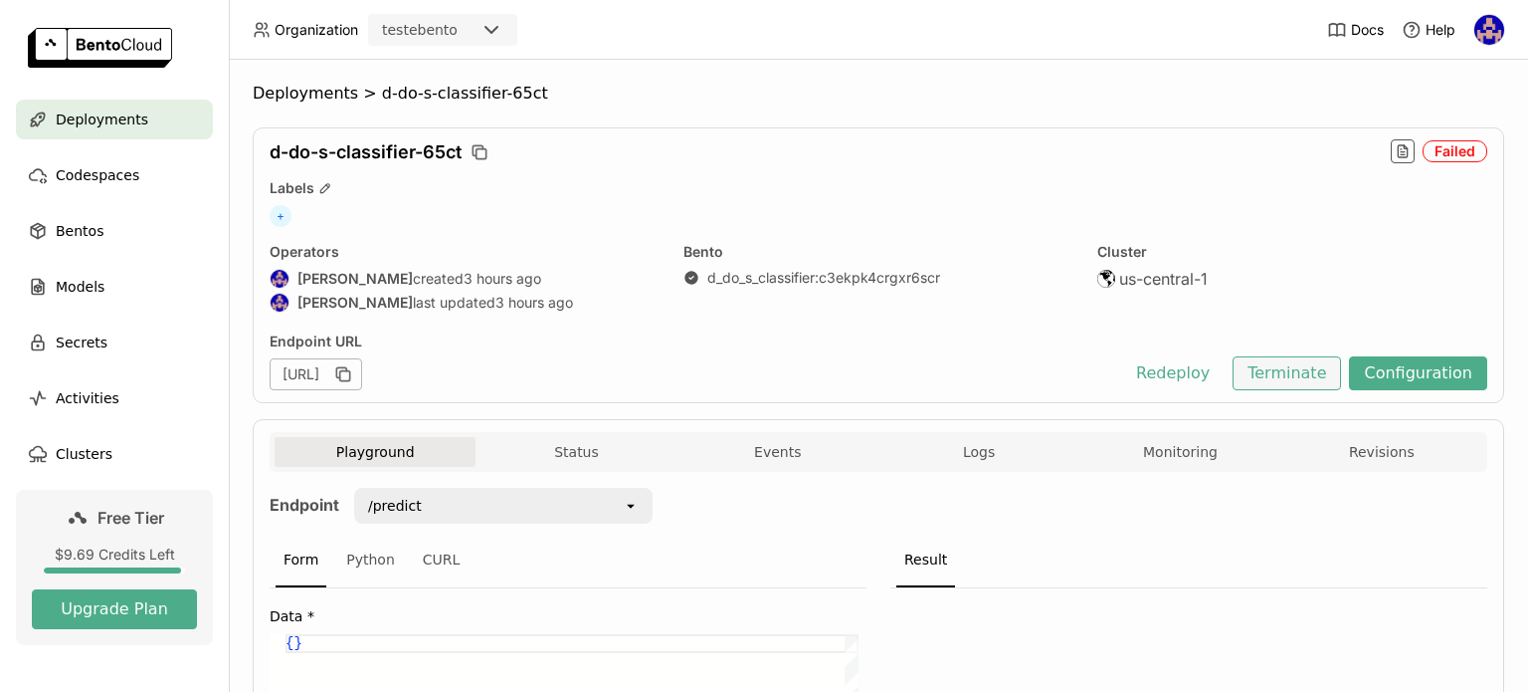
click at [1297, 367] on button "Terminate" at bounding box center [1287, 373] width 108 height 34
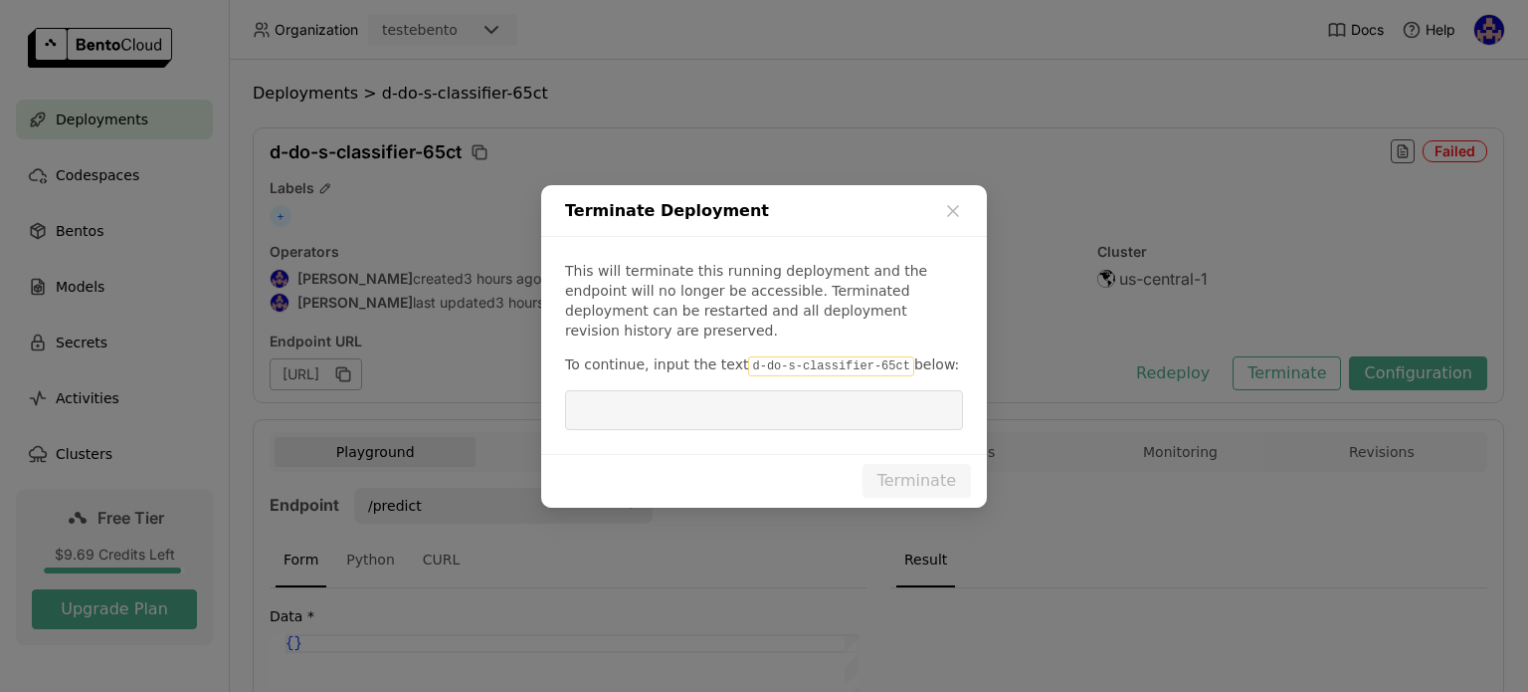
click at [804, 356] on code "d-do-s-classifier-65ct" at bounding box center [830, 366] width 165 height 20
drag, startPoint x: 877, startPoint y: 356, endPoint x: 726, endPoint y: 359, distance: 150.3
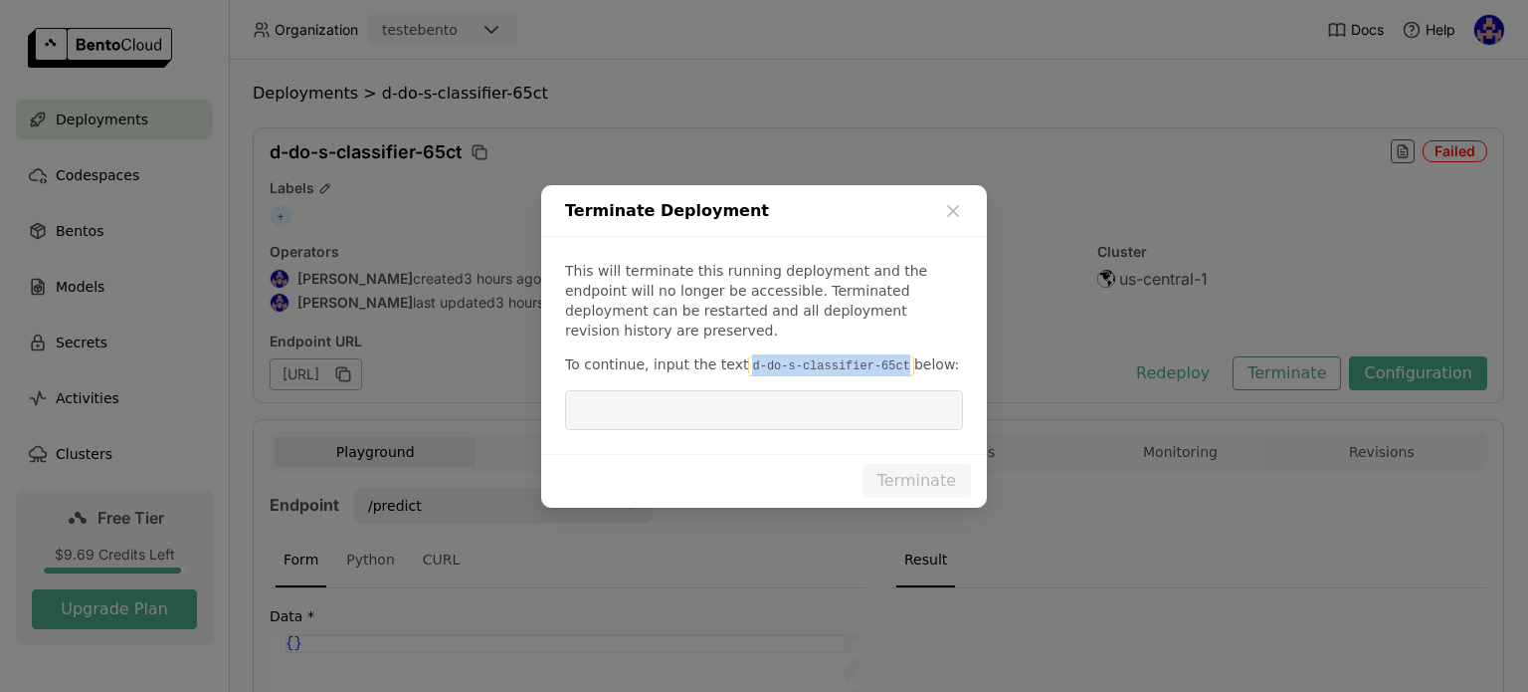
click at [726, 359] on p "To continue, input the text d-do-s-classifier-65ct below:" at bounding box center [764, 365] width 398 height 22
click at [770, 356] on code "d-do-s-classifier-65ct" at bounding box center [830, 366] width 165 height 20
drag, startPoint x: 880, startPoint y: 356, endPoint x: 736, endPoint y: 353, distance: 143.3
click at [748, 356] on code "d-do-s-classifier-65ct" at bounding box center [830, 366] width 165 height 20
copy code "d-do-s-classifier-65ct"
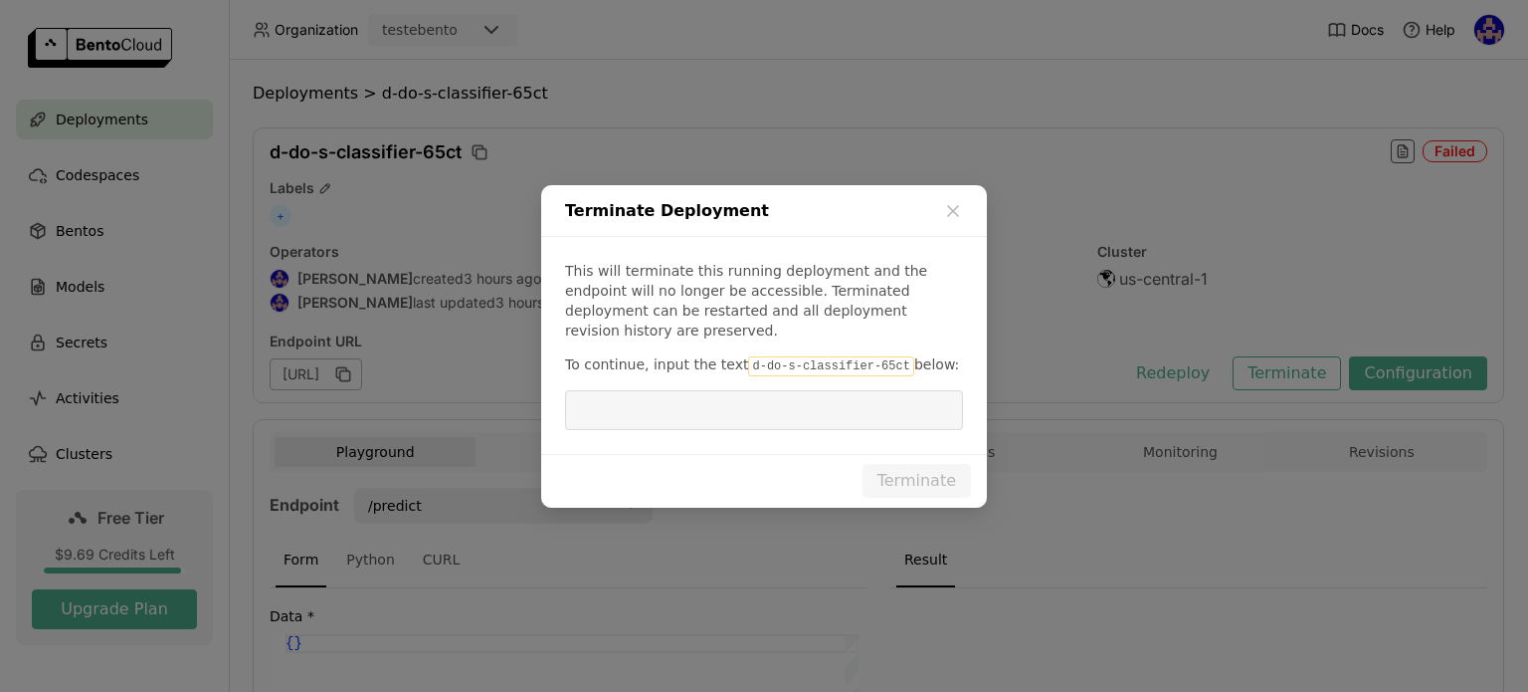
click at [741, 392] on input "dialog" at bounding box center [764, 410] width 374 height 38
paste input "d-do-s-classifier-65ct"
type input "d-do-s-classifier-65ct"
click at [900, 464] on button "Terminate" at bounding box center [917, 481] width 108 height 34
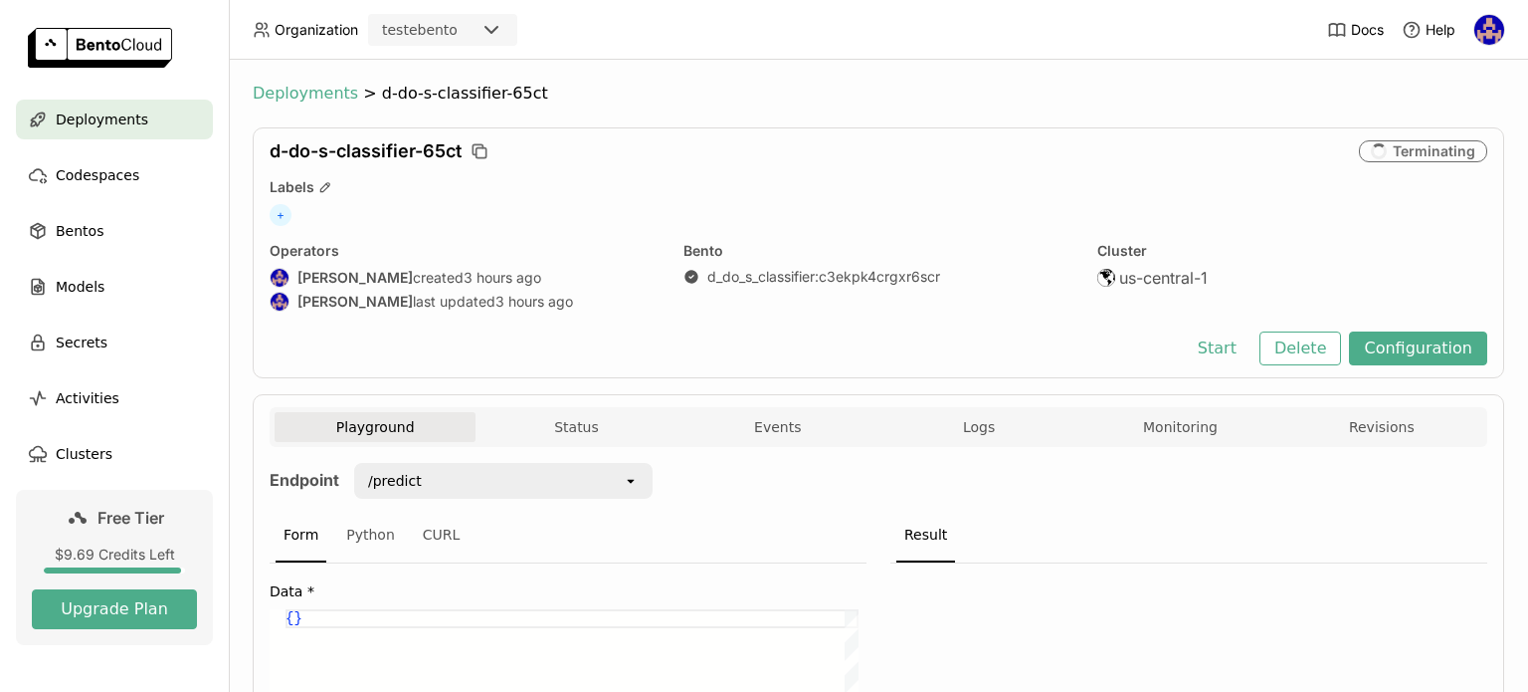
click at [316, 100] on span "Deployments" at bounding box center [305, 94] width 105 height 20
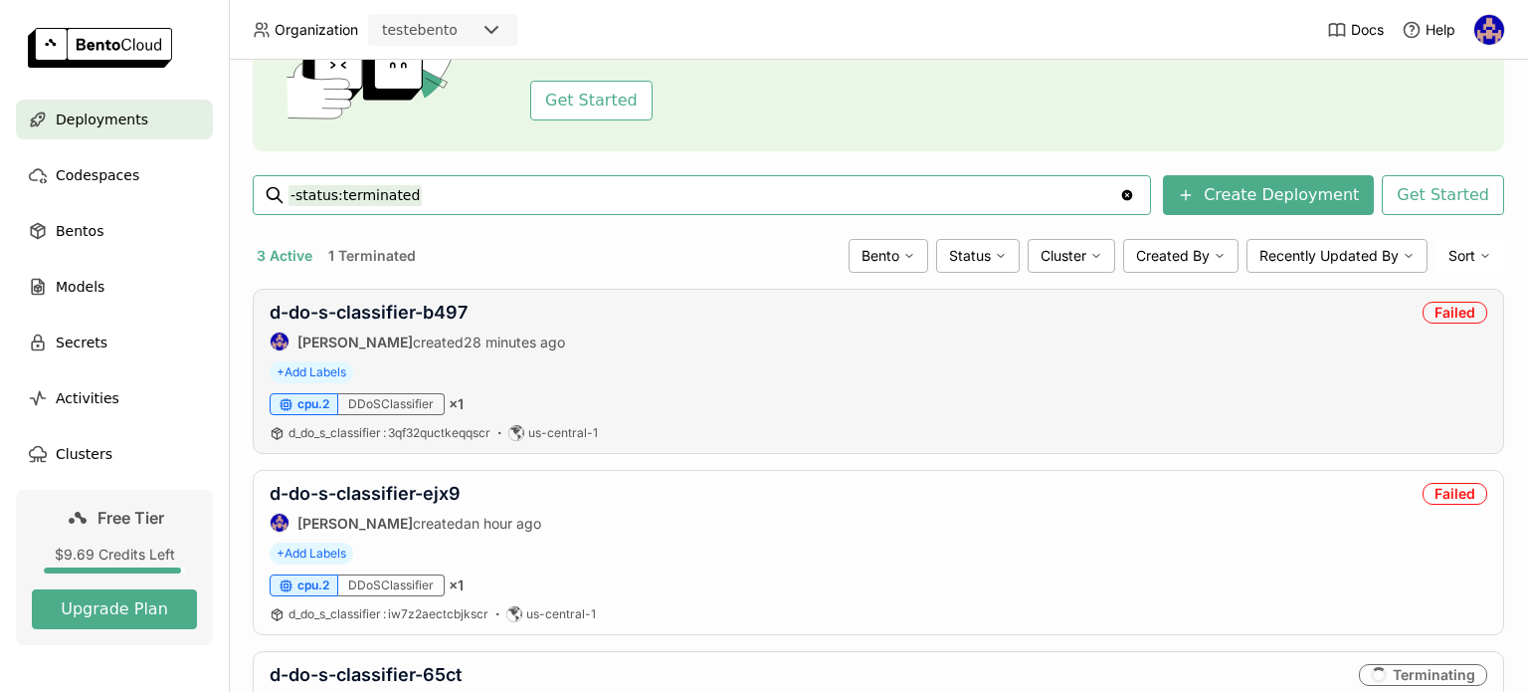
scroll to position [358, 0]
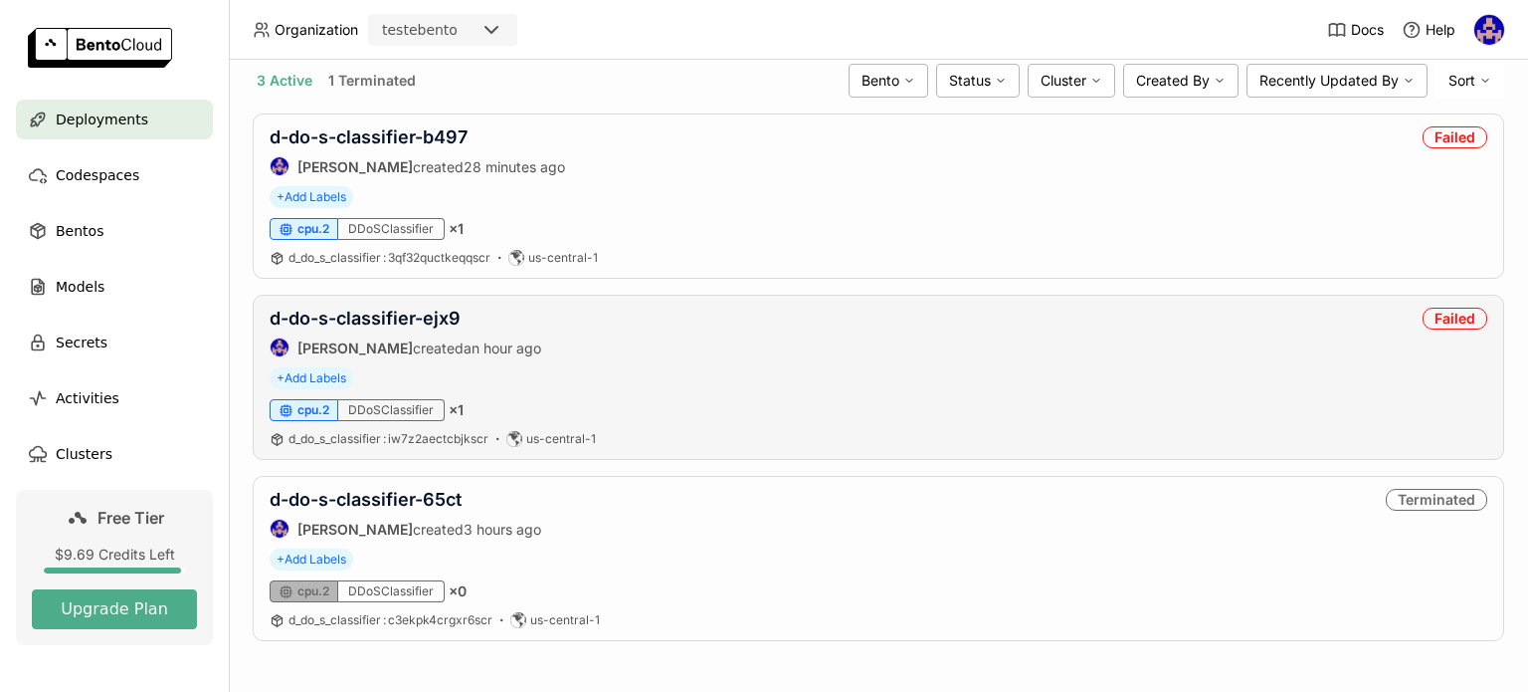
click at [1369, 323] on div "d-do-s-classifier-ejx9 [PERSON_NAME] created an hour ago Failed" at bounding box center [879, 332] width 1218 height 50
click at [444, 309] on link "d-do-s-classifier-ejx9" at bounding box center [365, 317] width 191 height 21
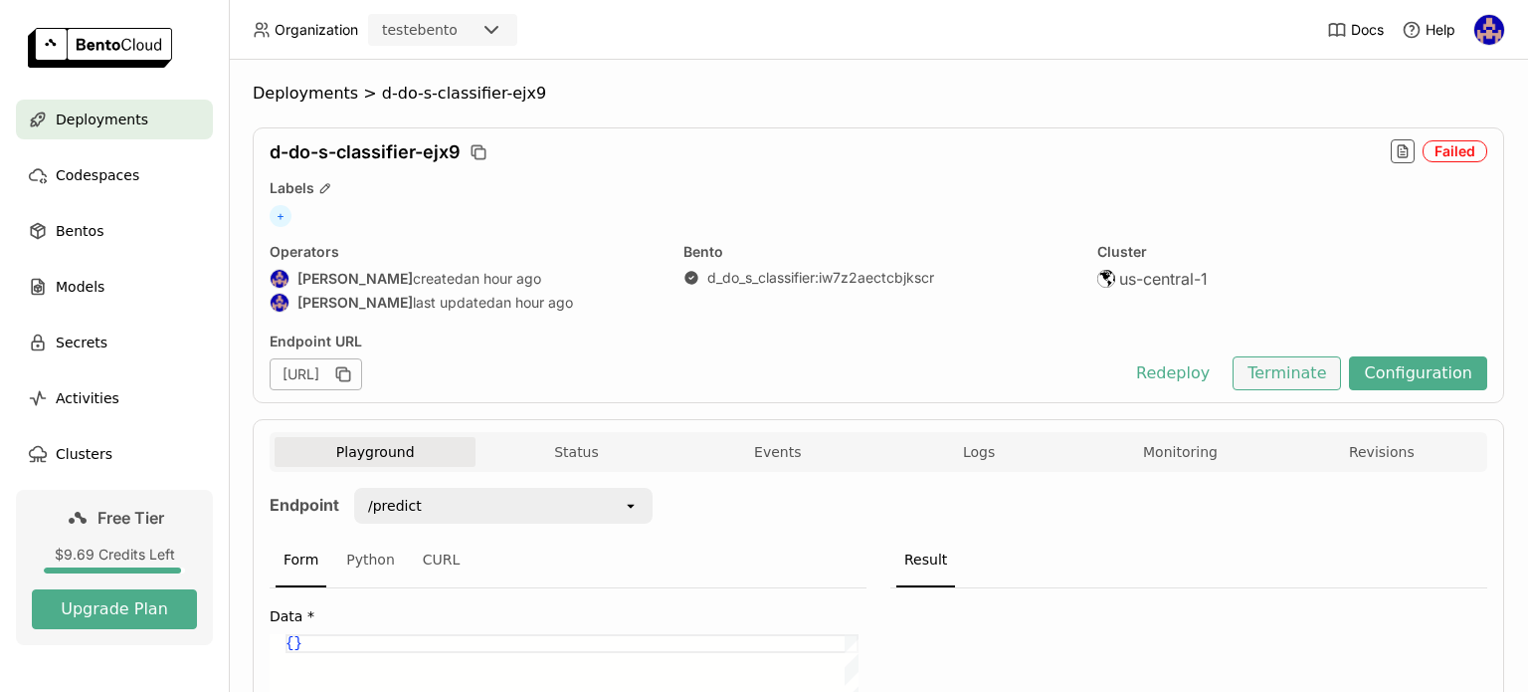
click at [1289, 364] on button "Terminate" at bounding box center [1287, 373] width 108 height 34
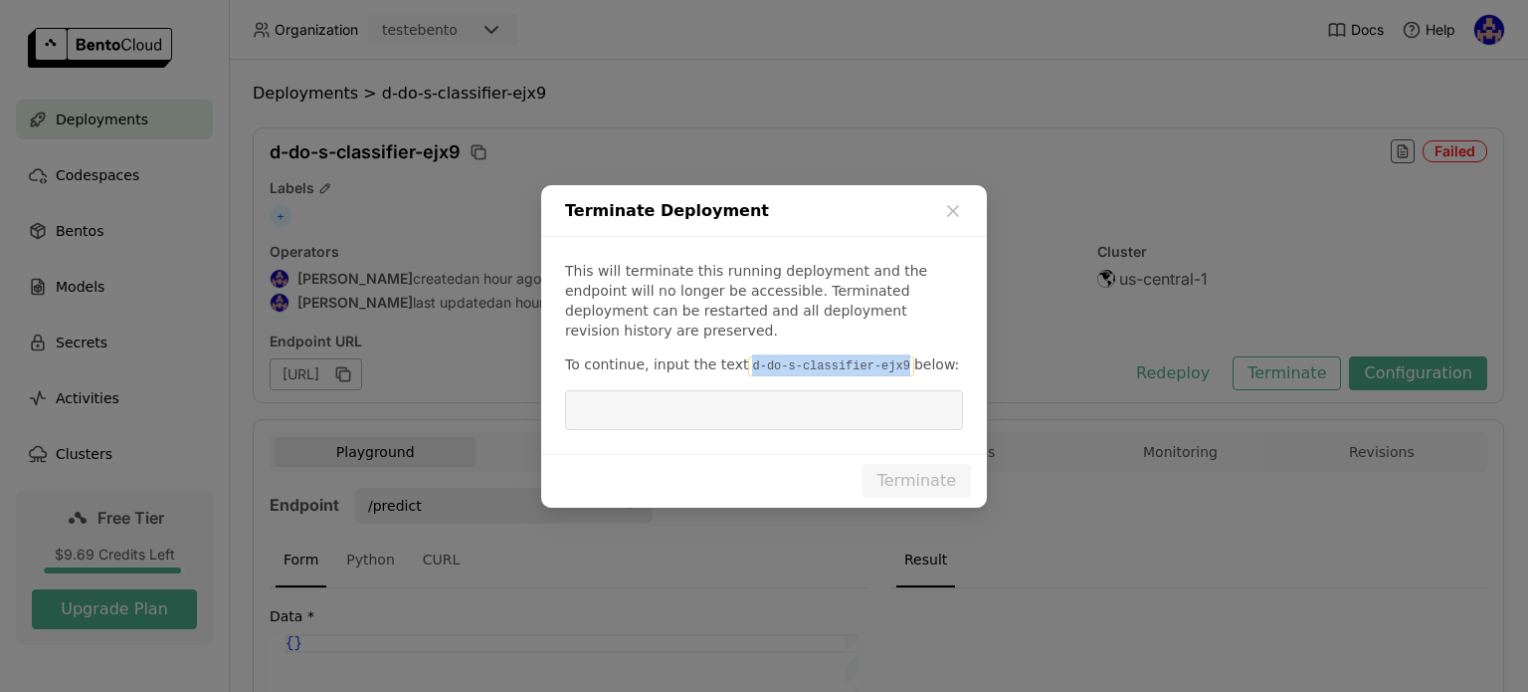
drag, startPoint x: 880, startPoint y: 352, endPoint x: 734, endPoint y: 353, distance: 145.3
click at [748, 356] on code "d-do-s-classifier-ejx9" at bounding box center [830, 366] width 165 height 20
copy code "d-do-s-classifier-ejx9"
click at [689, 392] on input "dialog" at bounding box center [764, 410] width 374 height 38
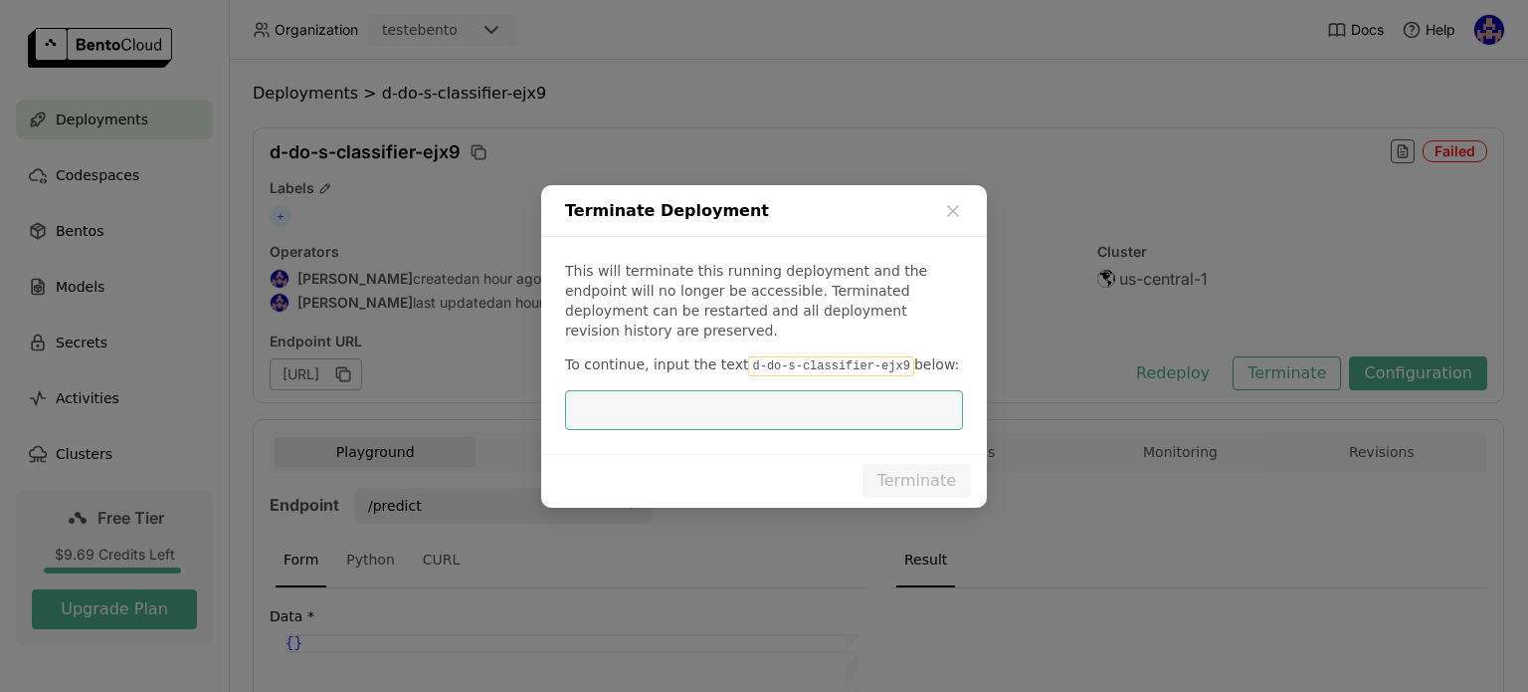
paste input "d-do-s-classifier-ejx9"
type input "d-do-s-classifier-ejx9"
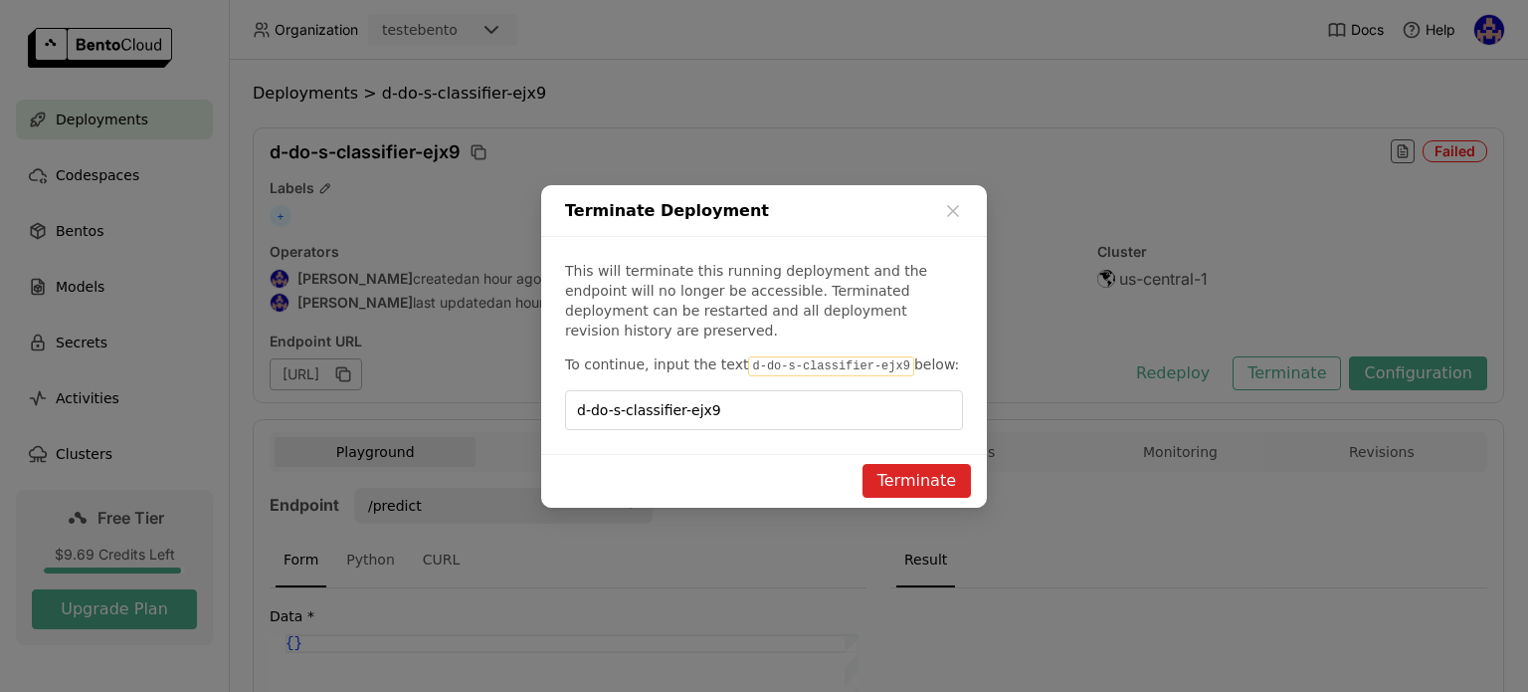
click at [967, 464] on button "Terminate" at bounding box center [917, 481] width 108 height 34
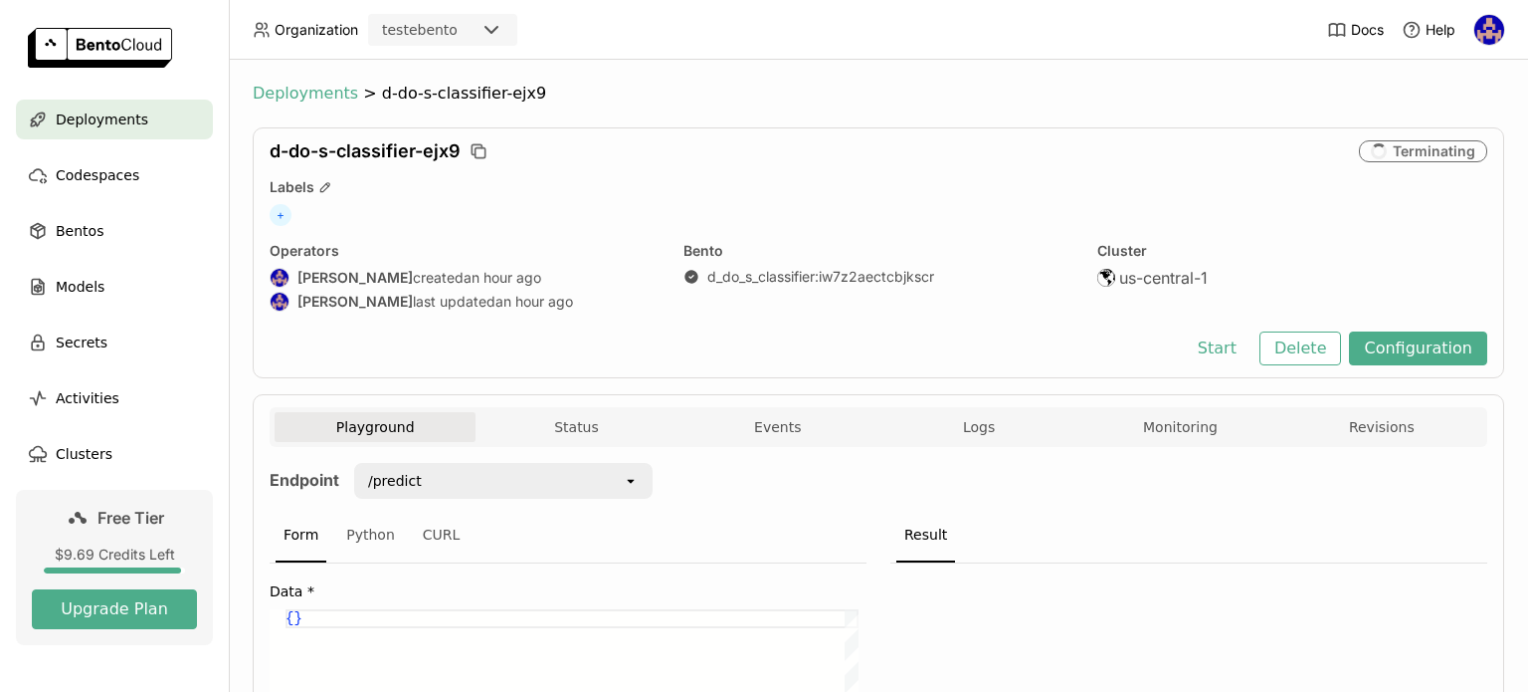
click at [298, 95] on span "Deployments" at bounding box center [305, 94] width 105 height 20
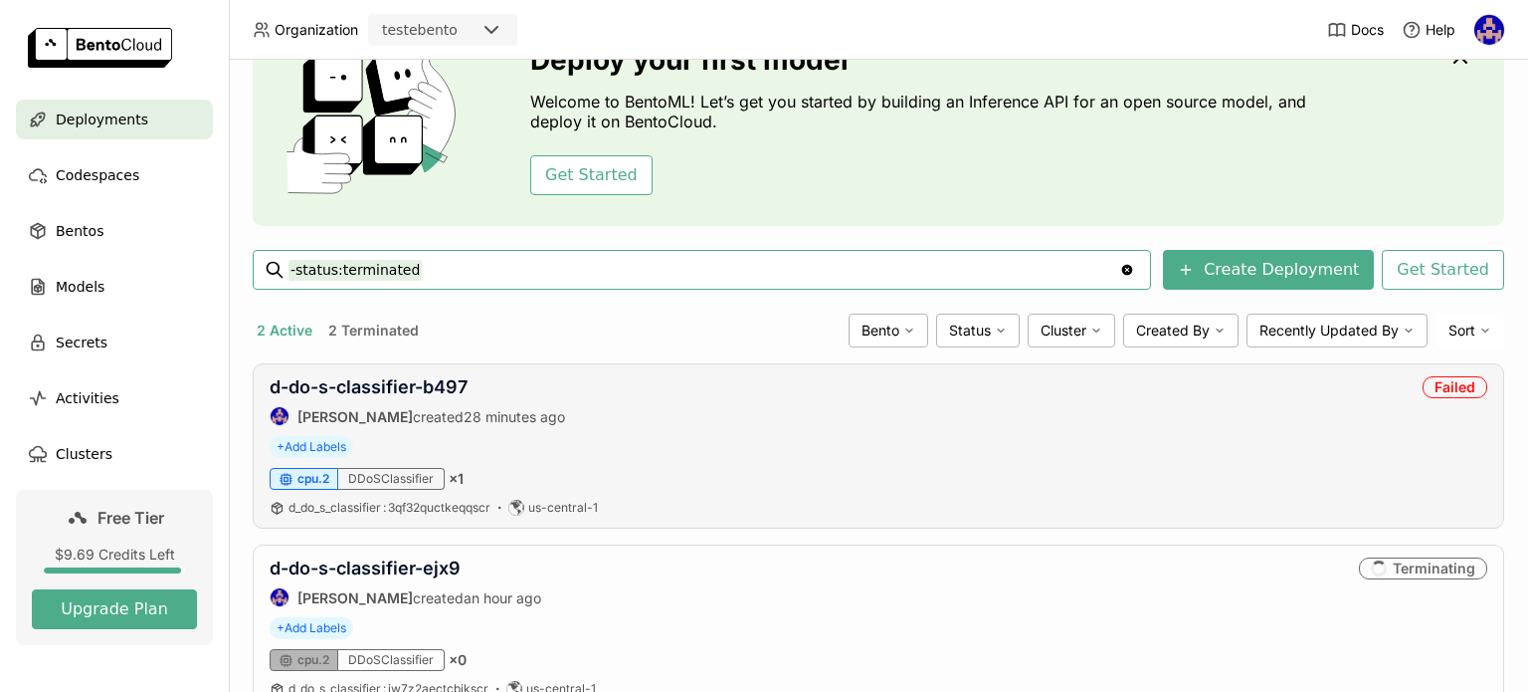
scroll to position [177, 0]
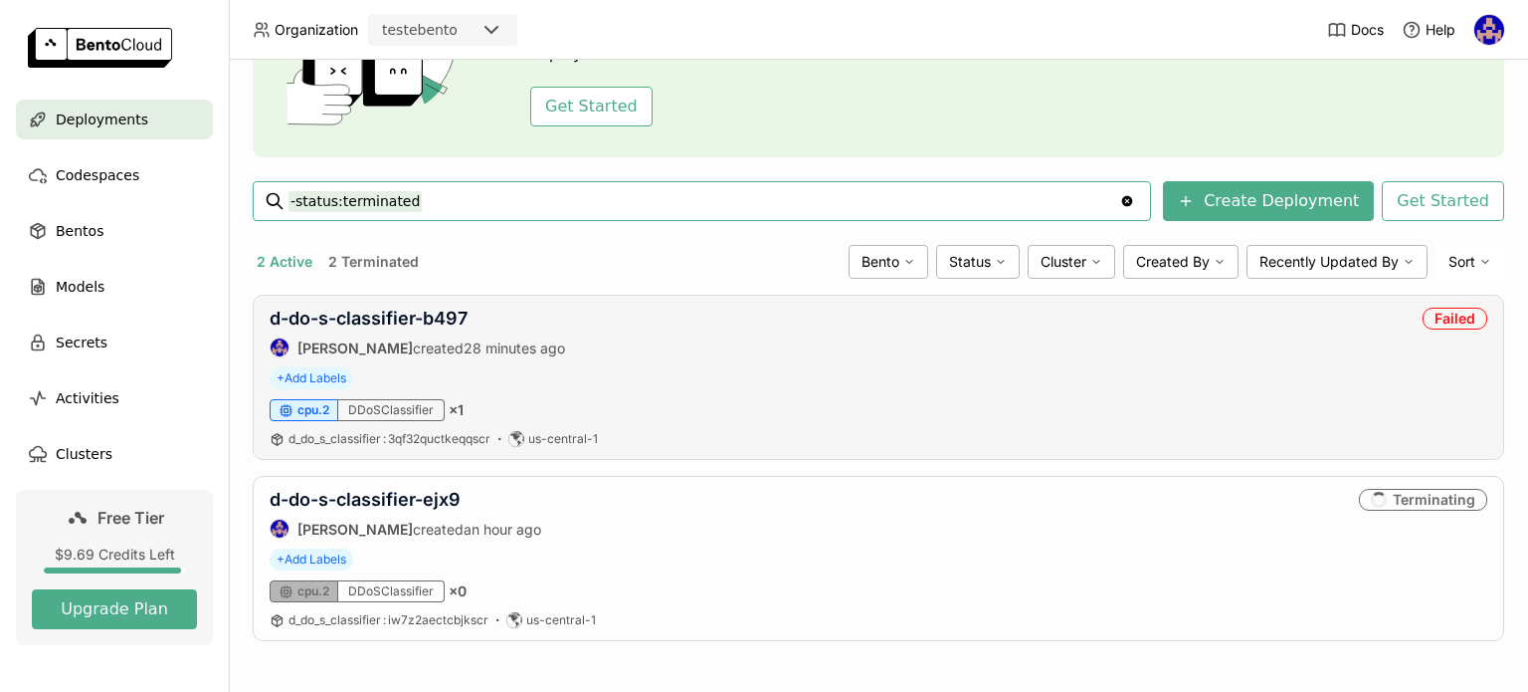
click at [449, 329] on div "d-do-s-classifier-b497 [PERSON_NAME] created 28 minutes ago" at bounding box center [418, 332] width 296 height 50
click at [447, 312] on link "d-do-s-classifier-b497" at bounding box center [369, 317] width 198 height 21
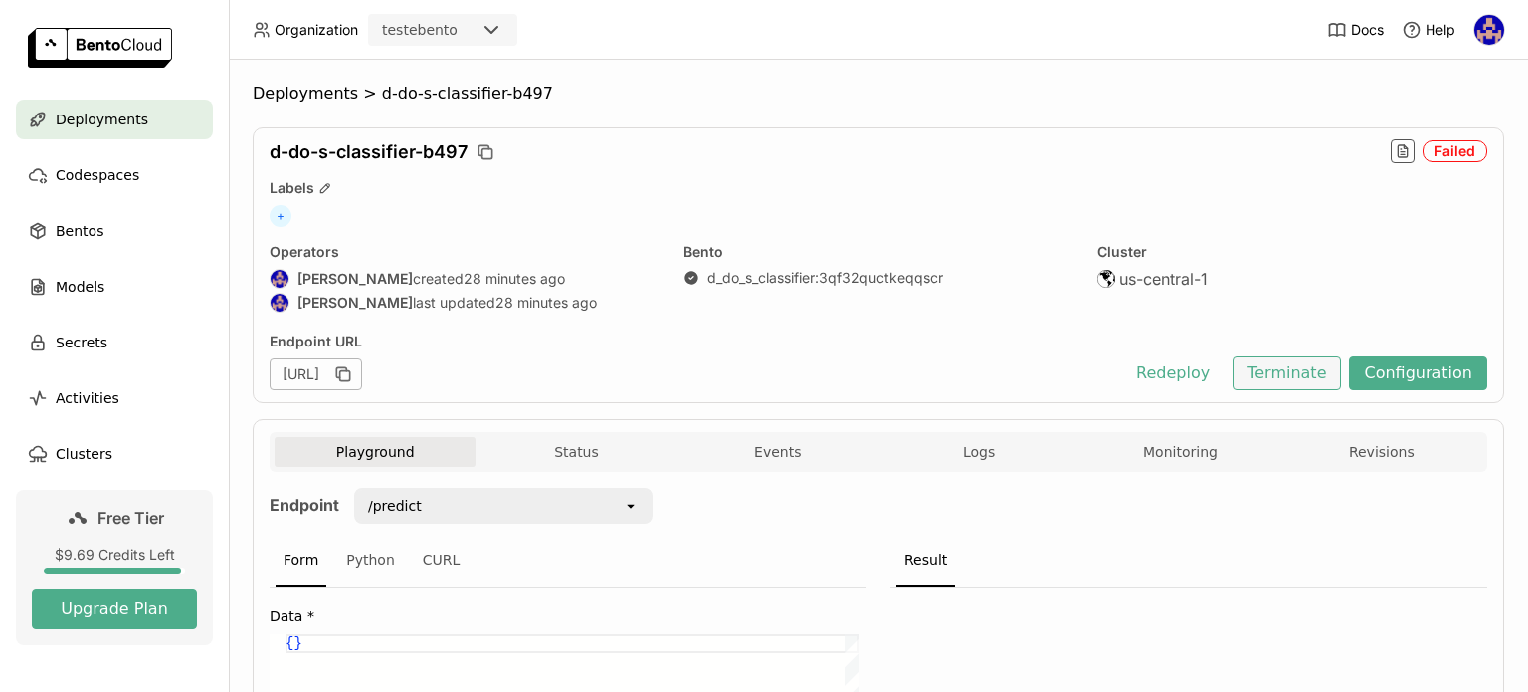
click at [1295, 365] on button "Terminate" at bounding box center [1287, 373] width 108 height 34
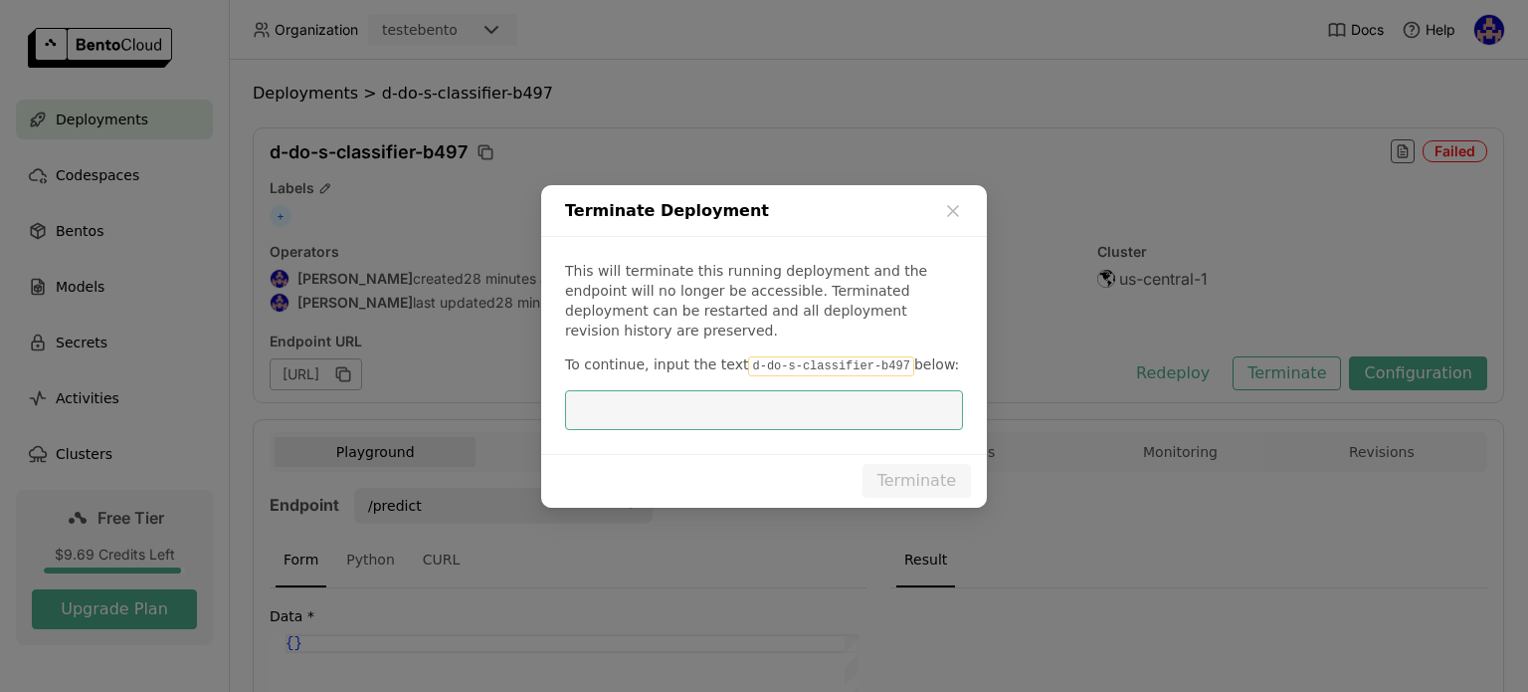
drag, startPoint x: 875, startPoint y: 341, endPoint x: 872, endPoint y: 356, distance: 15.2
click at [875, 347] on div "This will terminate this running deployment and the endpoint will no longer be …" at bounding box center [764, 345] width 446 height 217
click at [872, 357] on code "d-do-s-classifier-b497" at bounding box center [830, 366] width 165 height 20
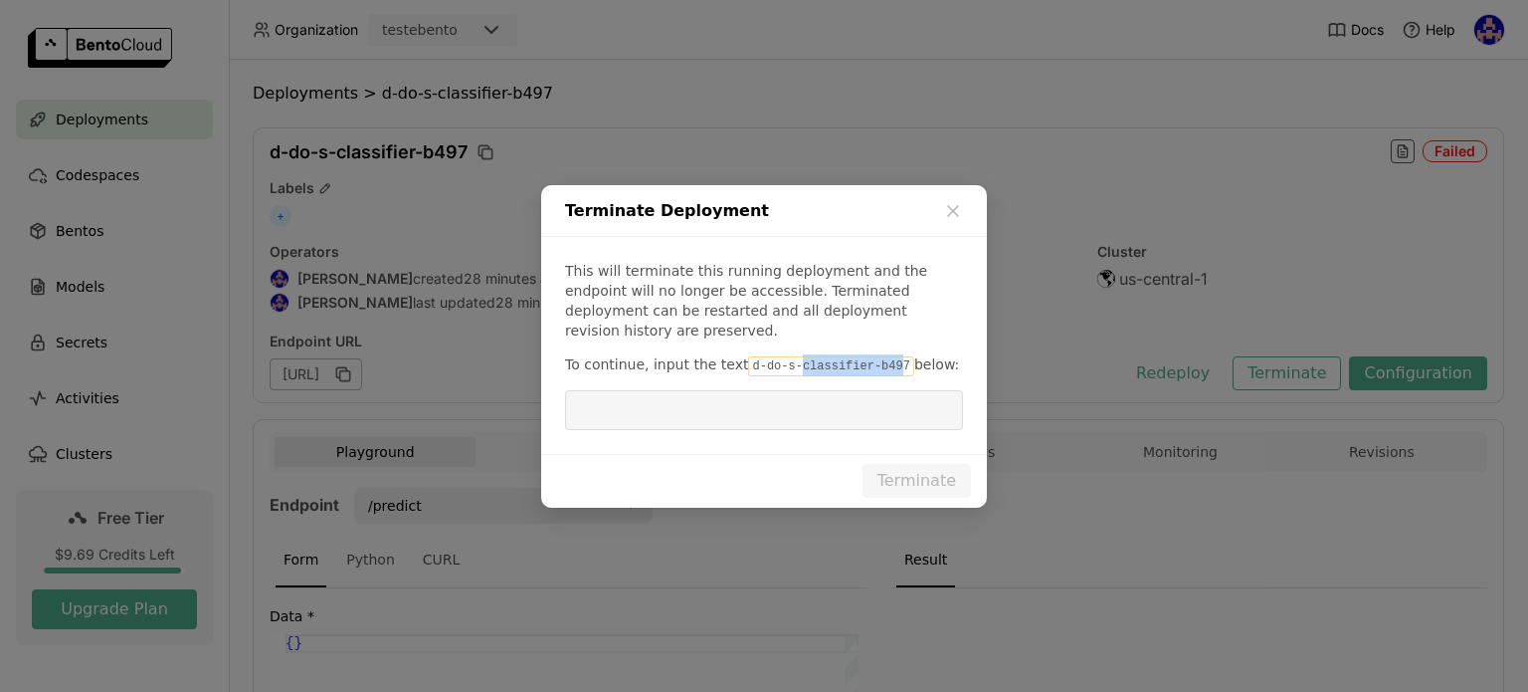
drag, startPoint x: 874, startPoint y: 356, endPoint x: 779, endPoint y: 359, distance: 94.6
click at [779, 359] on code "d-do-s-classifier-b497" at bounding box center [830, 366] width 165 height 20
click at [881, 358] on p "To continue, input the text d-do-s-classifier-b497 below:" at bounding box center [764, 365] width 398 height 22
drag, startPoint x: 878, startPoint y: 353, endPoint x: 734, endPoint y: 356, distance: 143.3
click at [748, 356] on code "d-do-s-classifier-b497" at bounding box center [830, 366] width 165 height 20
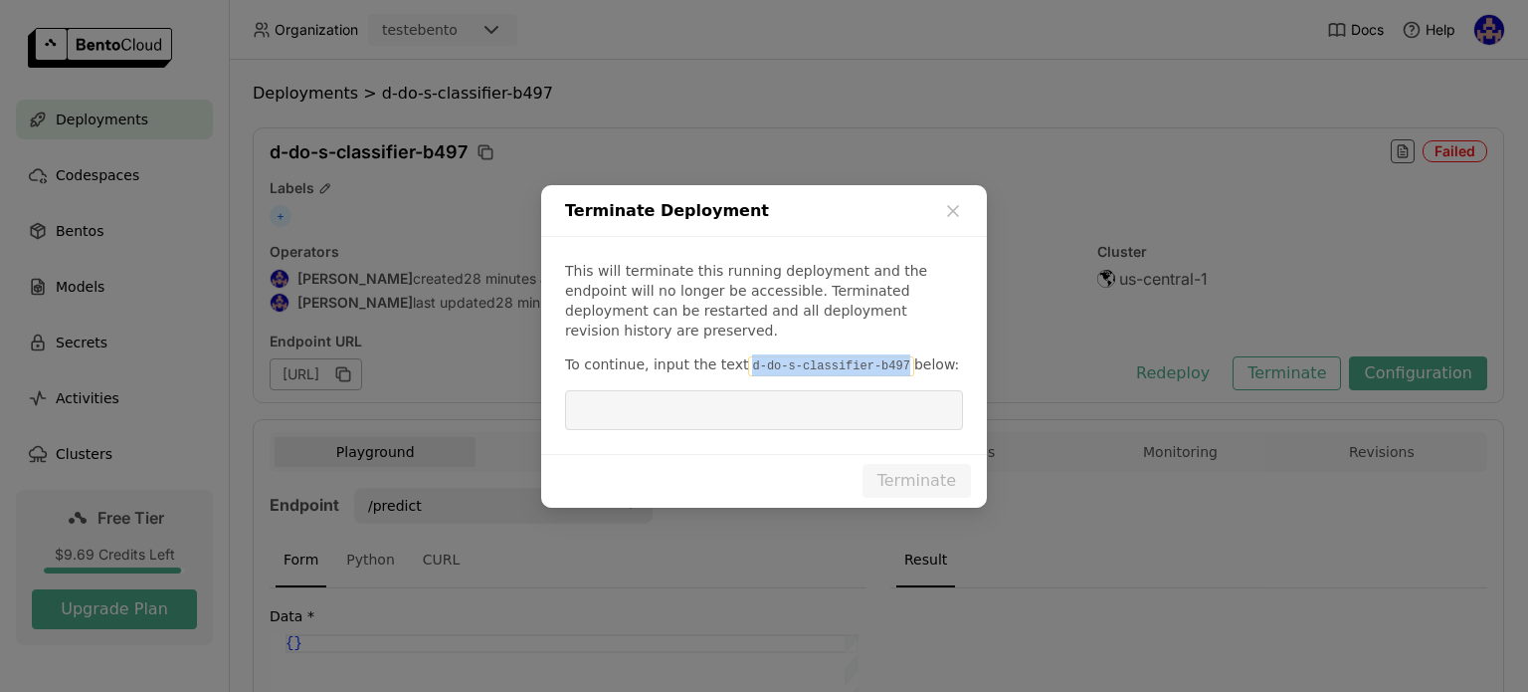
copy code "d-do-s-classifier-b497"
click at [732, 424] on div "This will terminate this running deployment and the endpoint will no longer be …" at bounding box center [764, 345] width 446 height 217
click at [733, 407] on input "dialog" at bounding box center [764, 410] width 374 height 38
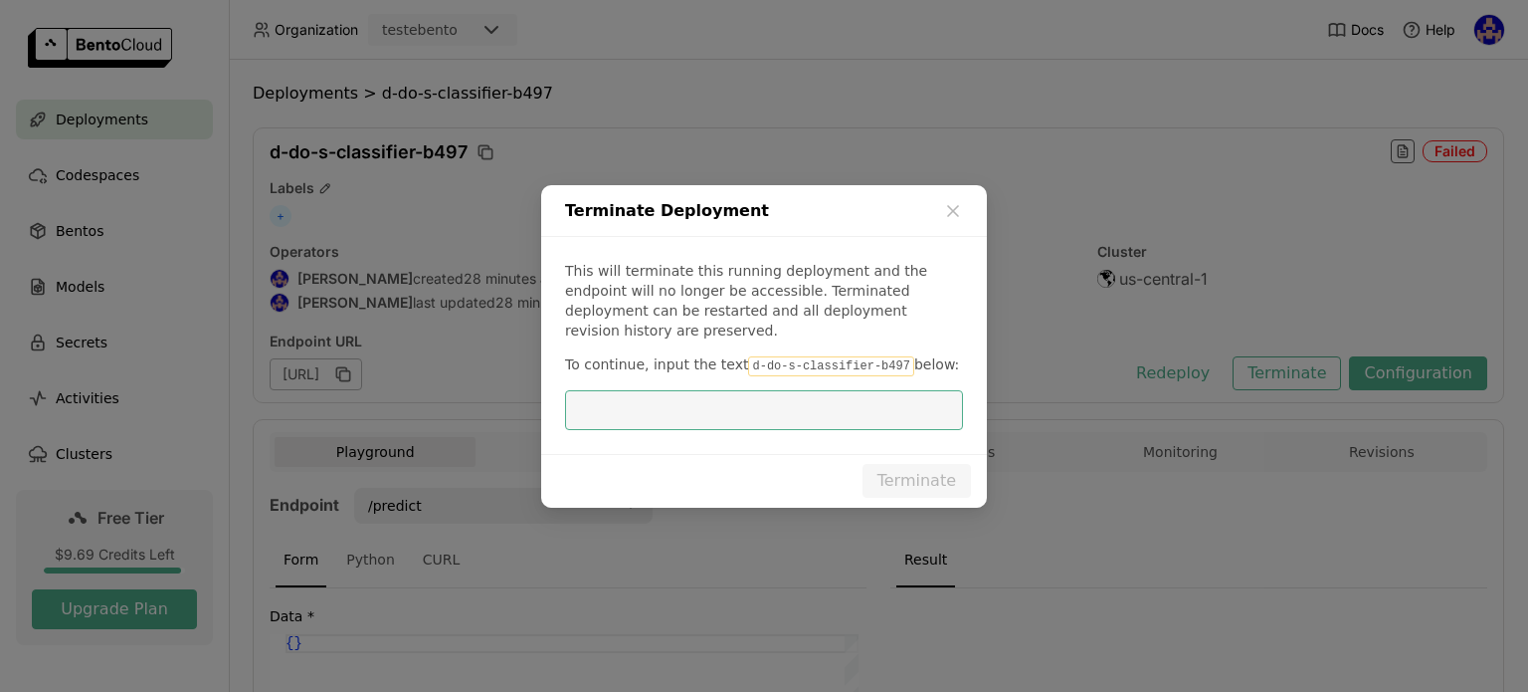
paste input "d-do-s-classifier-b497"
type input "d-do-s-classifier-b497"
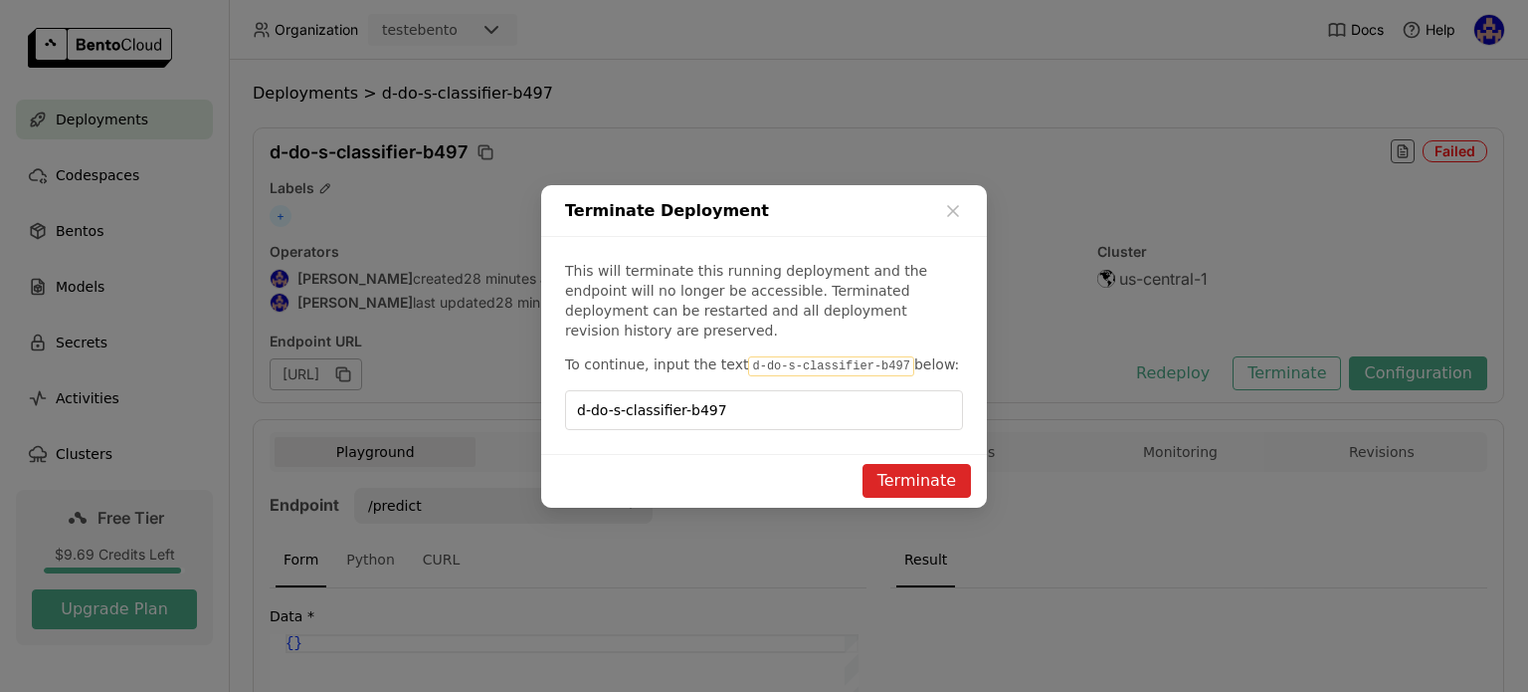
click at [899, 467] on button "Terminate" at bounding box center [917, 481] width 108 height 34
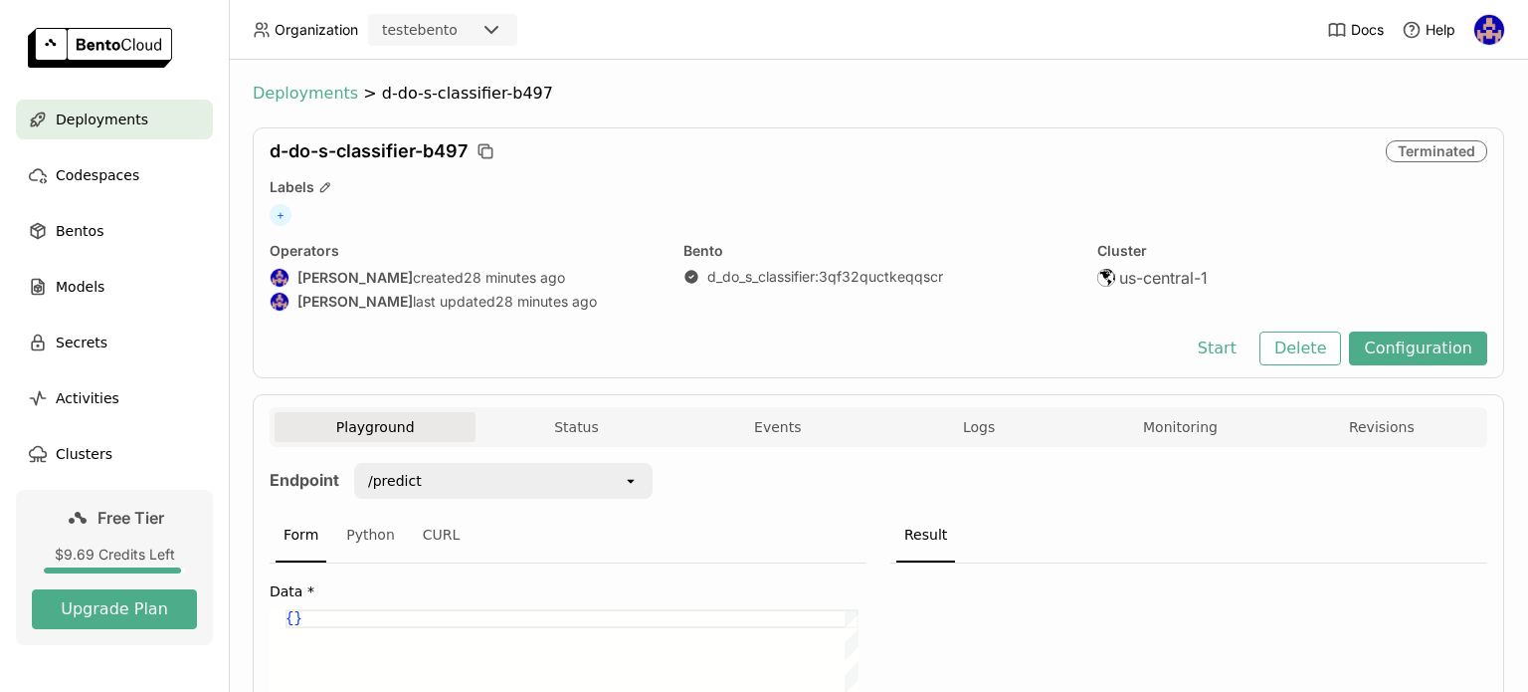
click at [298, 87] on span "Deployments" at bounding box center [305, 94] width 105 height 20
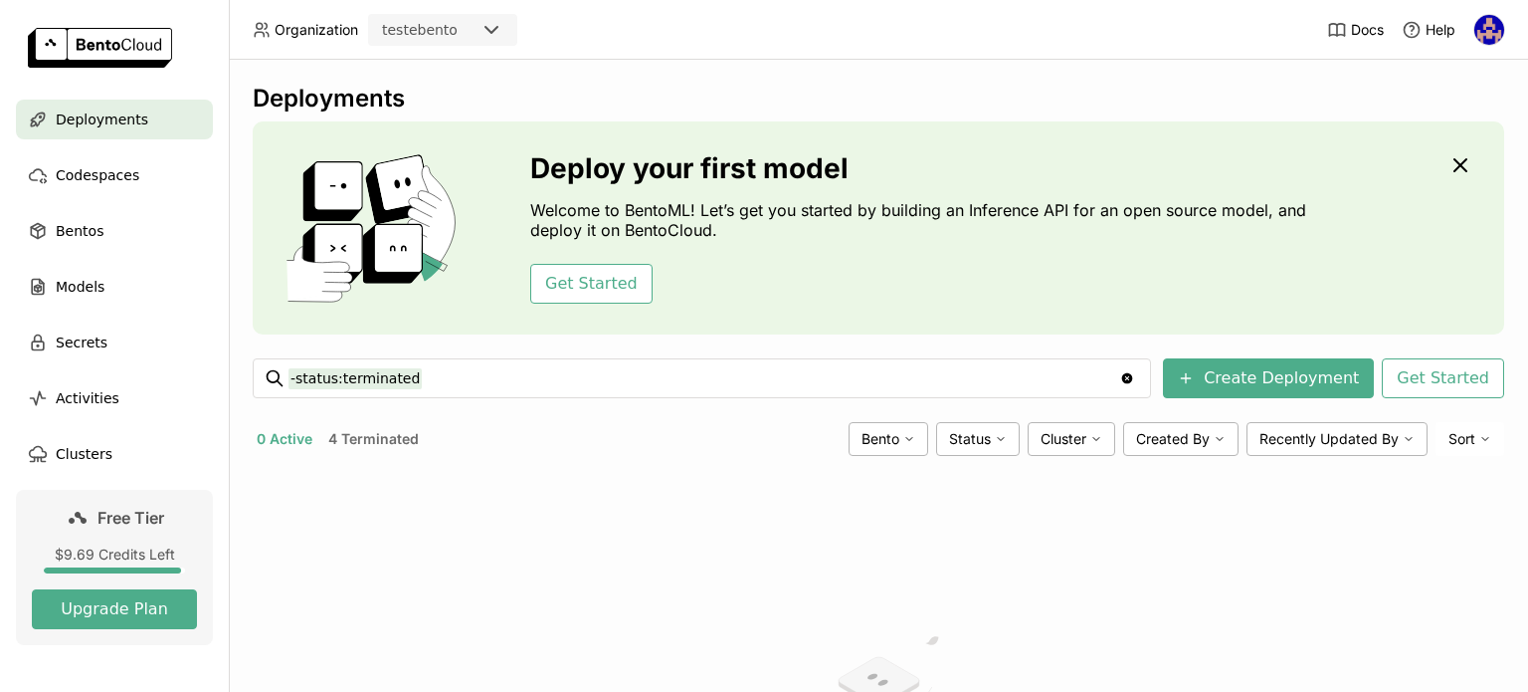
click at [88, 286] on span "Models" at bounding box center [80, 287] width 49 height 24
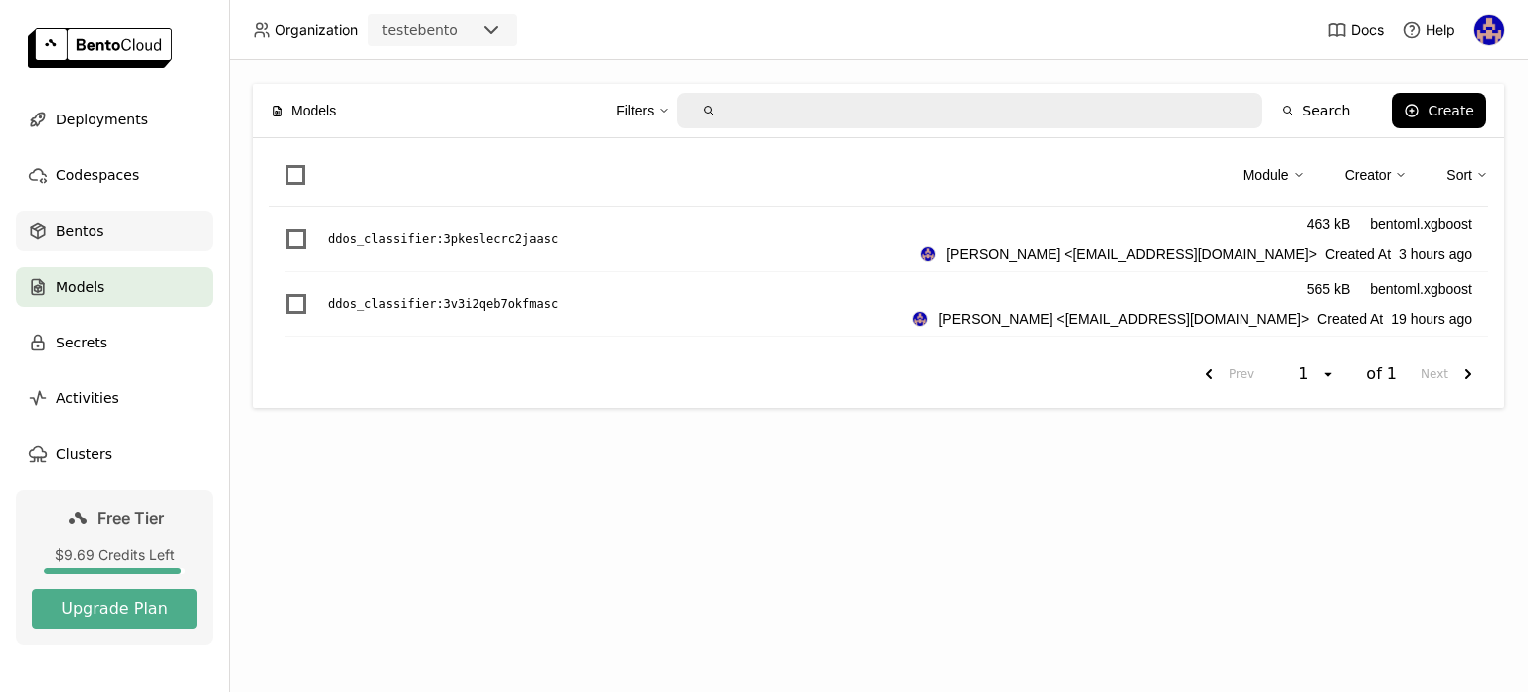
click at [73, 234] on span "Bentos" at bounding box center [80, 231] width 48 height 24
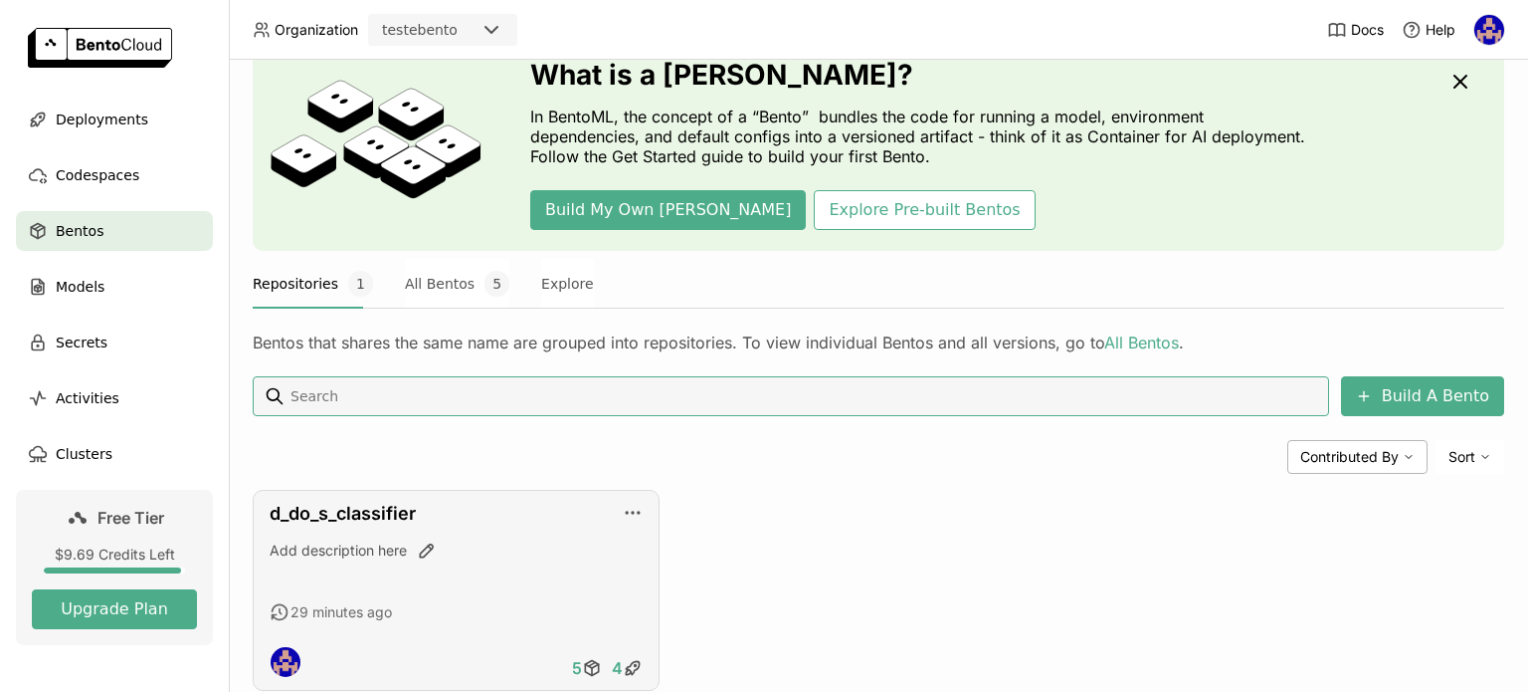
scroll to position [135, 0]
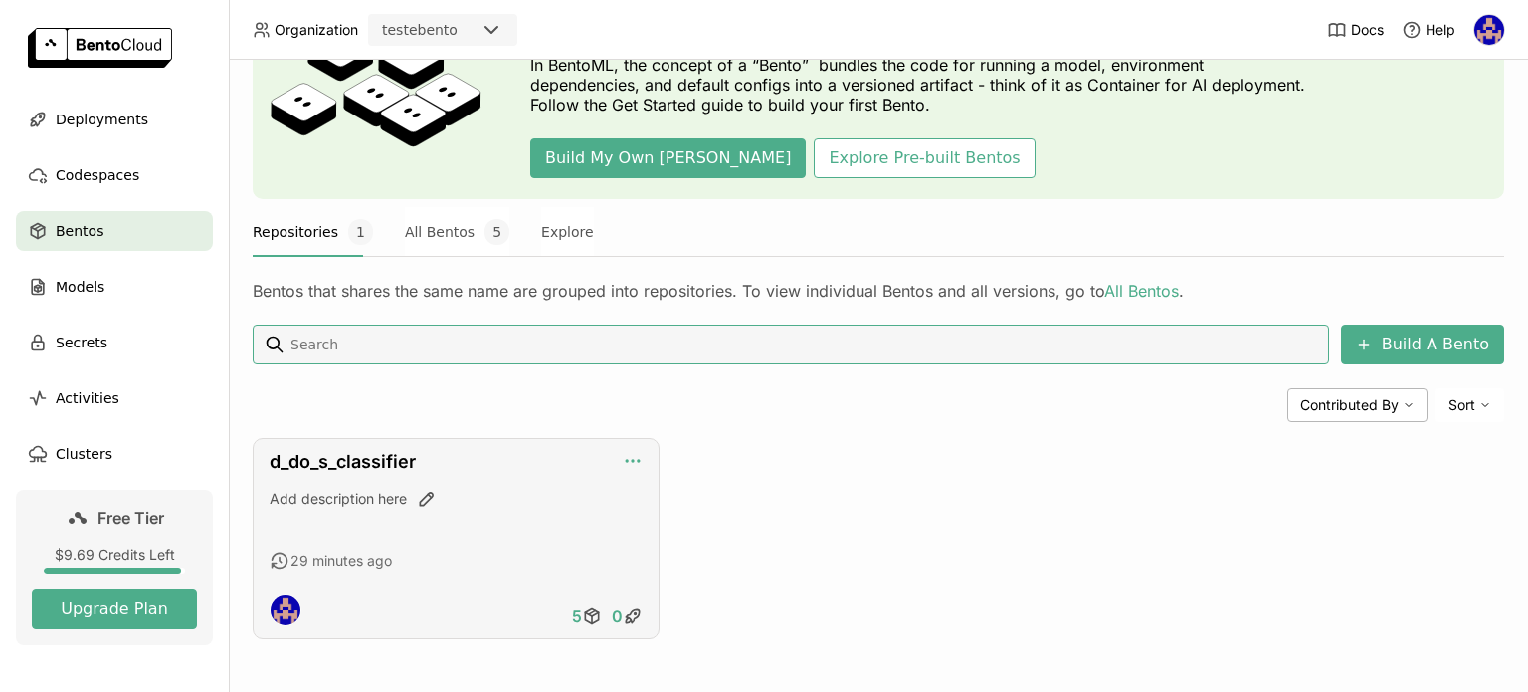
click at [631, 457] on icon "button" at bounding box center [633, 461] width 20 height 20
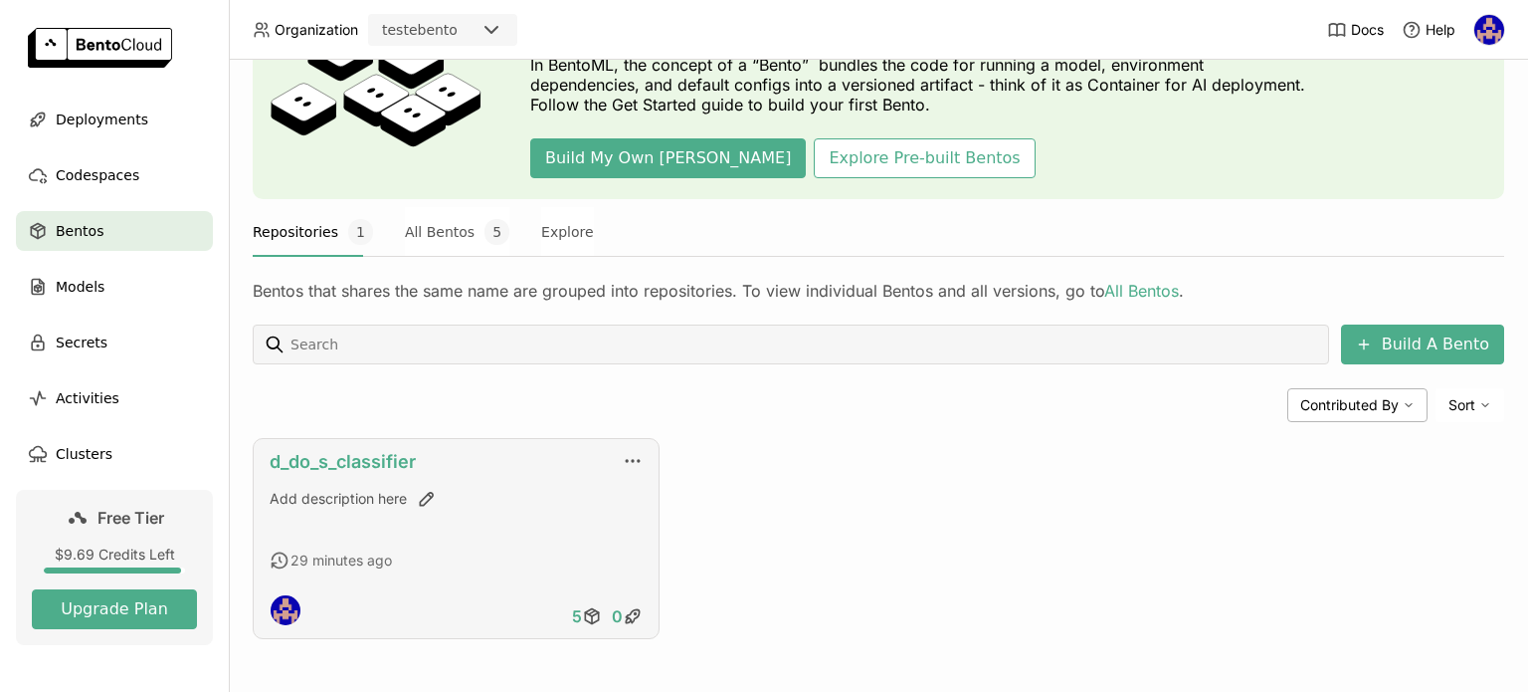
click at [395, 461] on link "d_do_s_classifier" at bounding box center [343, 461] width 146 height 21
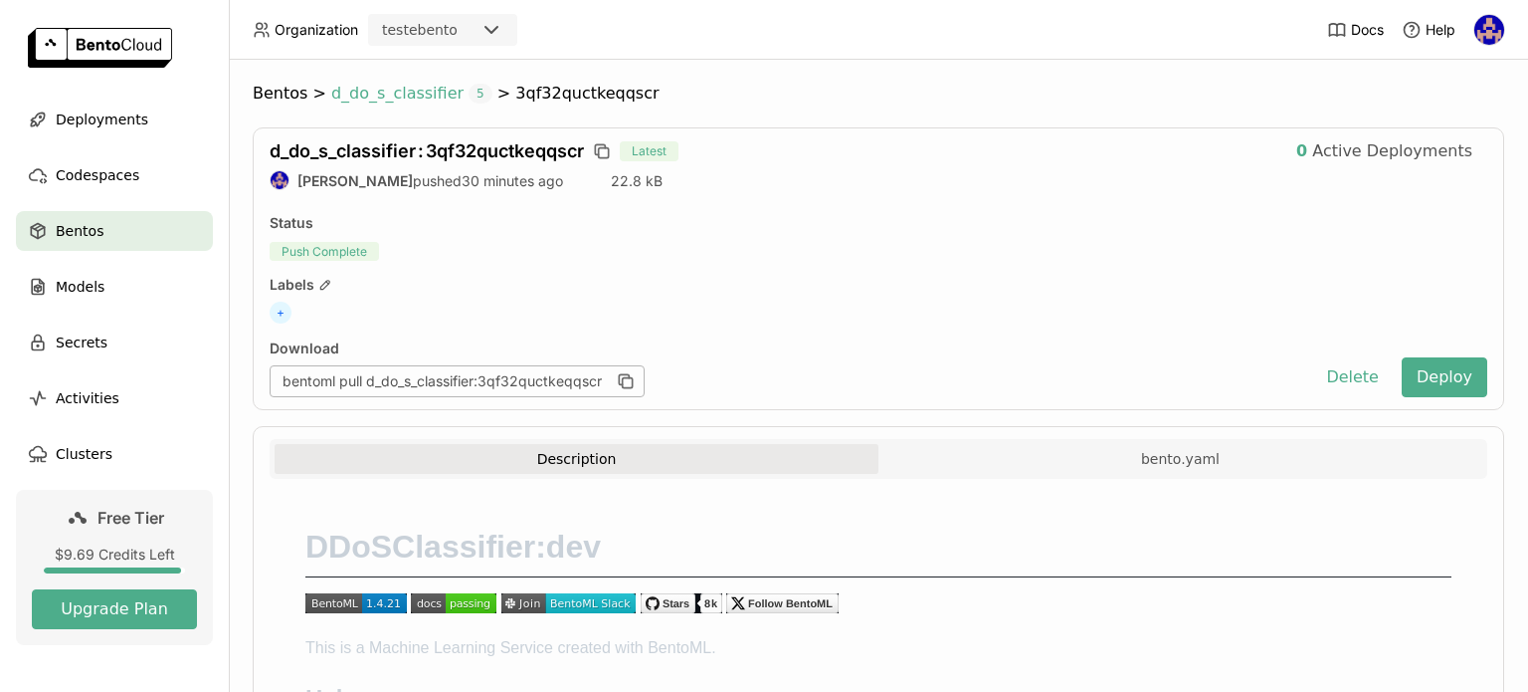
click at [407, 93] on span "d_do_s_classifier" at bounding box center [397, 94] width 132 height 20
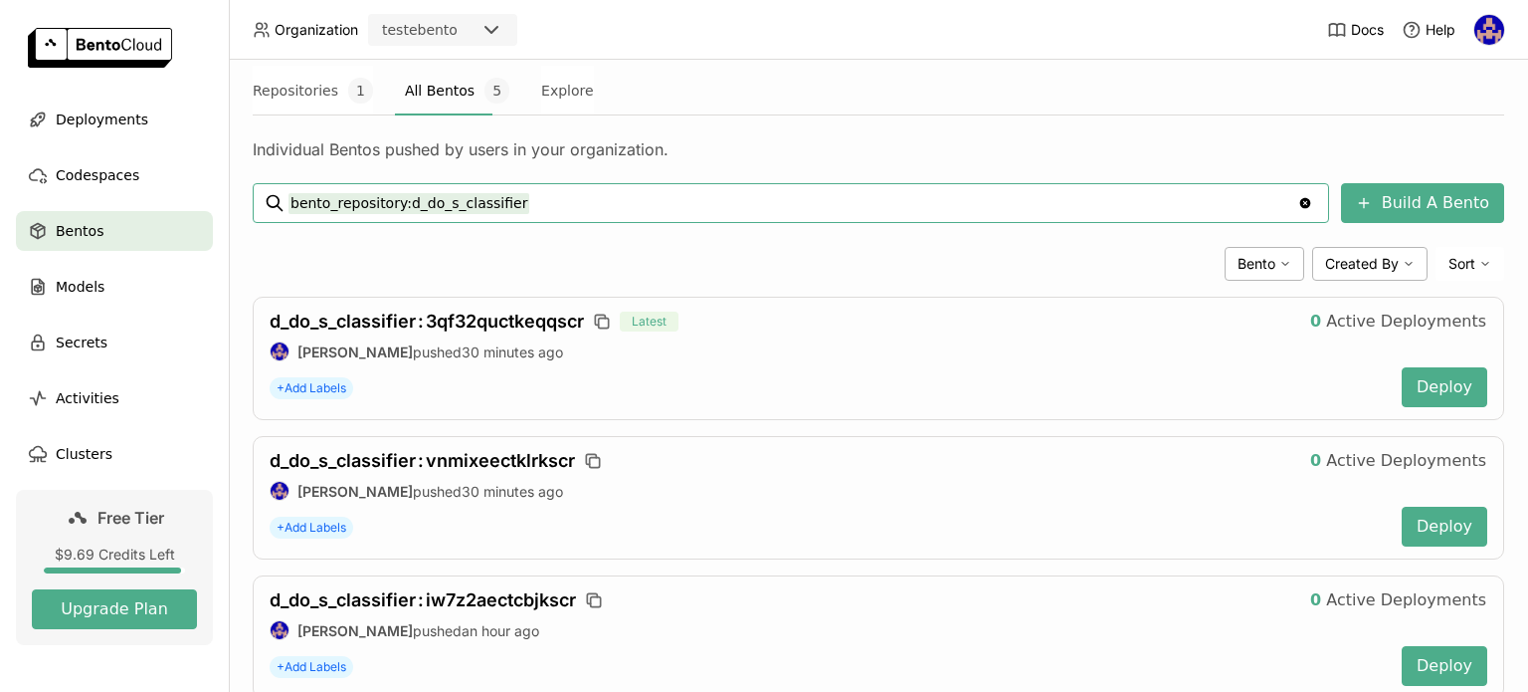
scroll to position [199, 0]
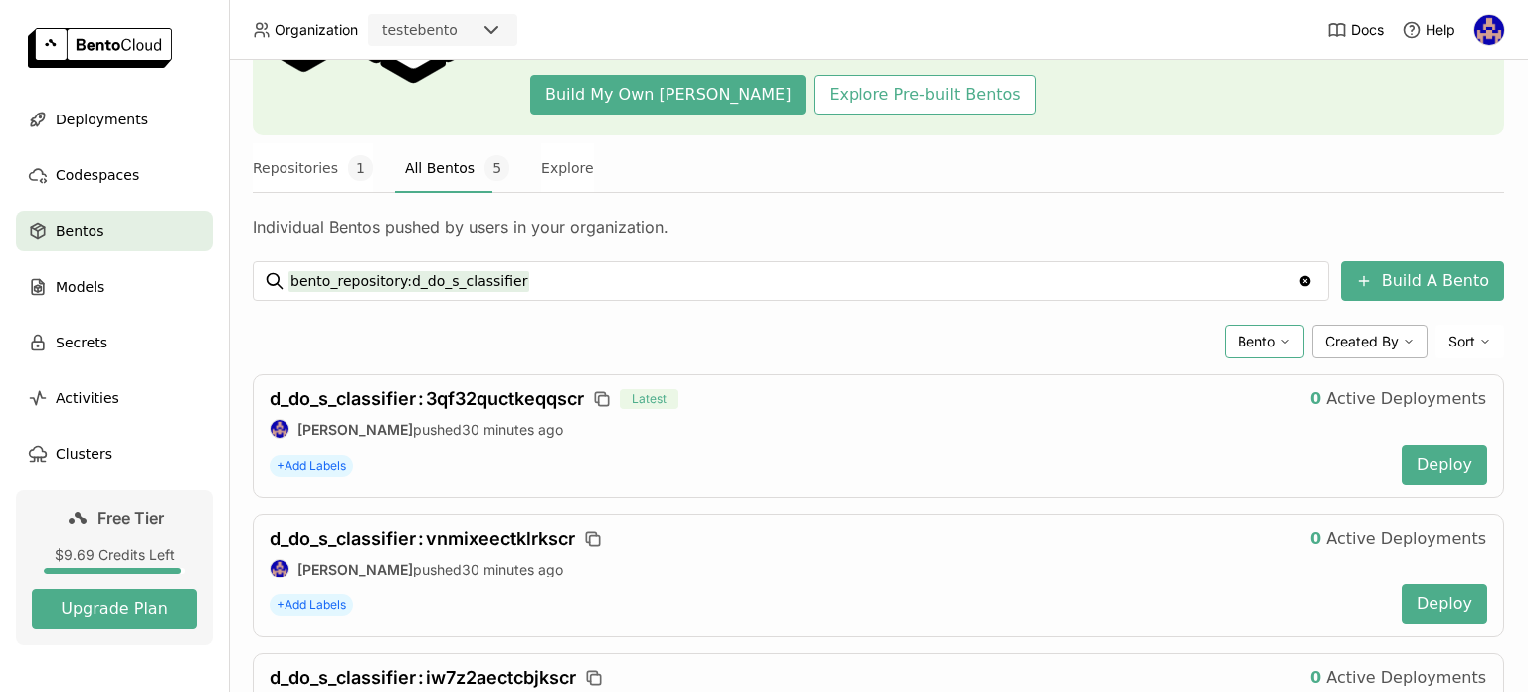
click at [1280, 341] on icon at bounding box center [1286, 341] width 12 height 12
click at [1480, 340] on icon at bounding box center [1486, 341] width 12 height 12
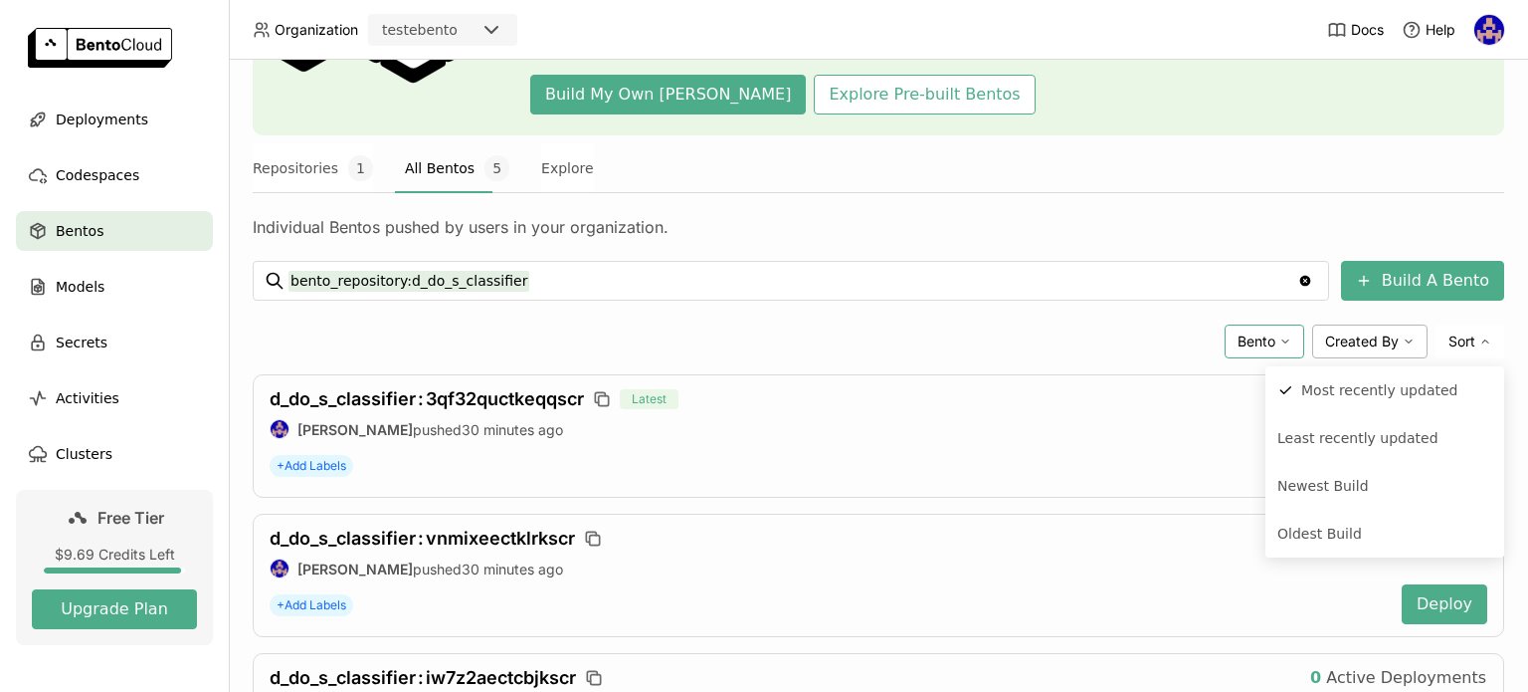
click at [1480, 340] on icon at bounding box center [1486, 341] width 12 height 12
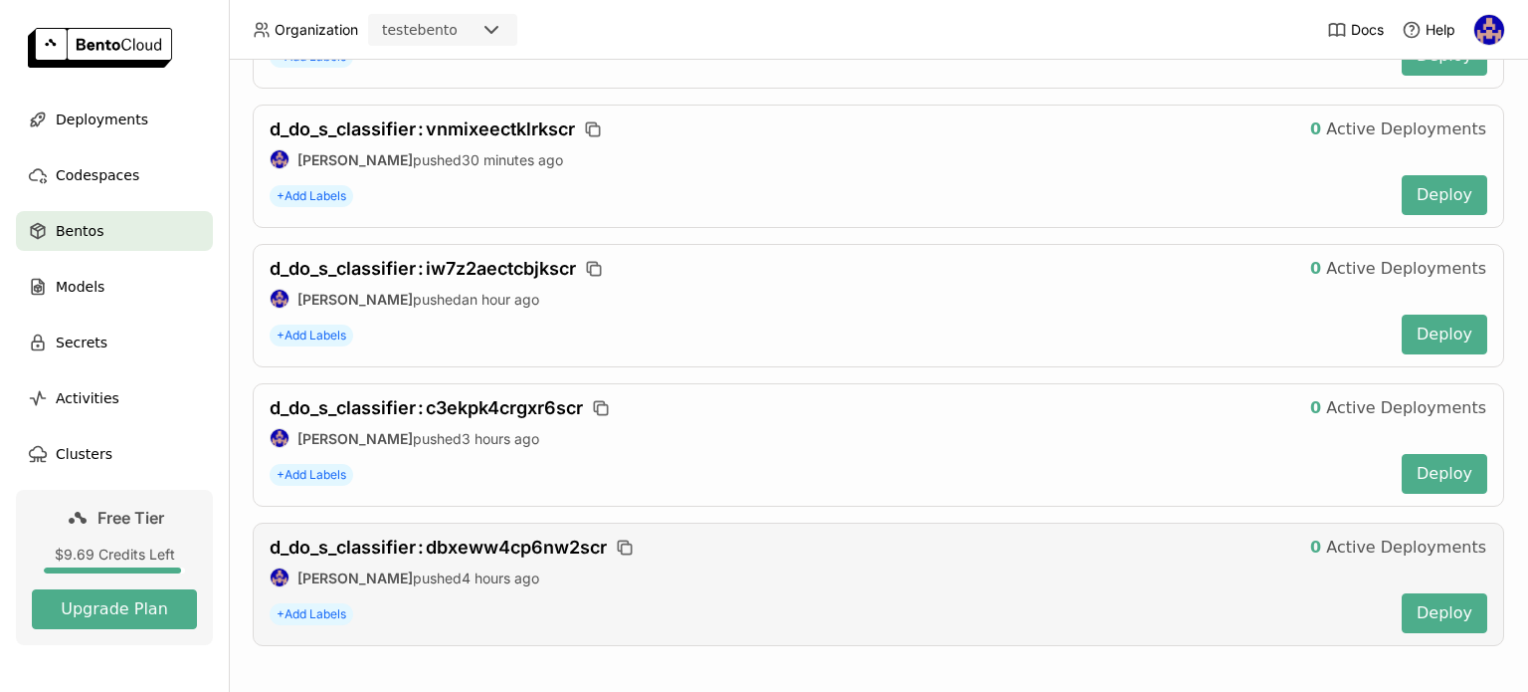
scroll to position [611, 0]
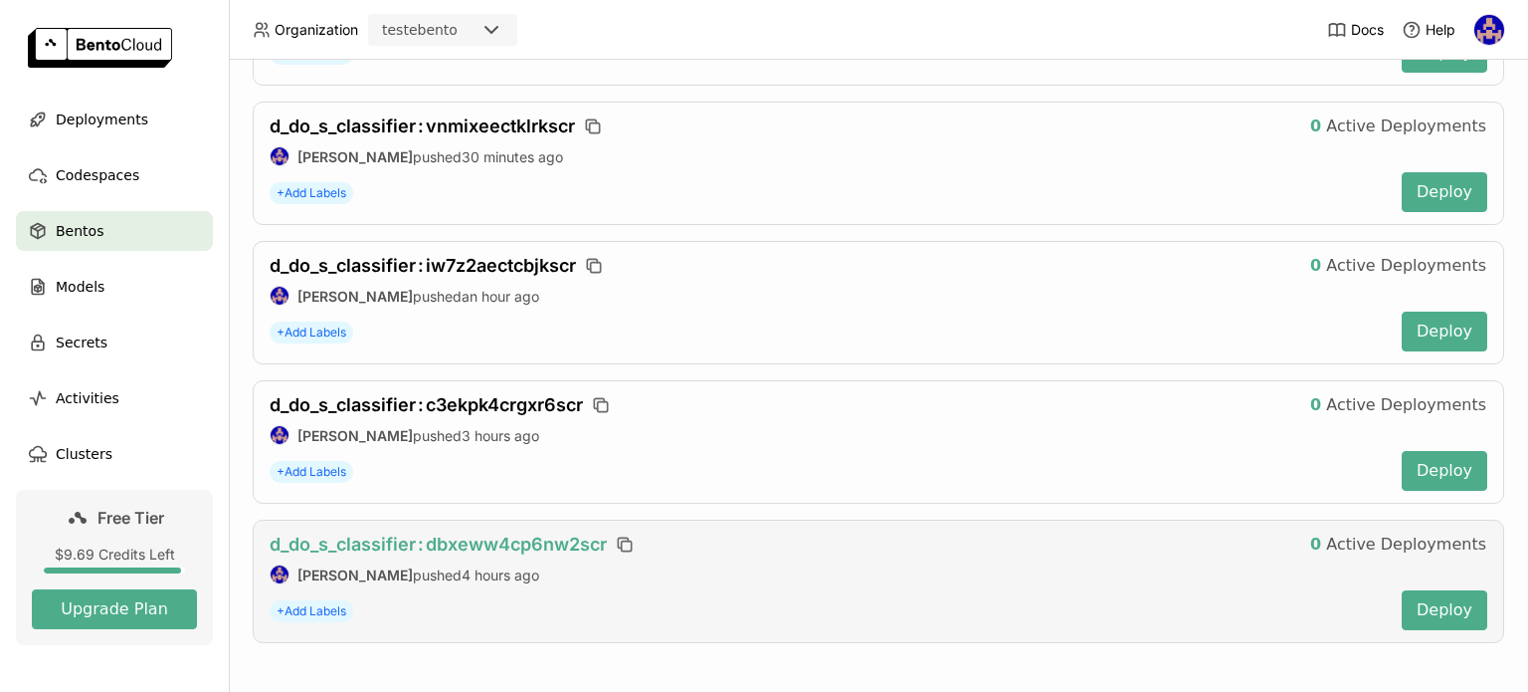
click at [485, 543] on span "d_do_s_classifier : dbxeww4cp6nw2scr" at bounding box center [438, 543] width 337 height 21
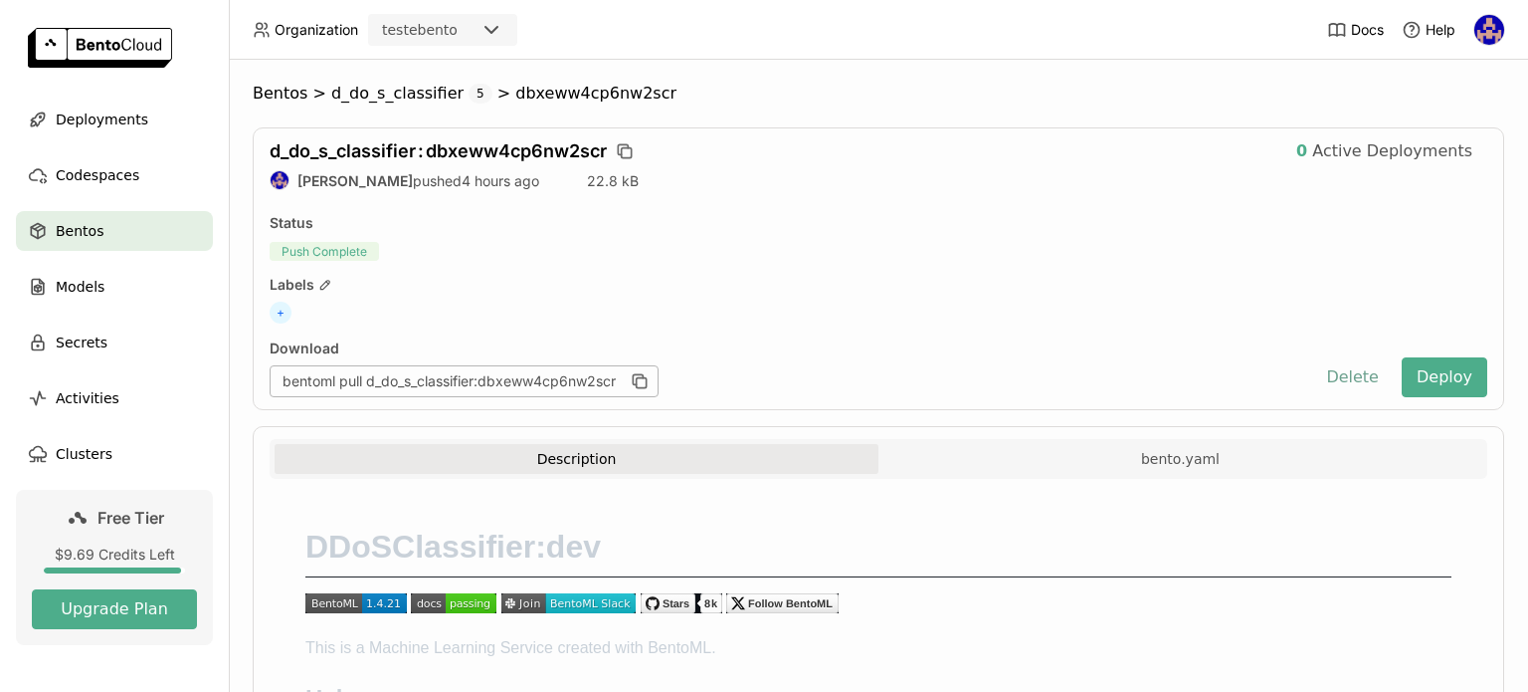
click at [1344, 386] on button "Delete" at bounding box center [1352, 377] width 83 height 40
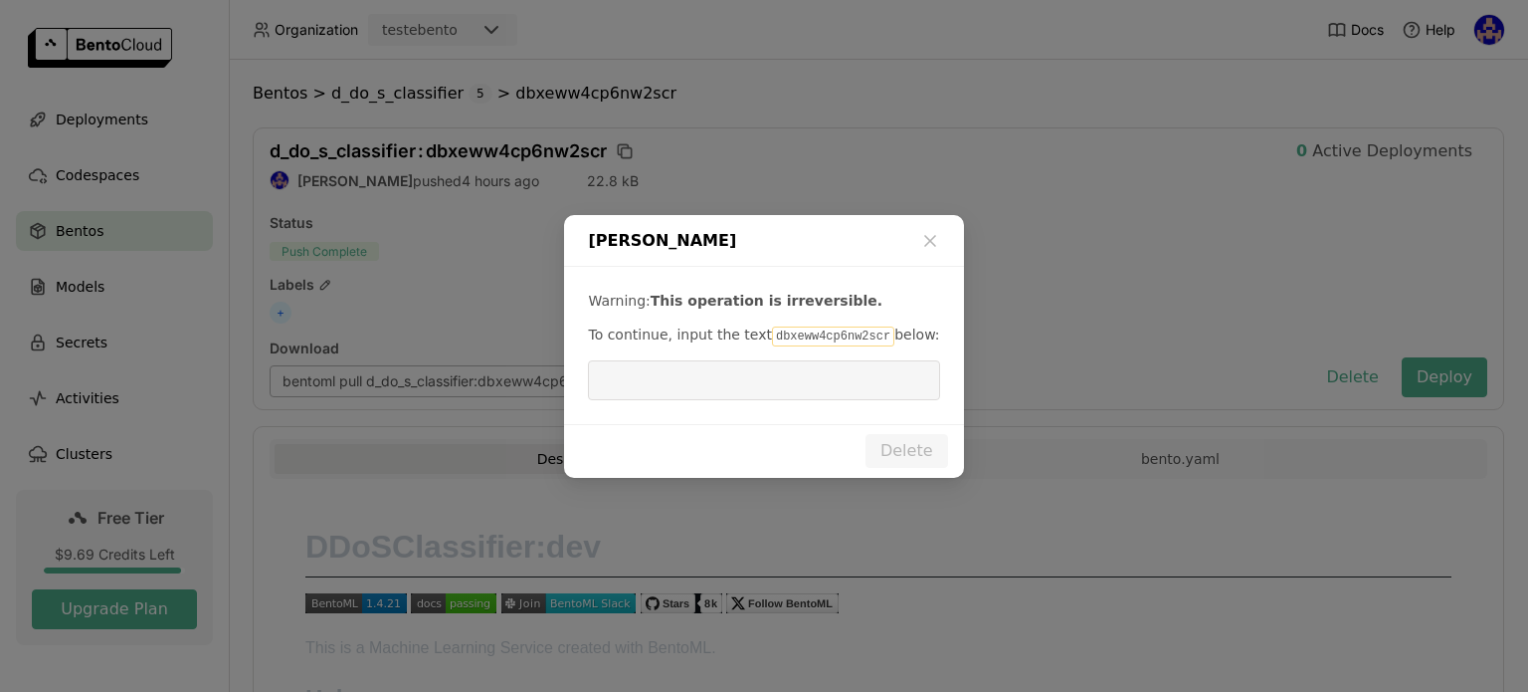
click at [800, 330] on code "dbxeww4cp6nw2scr" at bounding box center [833, 336] width 122 height 20
copy p "dbxeww4cp6nw2scr"
click at [725, 390] on input "dialog" at bounding box center [763, 380] width 327 height 38
paste input "dbxeww4cp6nw2scr"
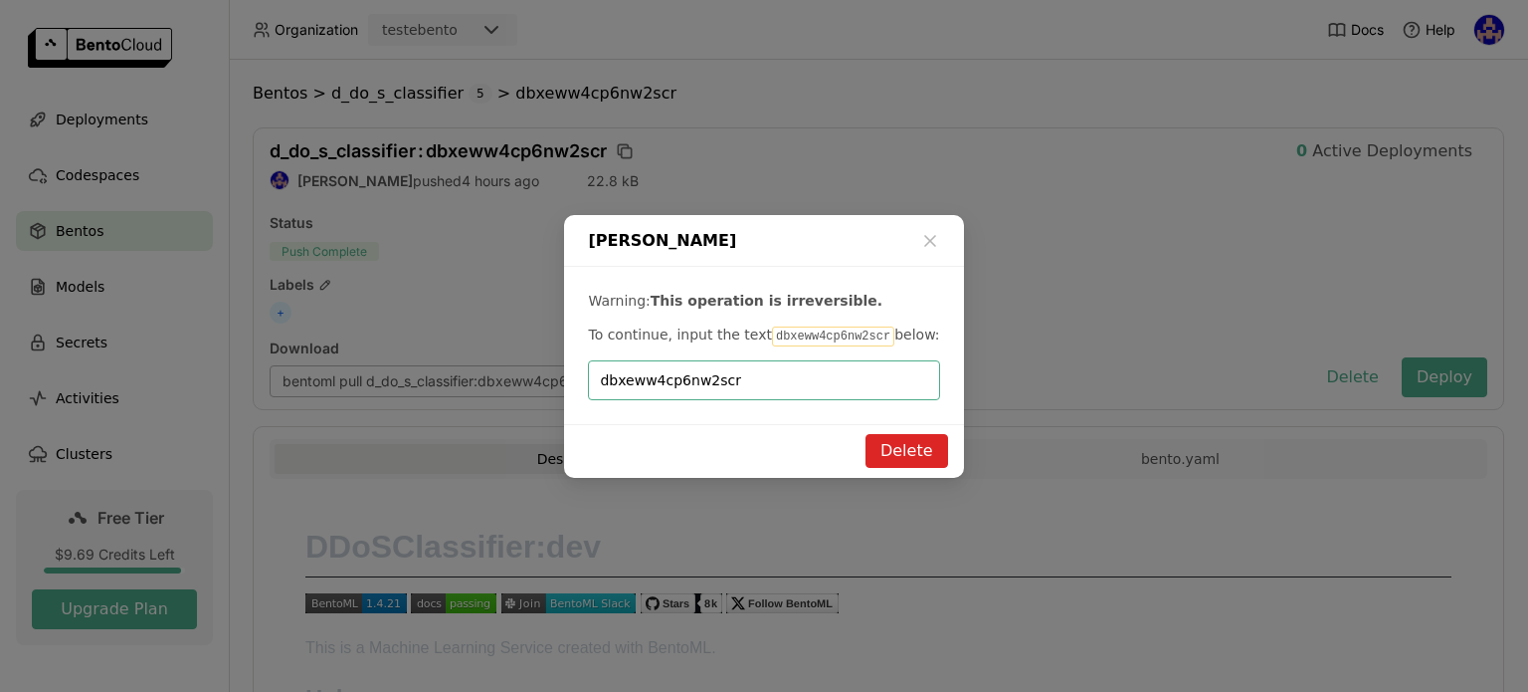
type input "dbxeww4cp6nw2scr"
click at [935, 435] on button "Delete" at bounding box center [907, 451] width 83 height 34
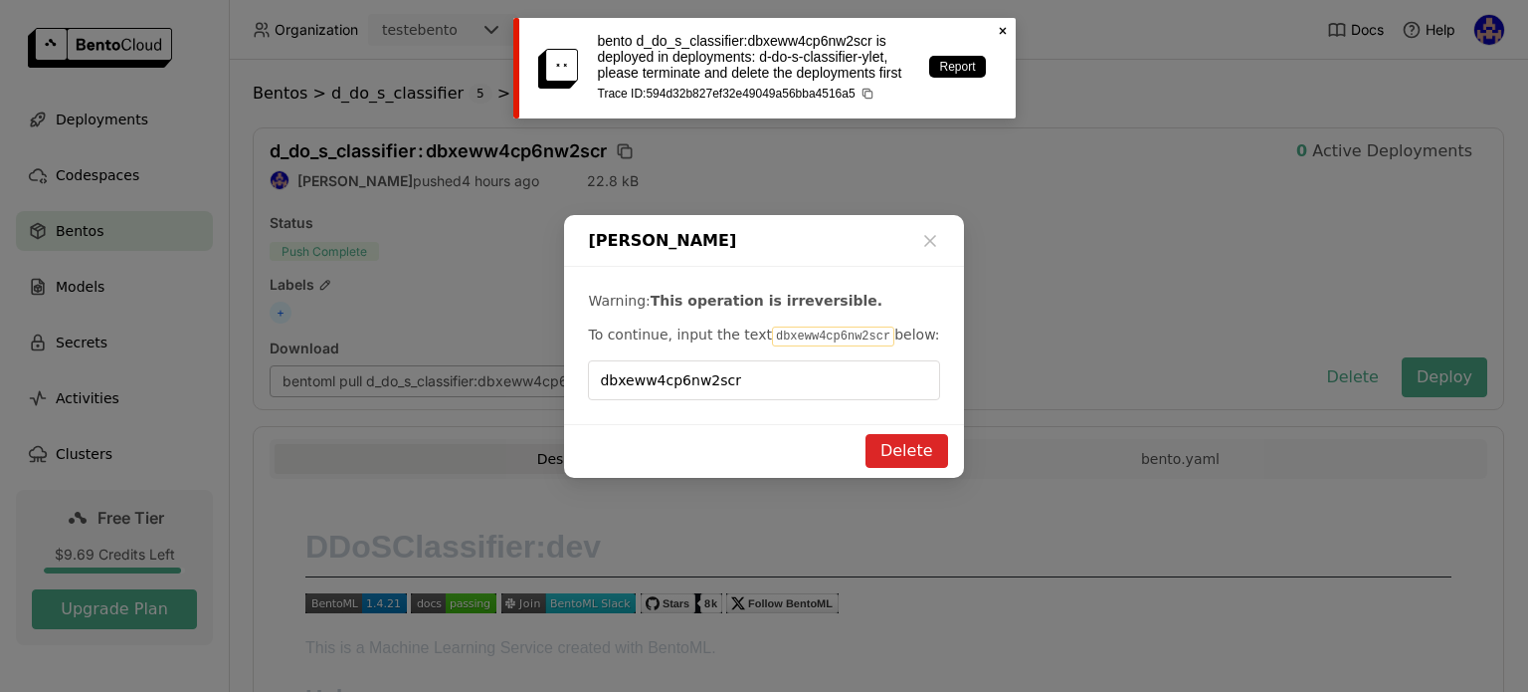
click at [993, 31] on div "bento d_do_s_classifier:dbxeww4cp6nw2scr is deployed in deployments: d-do-s-cla…" at bounding box center [764, 68] width 502 height 100
click at [1005, 29] on icon "Close" at bounding box center [1003, 31] width 16 height 16
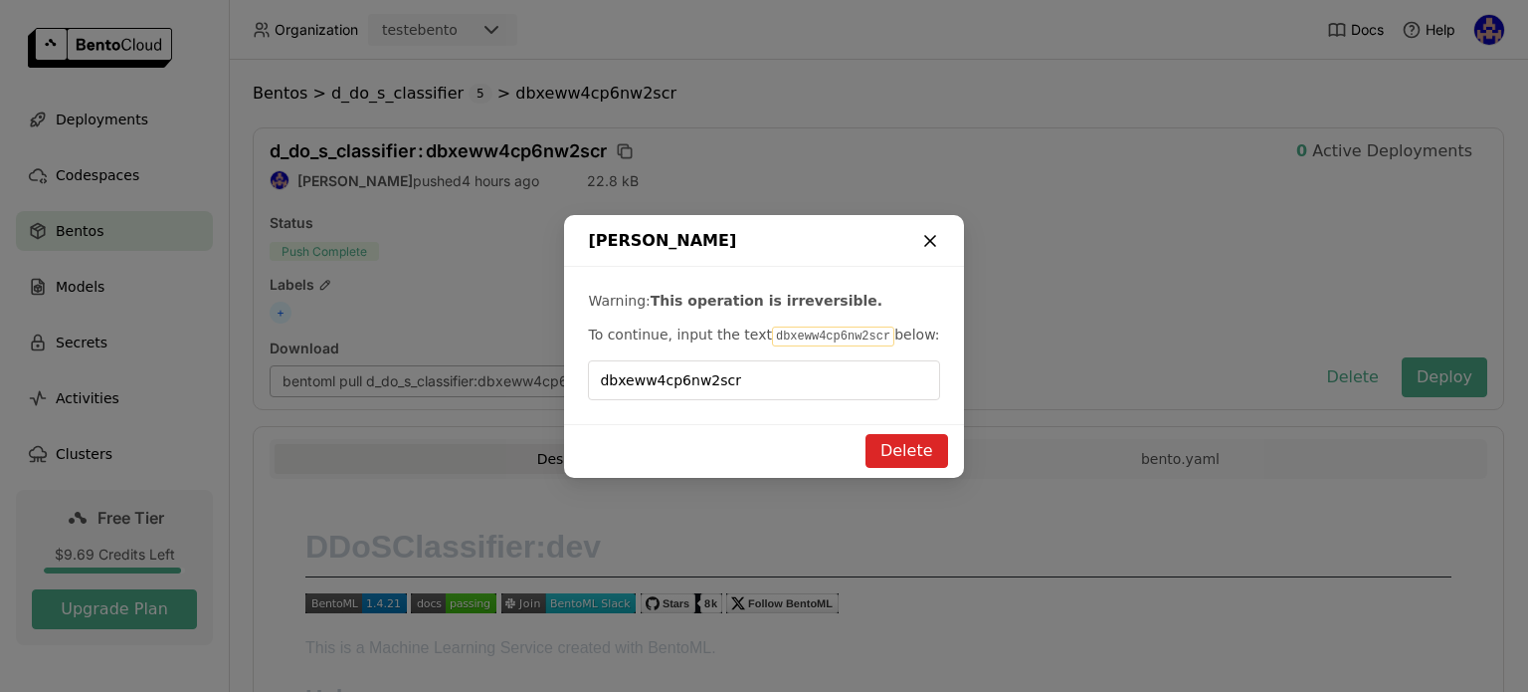
click at [927, 234] on icon "dialog" at bounding box center [930, 241] width 20 height 20
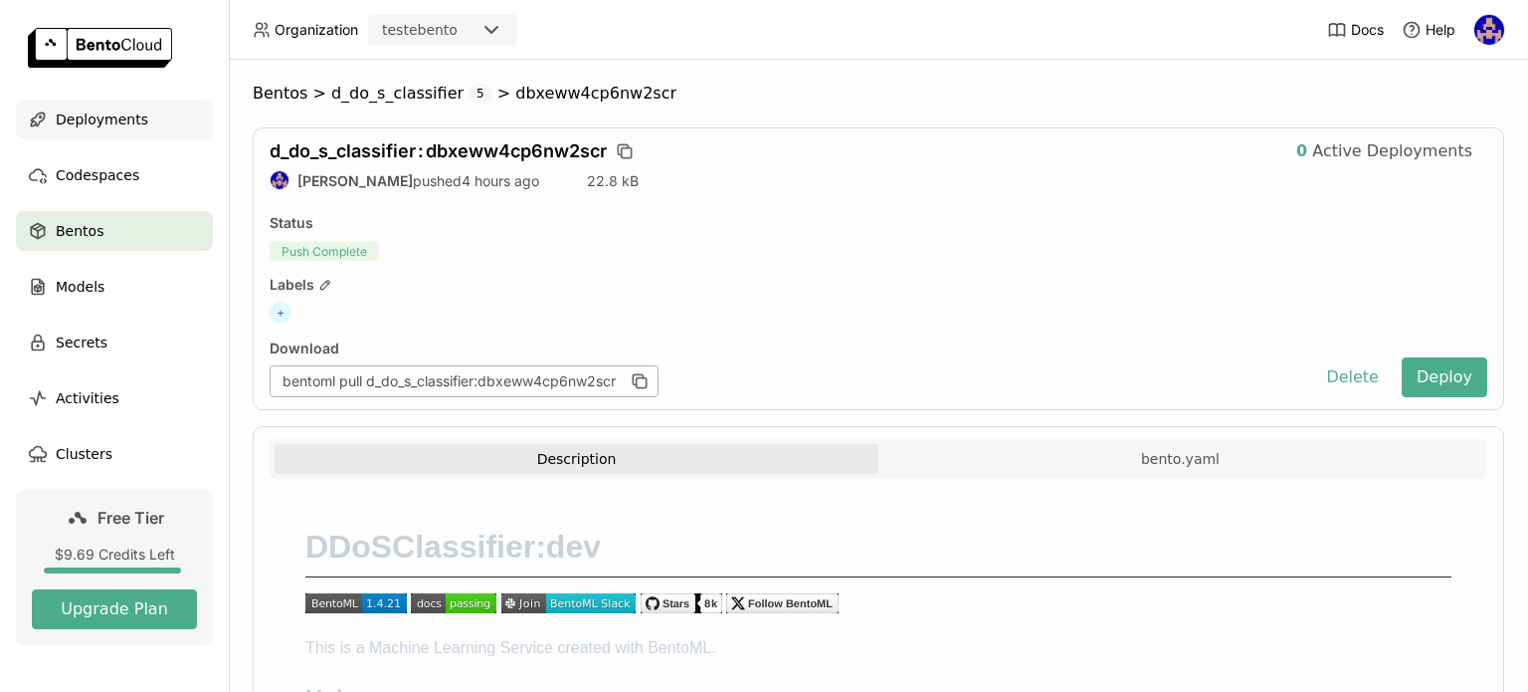
click at [98, 111] on span "Deployments" at bounding box center [102, 119] width 93 height 24
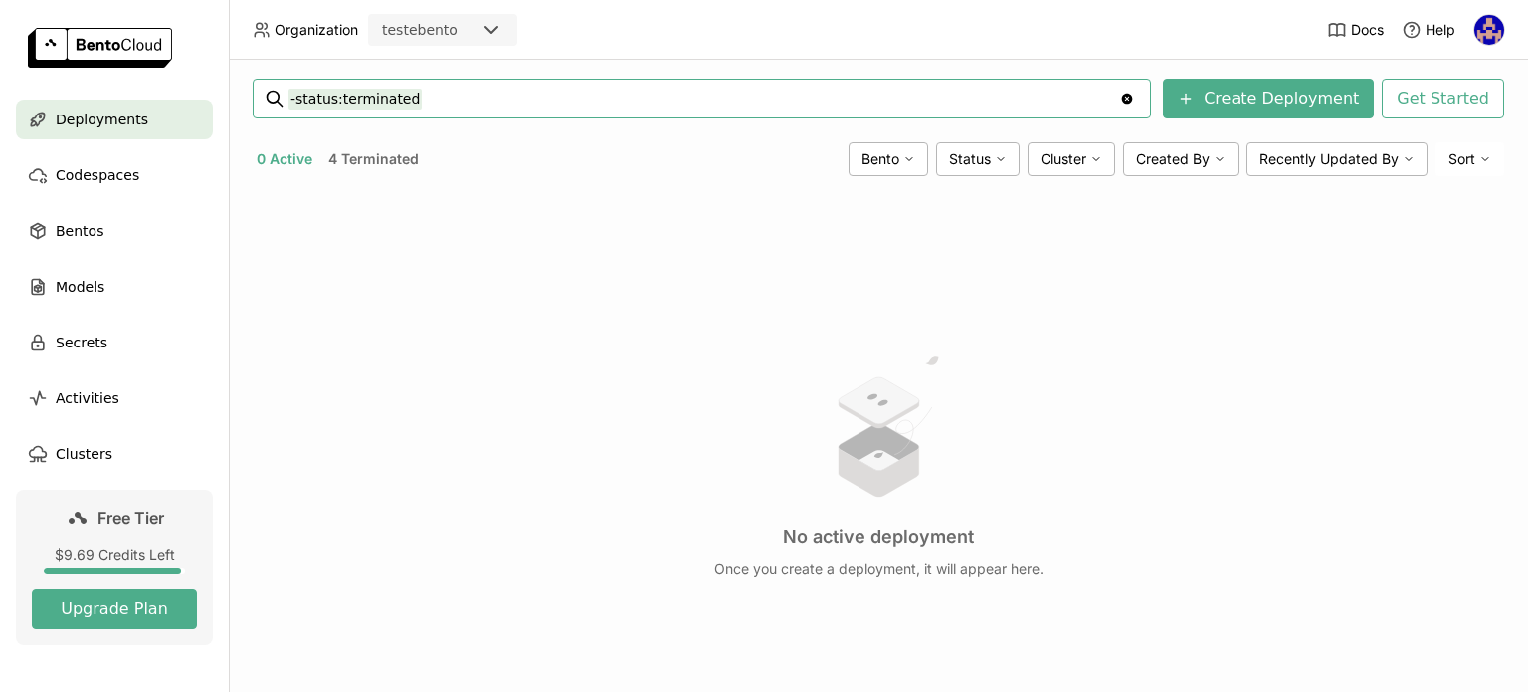
scroll to position [178, 0]
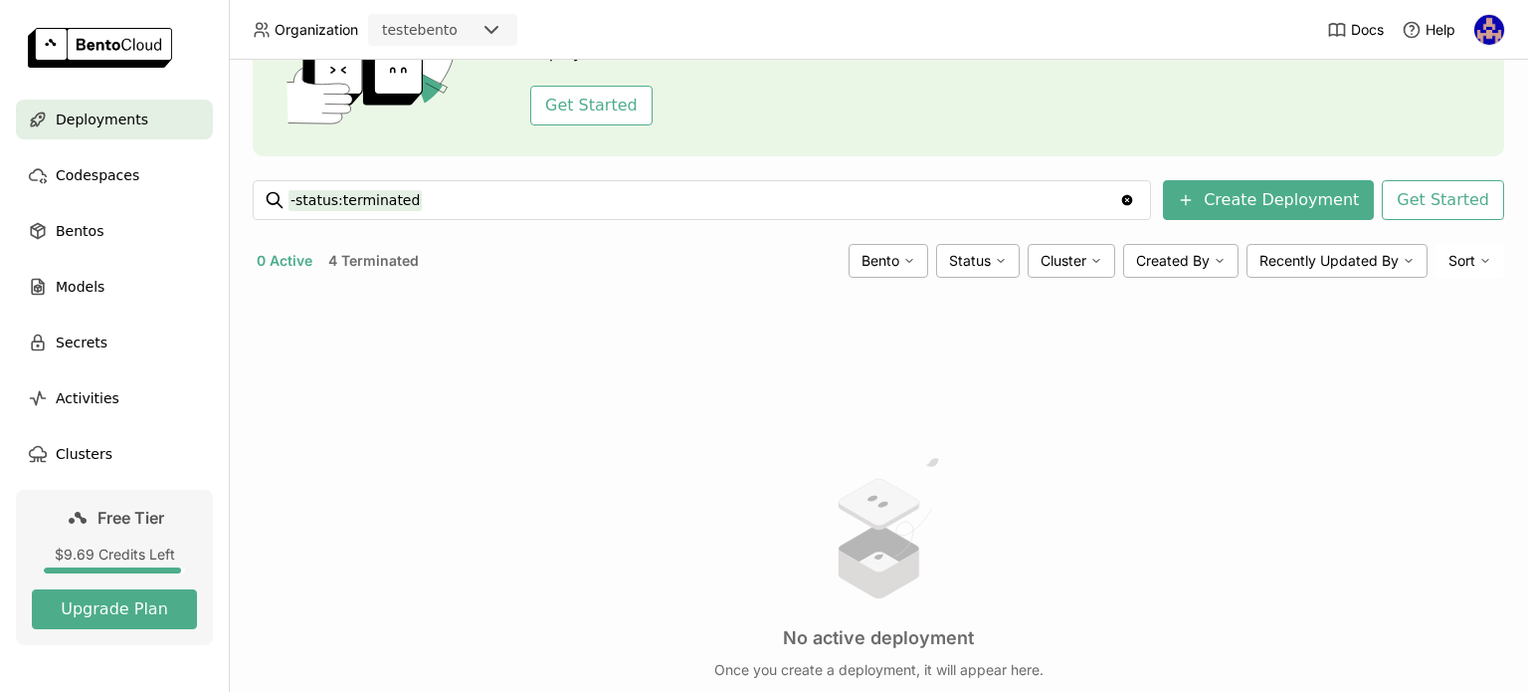
click at [375, 256] on button "4 Terminated" at bounding box center [373, 261] width 99 height 26
